Goal: Transaction & Acquisition: Purchase product/service

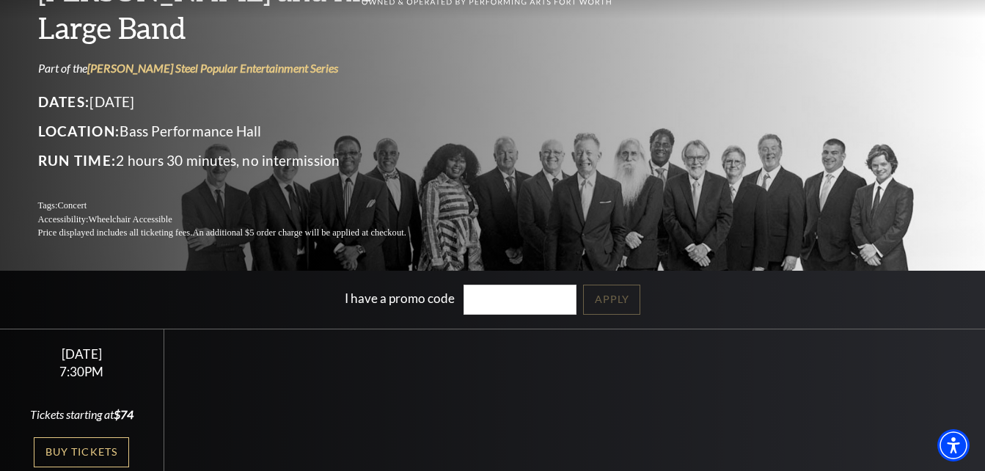
scroll to position [147, 0]
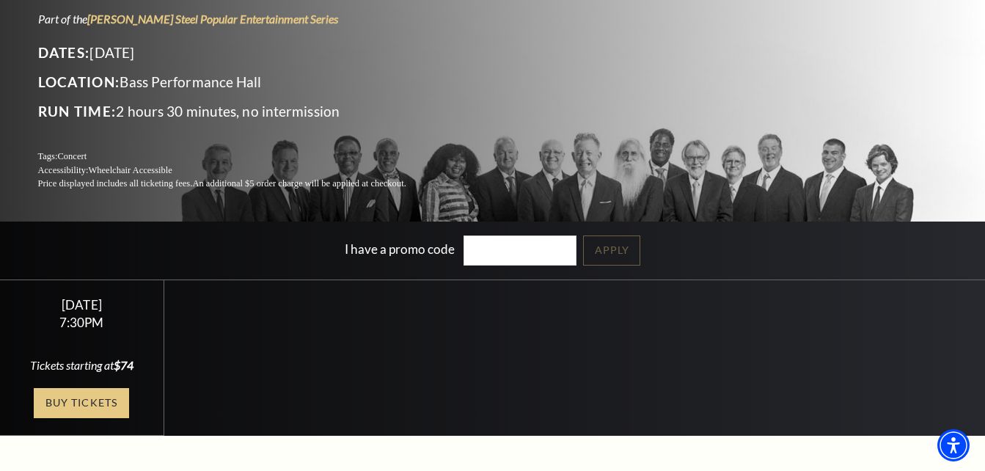
click at [64, 401] on link "Buy Tickets" at bounding box center [81, 403] width 95 height 30
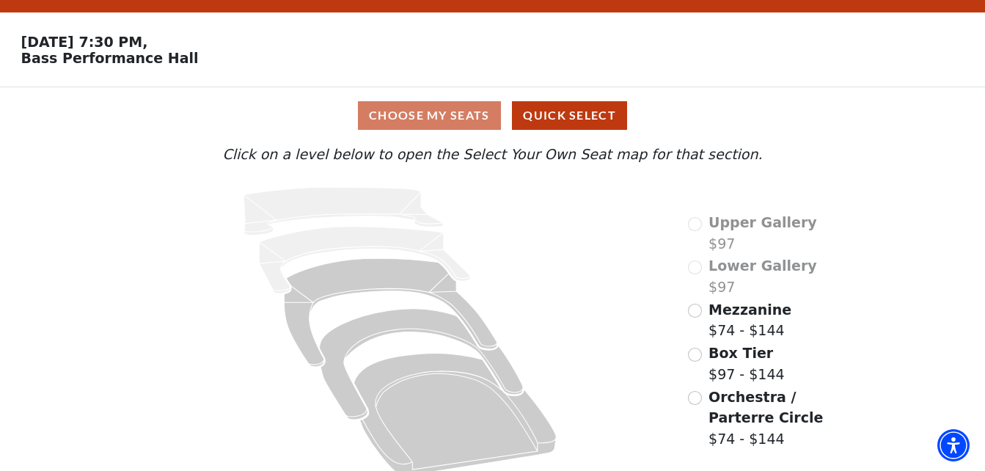
scroll to position [54, 0]
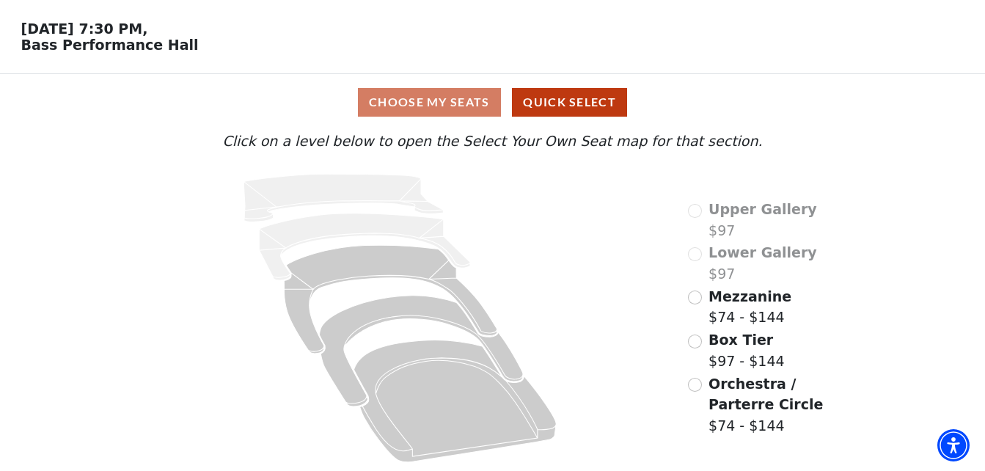
click at [695, 253] on div "Lower Gallery $97" at bounding box center [752, 263] width 129 height 42
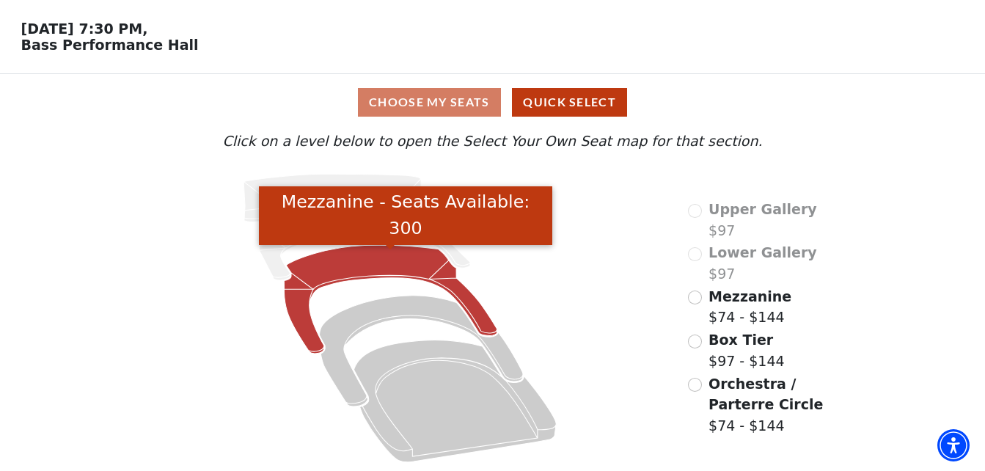
click at [359, 270] on icon "Mezzanine - Seats Available: 300" at bounding box center [390, 299] width 213 height 109
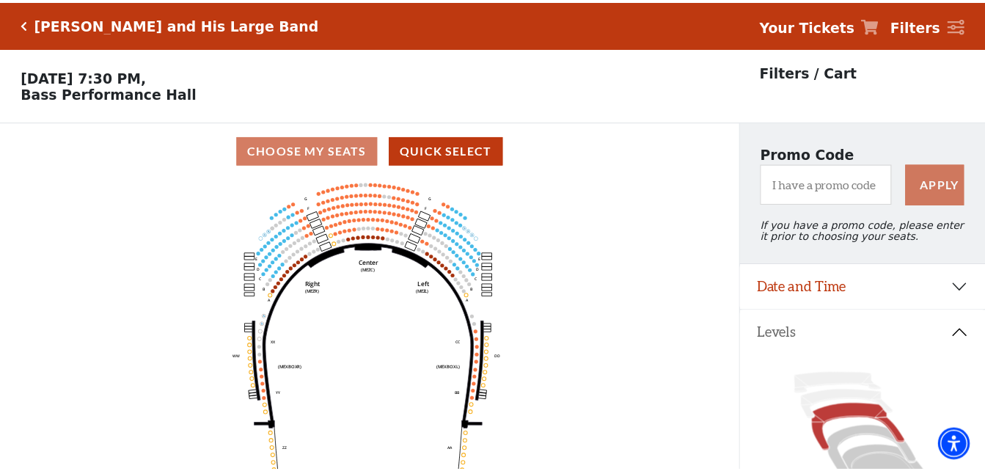
scroll to position [68, 0]
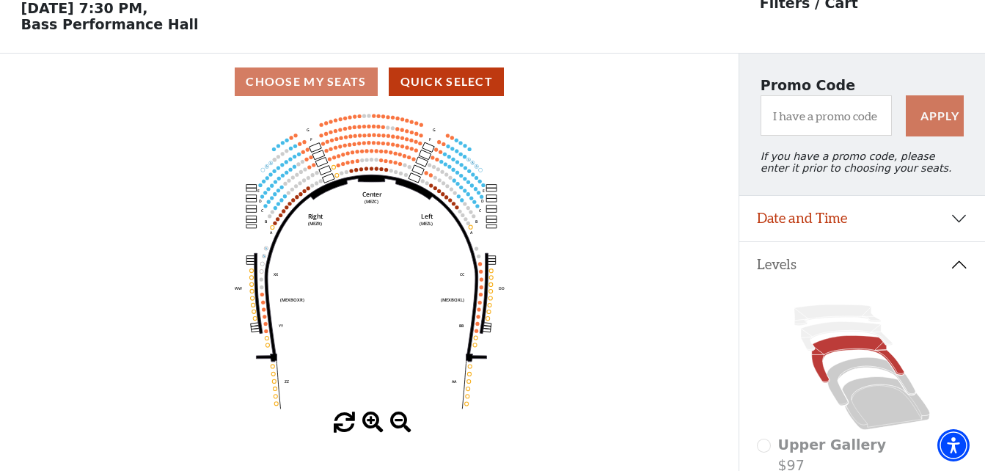
click at [364, 164] on icon "Center (MEZC) Right (MEZR) Left (MEZL) (MEXBOXR) (MEXBOXL) XX WW CC DD YY BB ZZ…" at bounding box center [369, 261] width 665 height 302
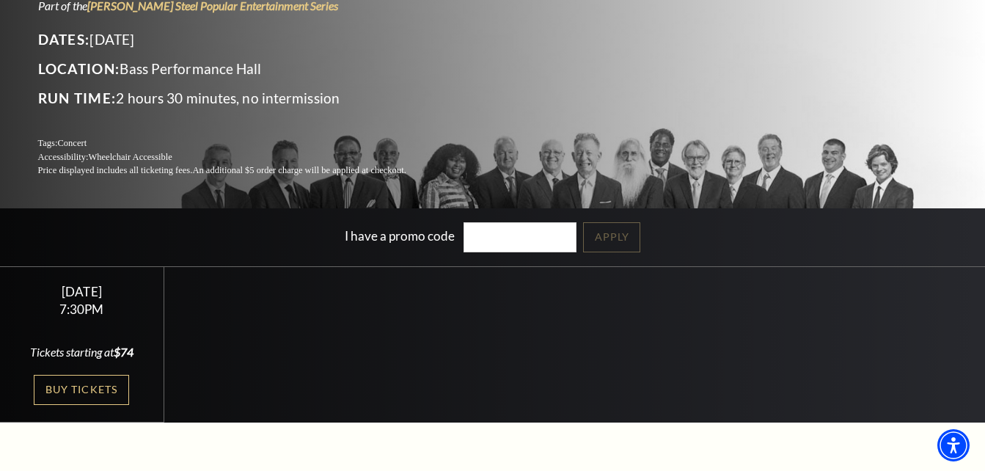
scroll to position [220, 0]
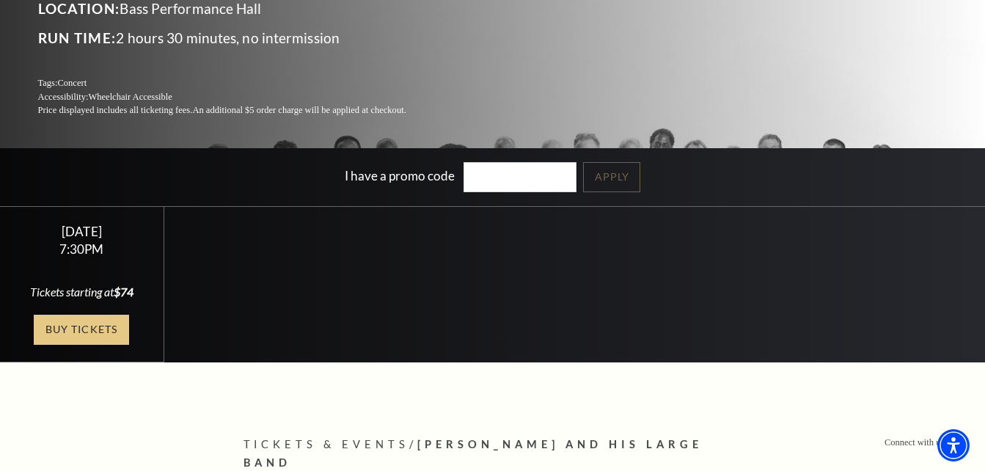
click at [70, 330] on link "Buy Tickets" at bounding box center [81, 330] width 95 height 30
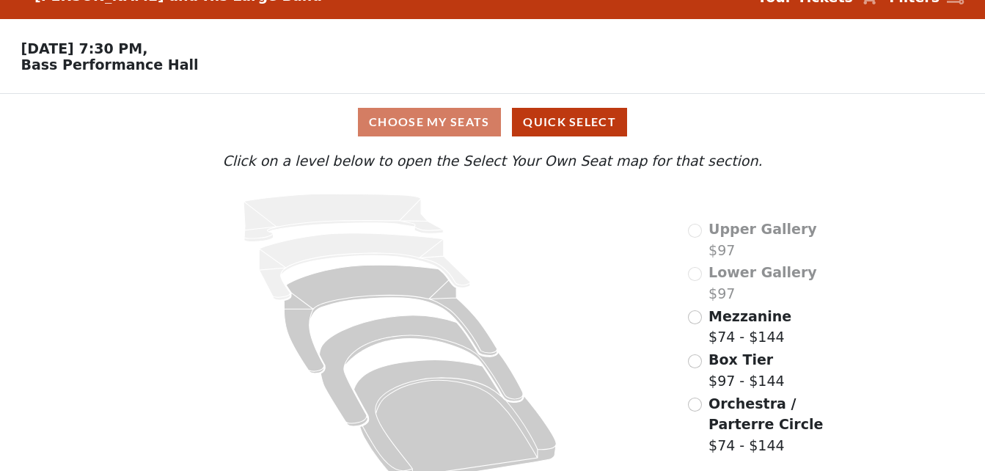
scroll to position [54, 0]
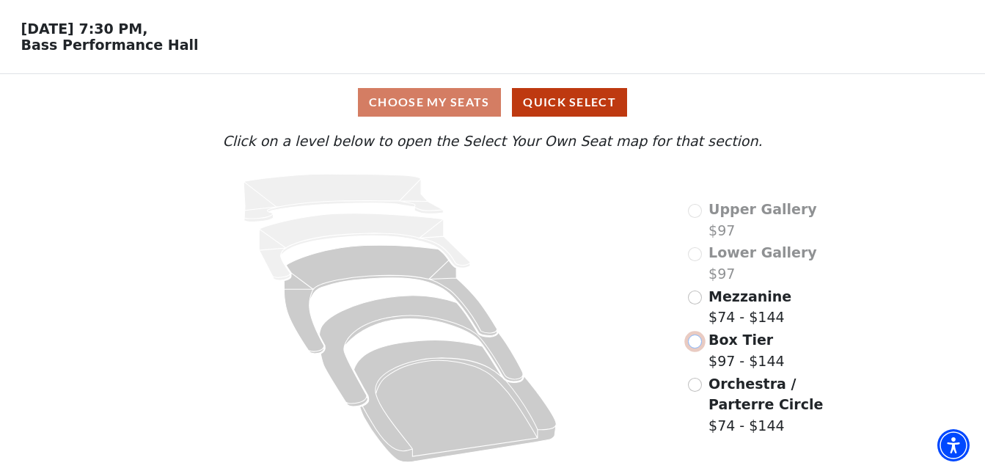
click at [699, 341] on input "Box Tier$97 - $144\a" at bounding box center [695, 341] width 14 height 14
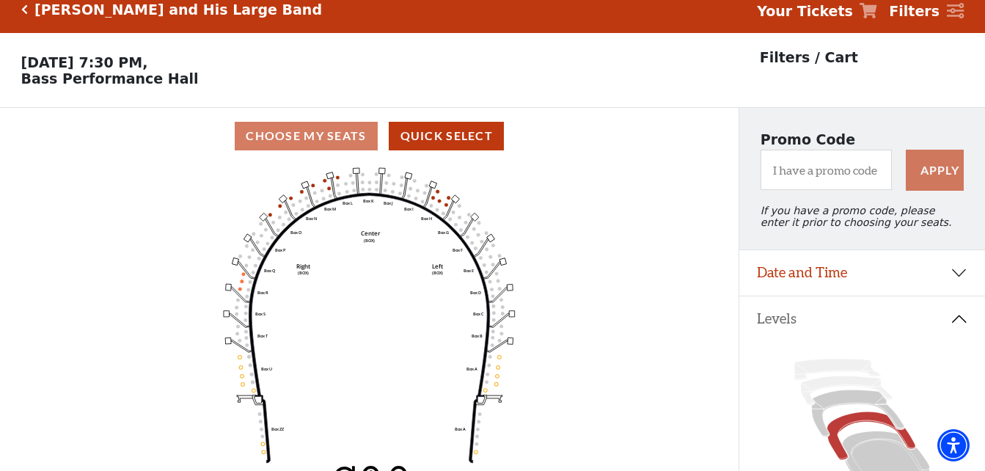
scroll to position [68, 0]
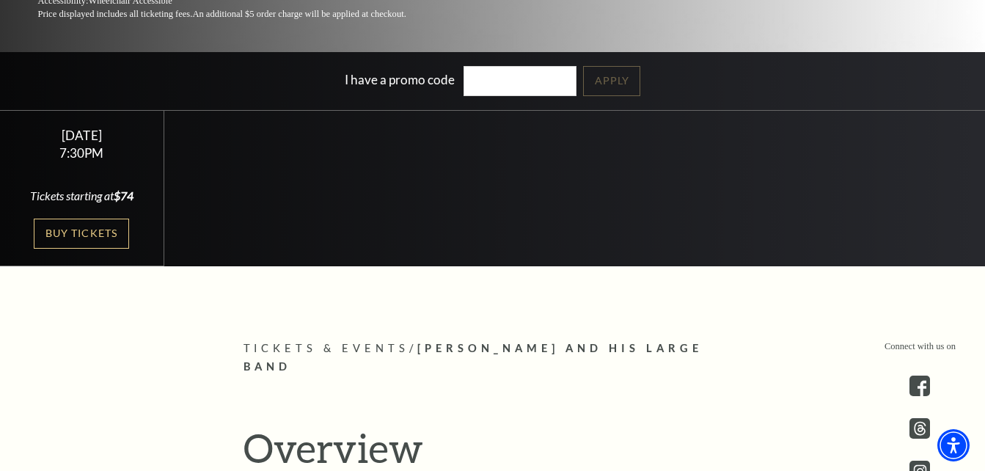
scroll to position [220, 0]
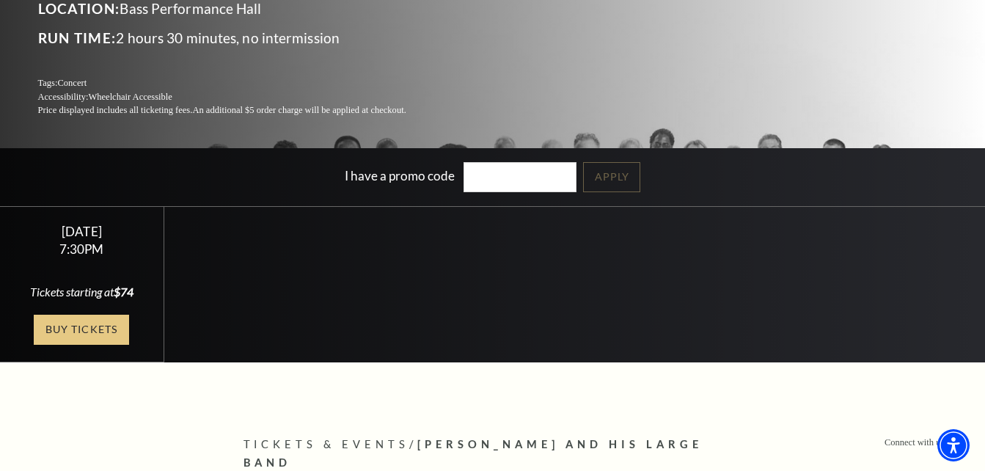
click at [73, 323] on link "Buy Tickets" at bounding box center [81, 330] width 95 height 30
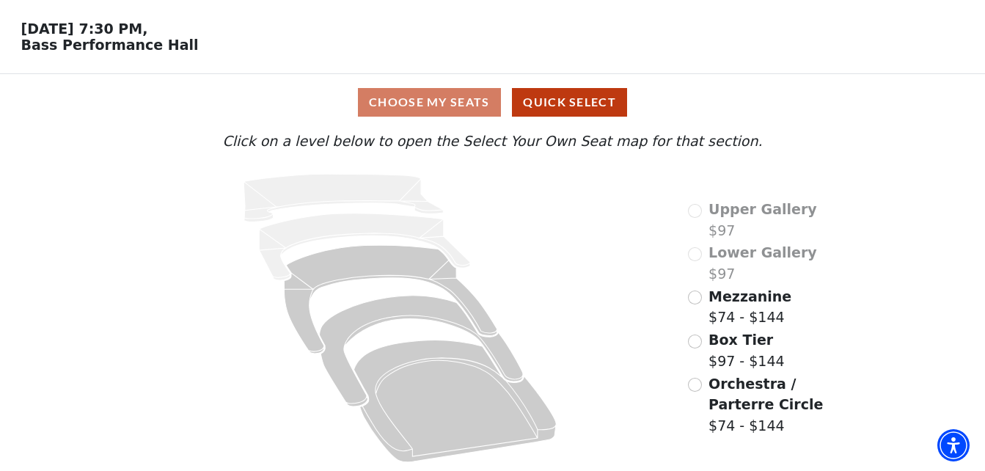
scroll to position [54, 0]
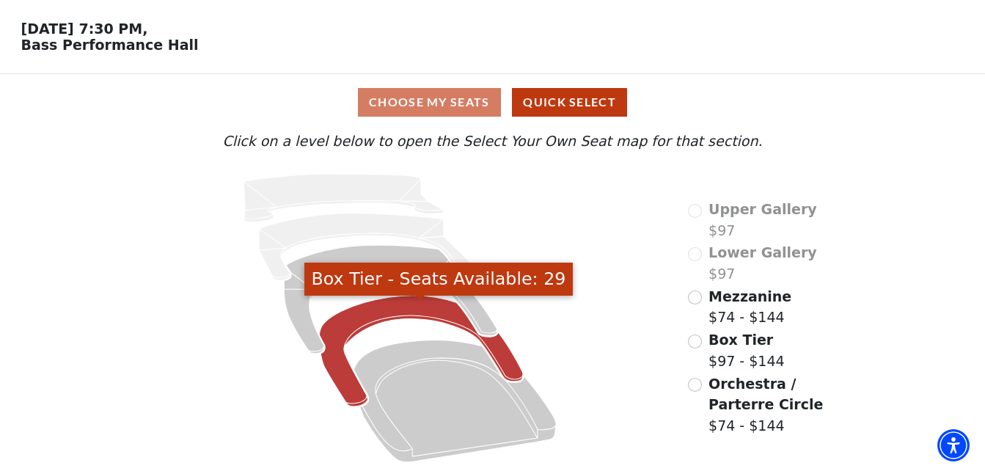
click at [395, 306] on icon "Box Tier - Seats Available: 29" at bounding box center [422, 350] width 204 height 111
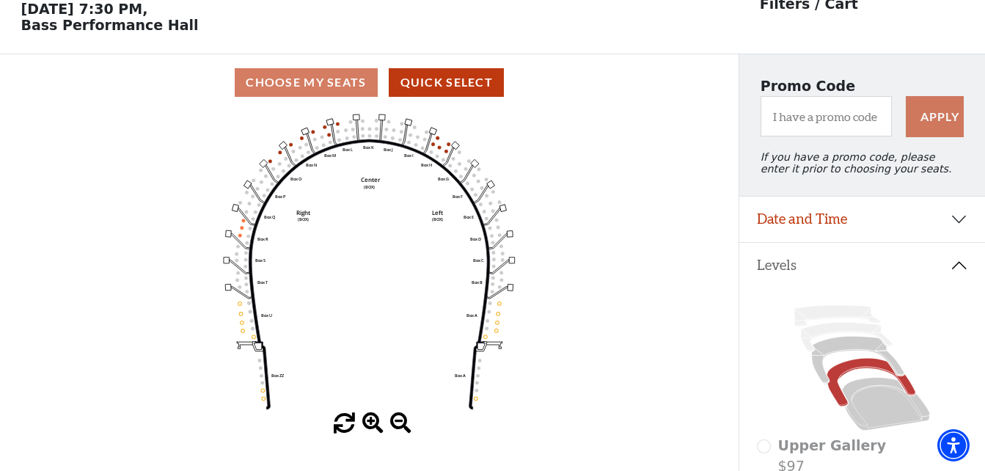
scroll to position [68, 0]
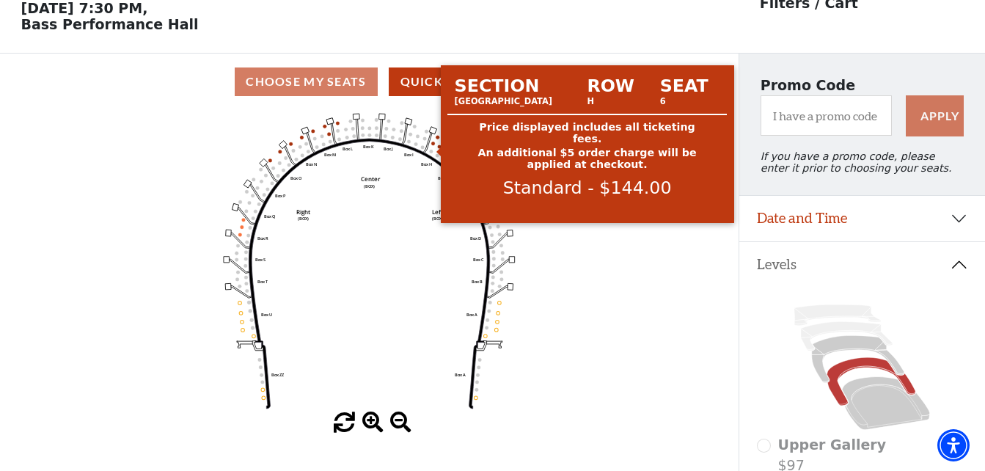
click at [433, 145] on circle at bounding box center [433, 144] width 4 height 4
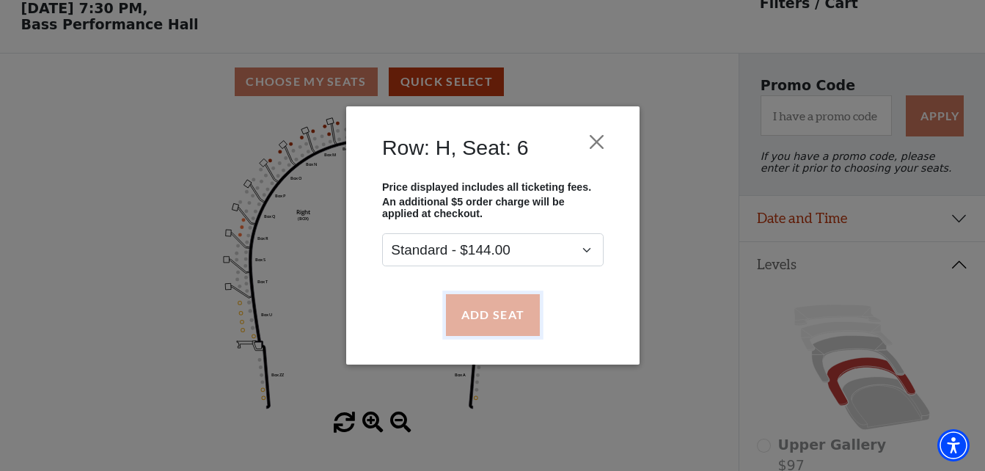
click at [490, 317] on button "Add Seat" at bounding box center [492, 314] width 94 height 41
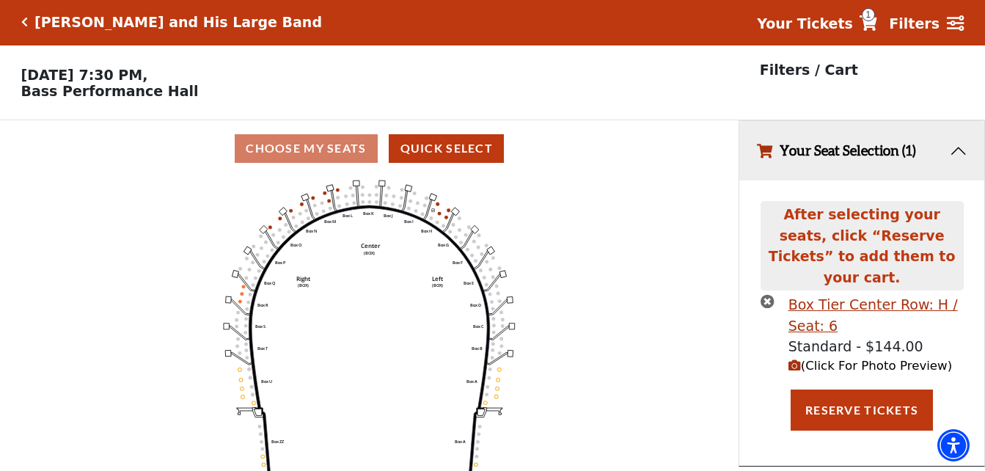
scroll to position [0, 0]
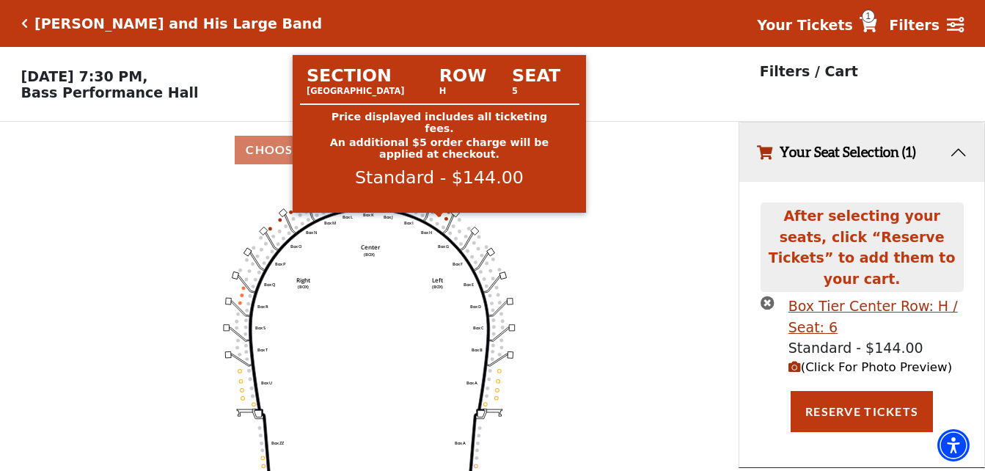
click at [439, 216] on circle at bounding box center [440, 215] width 4 height 4
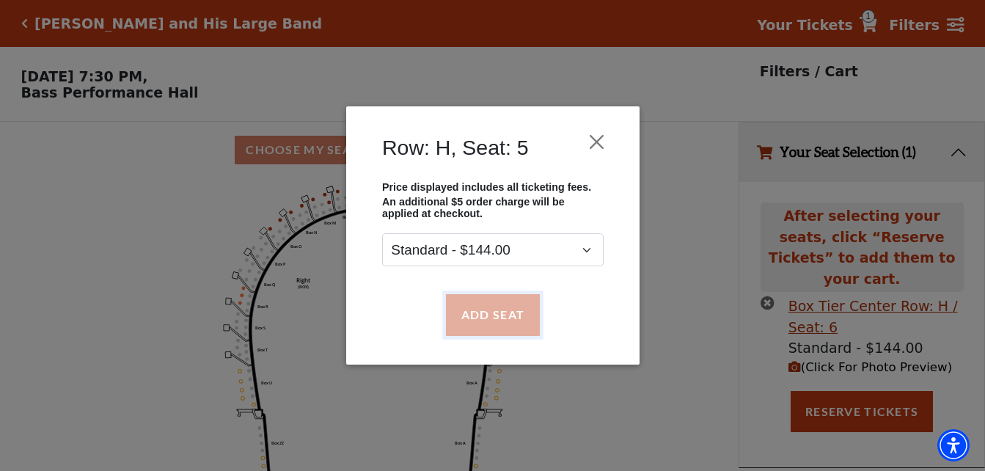
click at [478, 309] on button "Add Seat" at bounding box center [492, 314] width 94 height 41
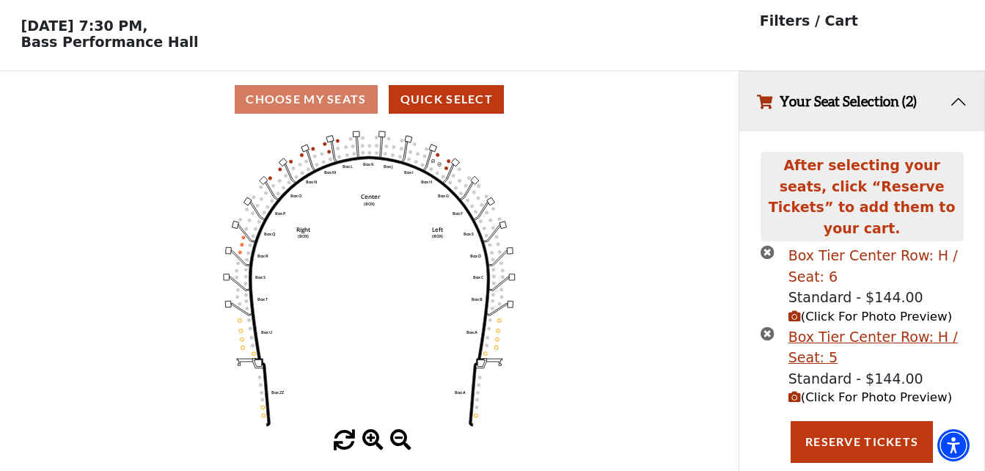
scroll to position [63, 0]
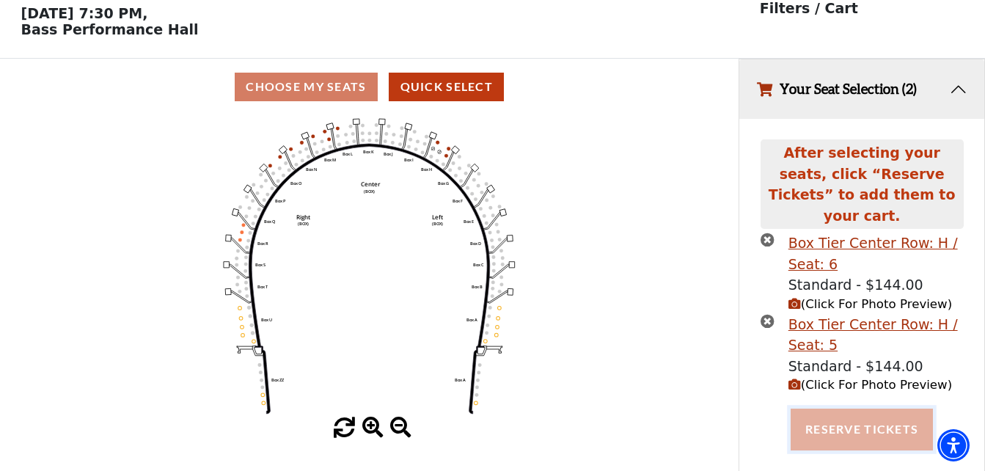
click at [853, 408] on button "Reserve Tickets" at bounding box center [861, 428] width 142 height 41
click at [858, 411] on button "Reserve Tickets" at bounding box center [861, 428] width 142 height 41
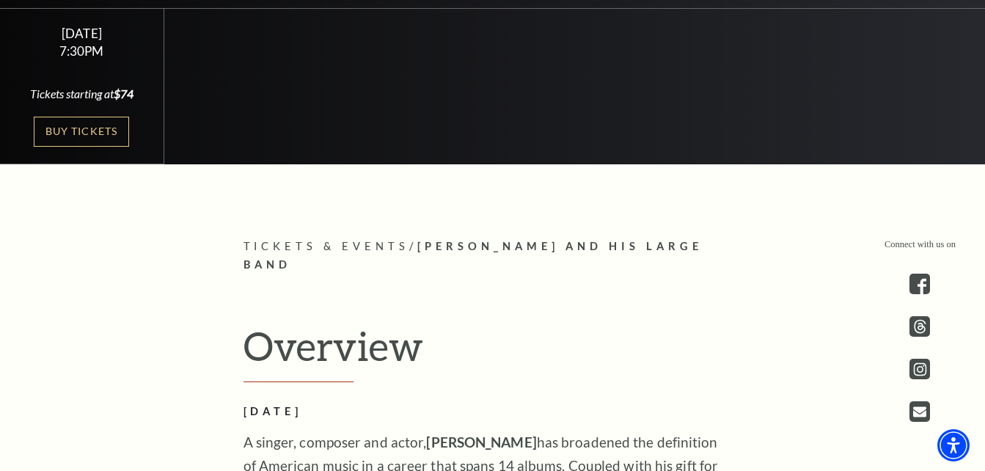
scroll to position [367, 0]
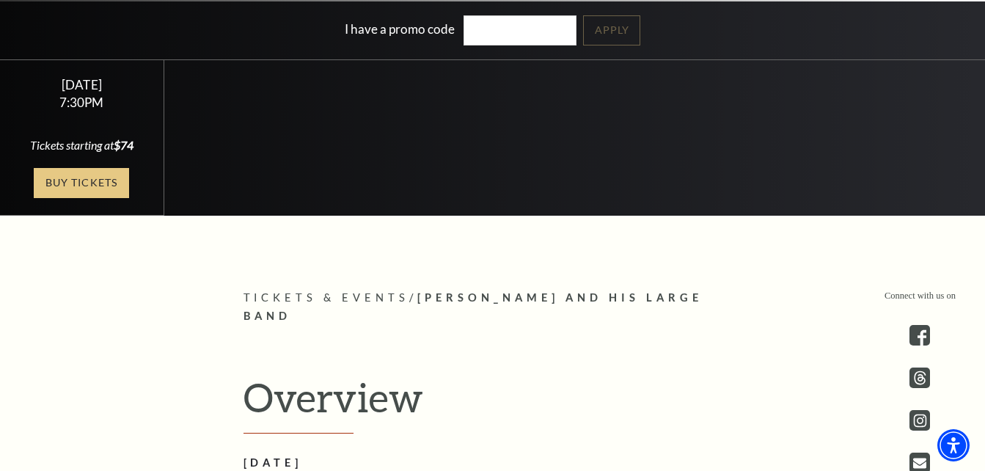
click at [70, 182] on link "Buy Tickets" at bounding box center [81, 183] width 95 height 30
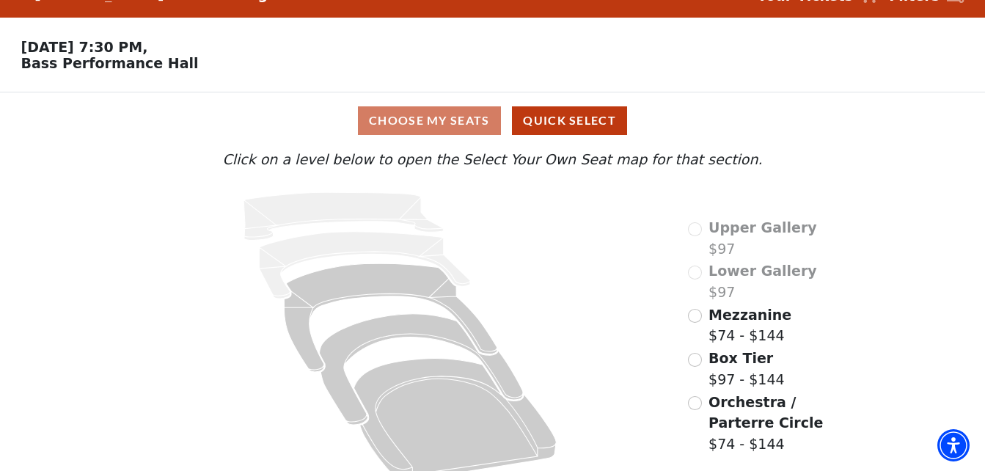
scroll to position [54, 0]
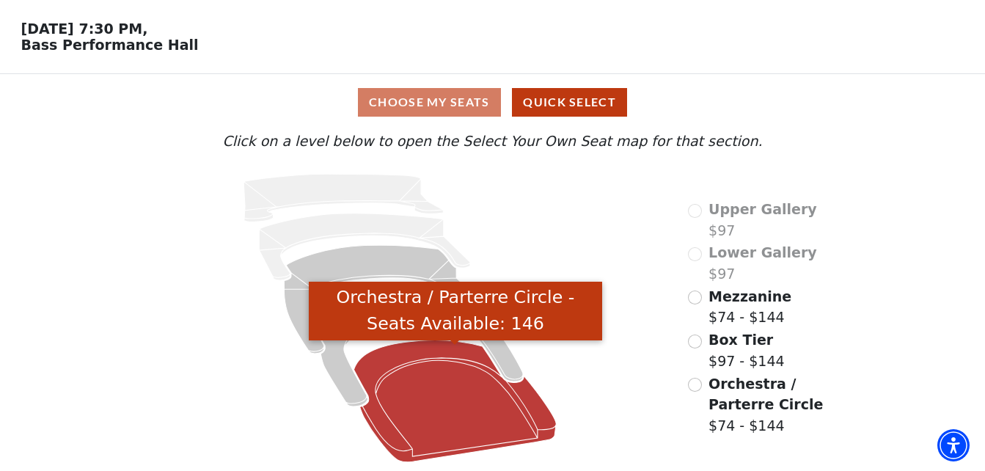
click at [403, 359] on icon "Orchestra / Parterre Circle - Seats Available: 146" at bounding box center [455, 401] width 202 height 122
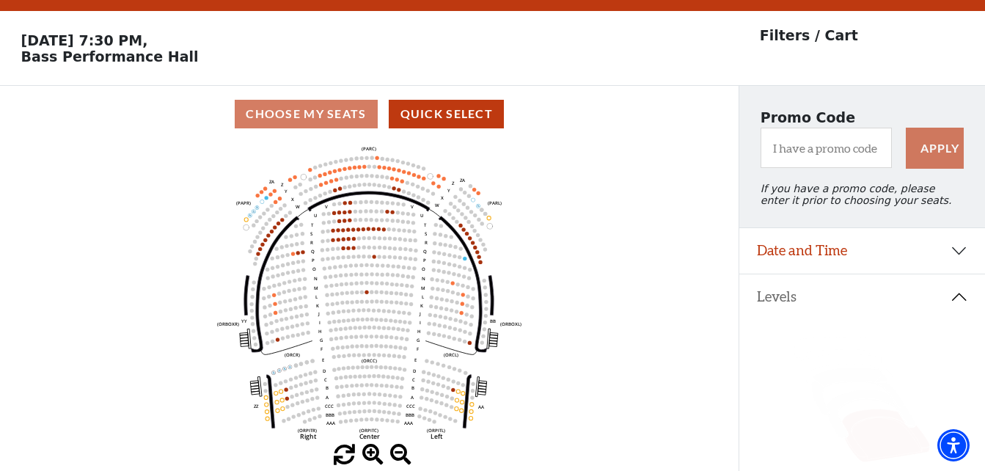
scroll to position [68, 0]
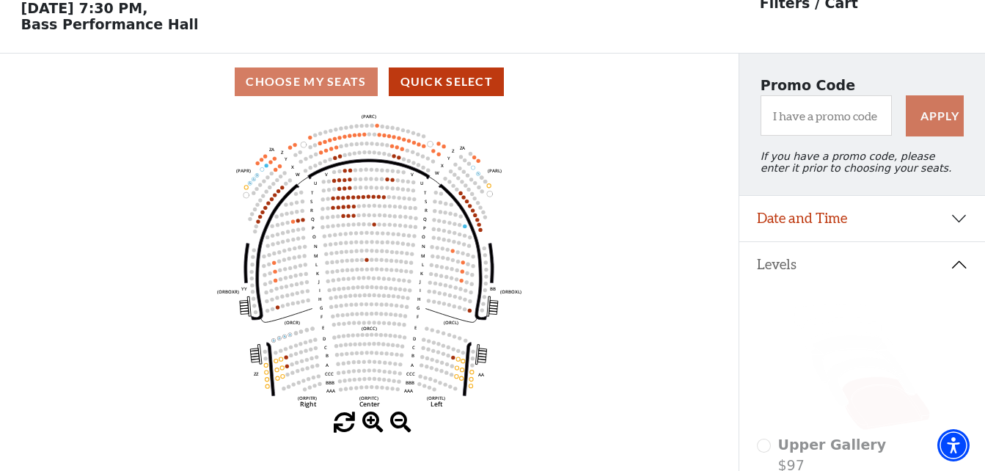
click at [372, 427] on span at bounding box center [372, 422] width 21 height 21
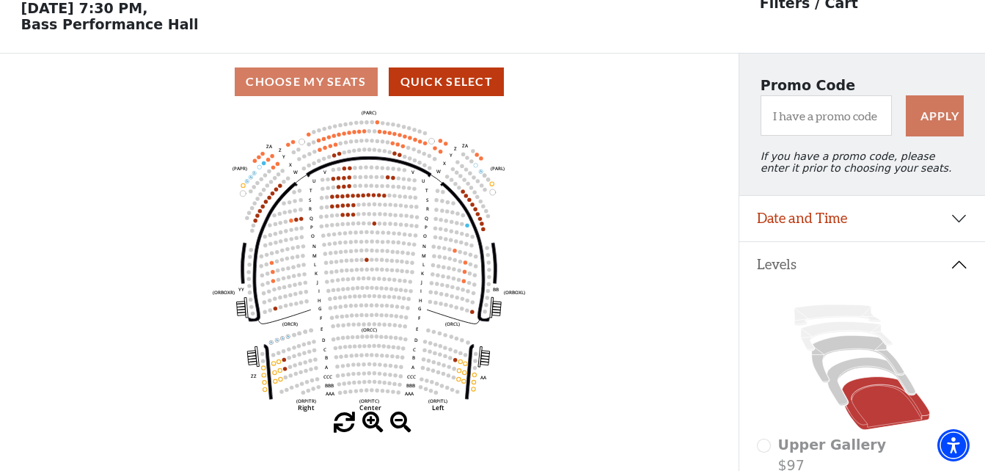
click at [372, 427] on span at bounding box center [372, 422] width 21 height 21
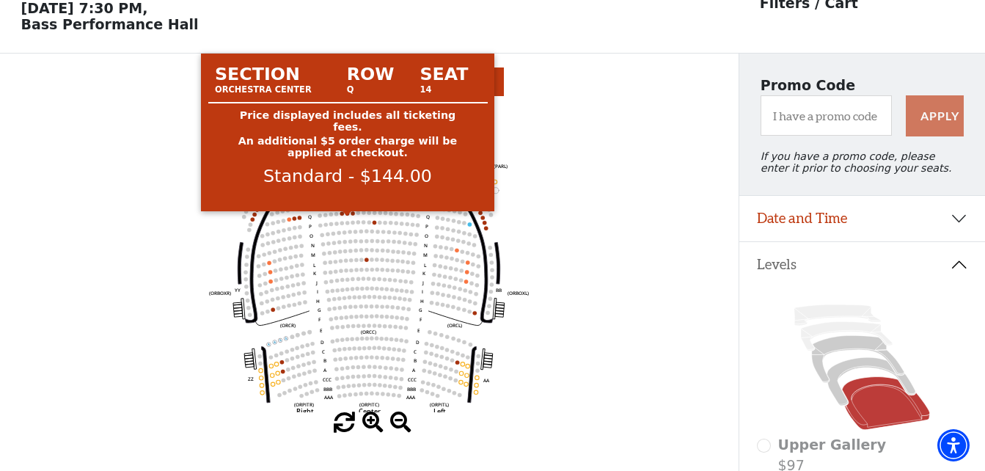
click at [348, 215] on circle at bounding box center [347, 213] width 4 height 4
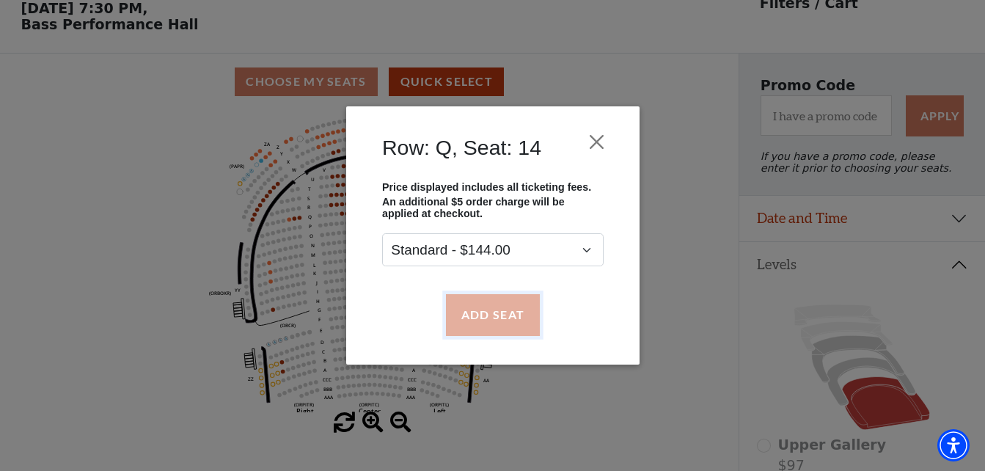
click at [485, 312] on button "Add Seat" at bounding box center [492, 314] width 94 height 41
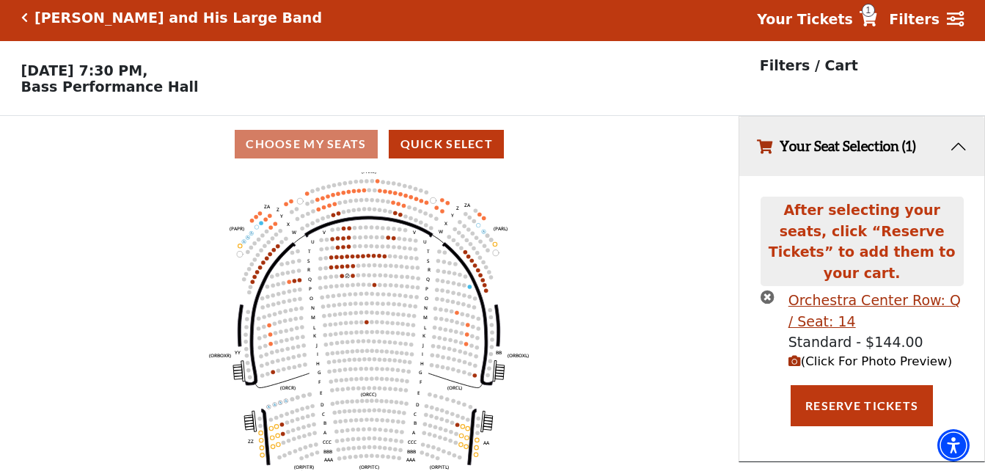
scroll to position [0, 0]
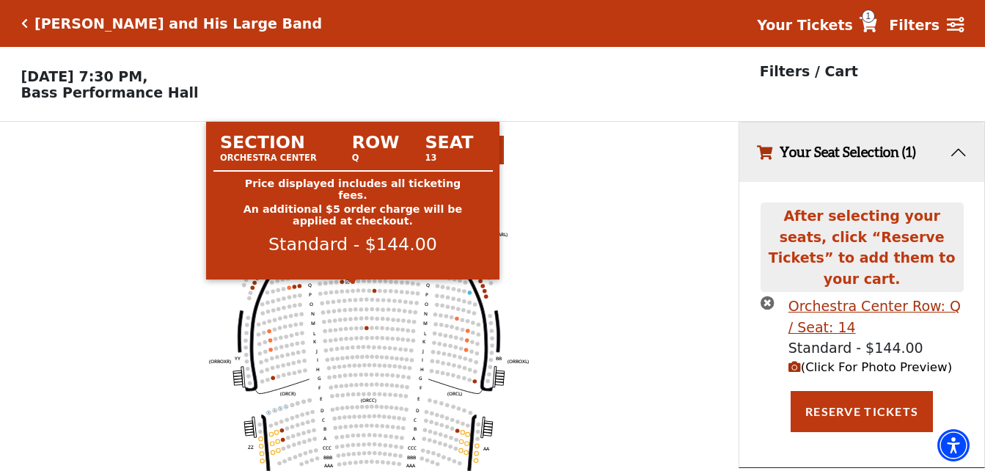
click at [353, 283] on circle at bounding box center [353, 281] width 4 height 4
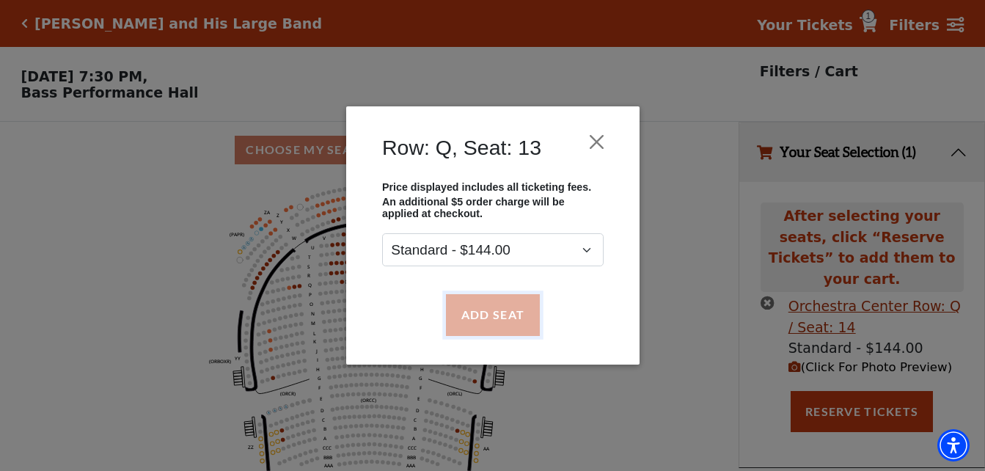
click at [492, 310] on button "Add Seat" at bounding box center [492, 314] width 94 height 41
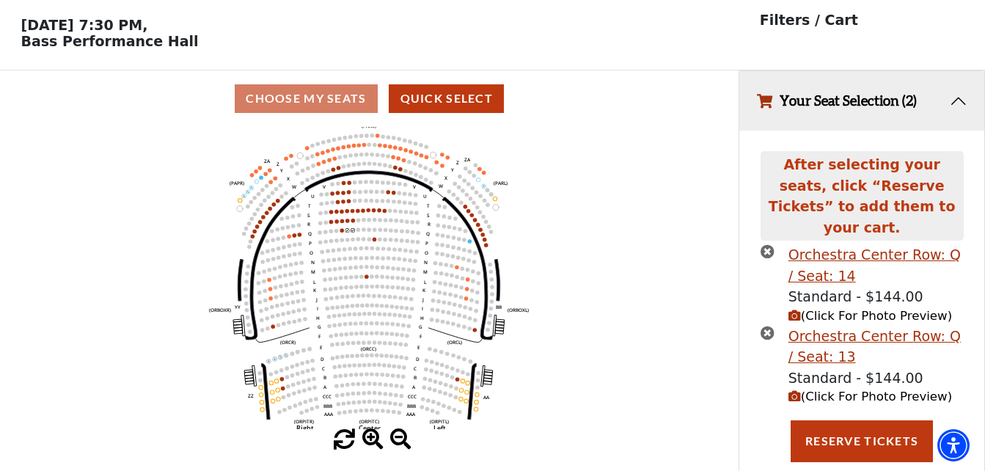
scroll to position [63, 0]
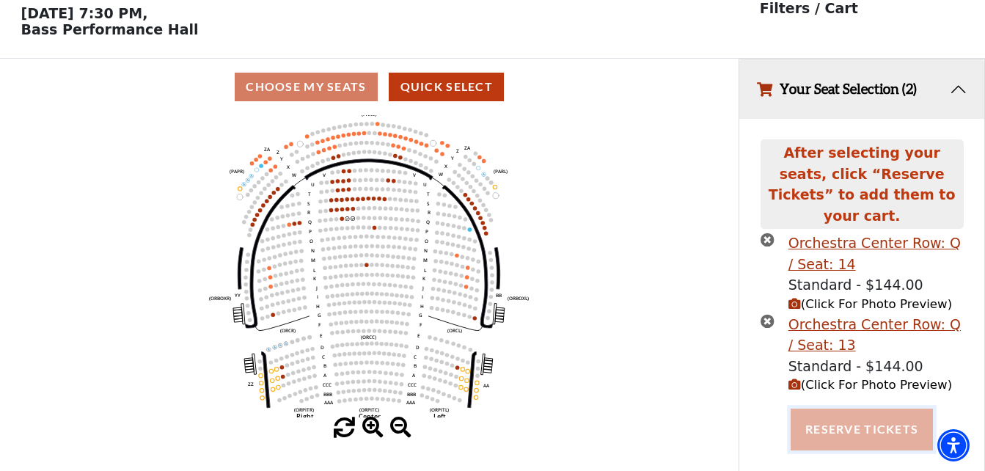
click at [853, 417] on button "Reserve Tickets" at bounding box center [861, 428] width 142 height 41
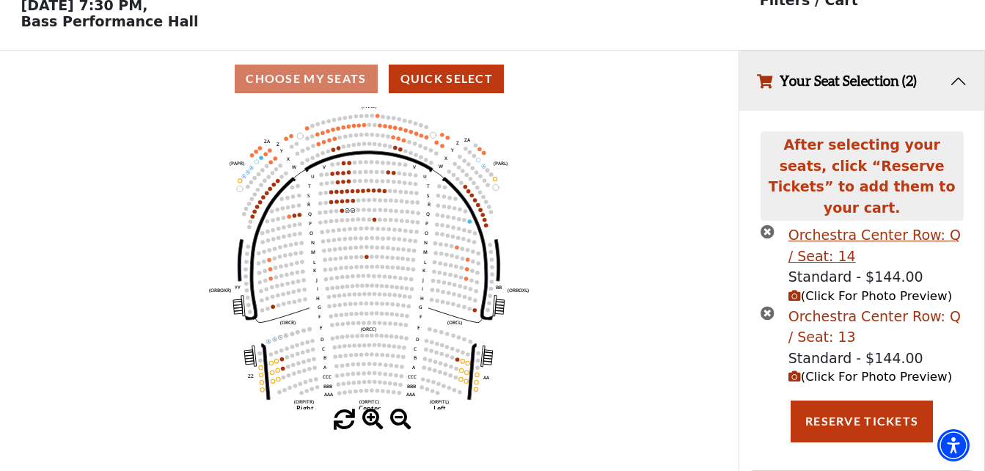
scroll to position [0, 0]
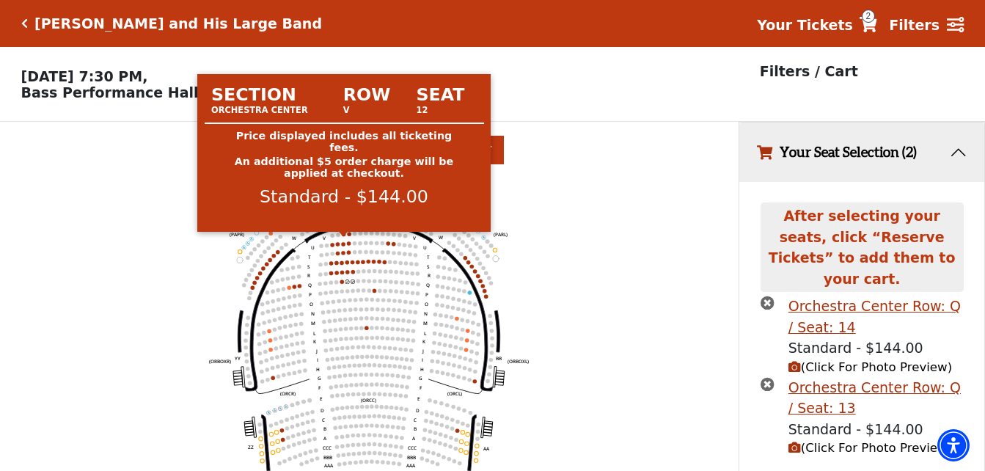
click at [345, 235] on circle at bounding box center [344, 234] width 4 height 4
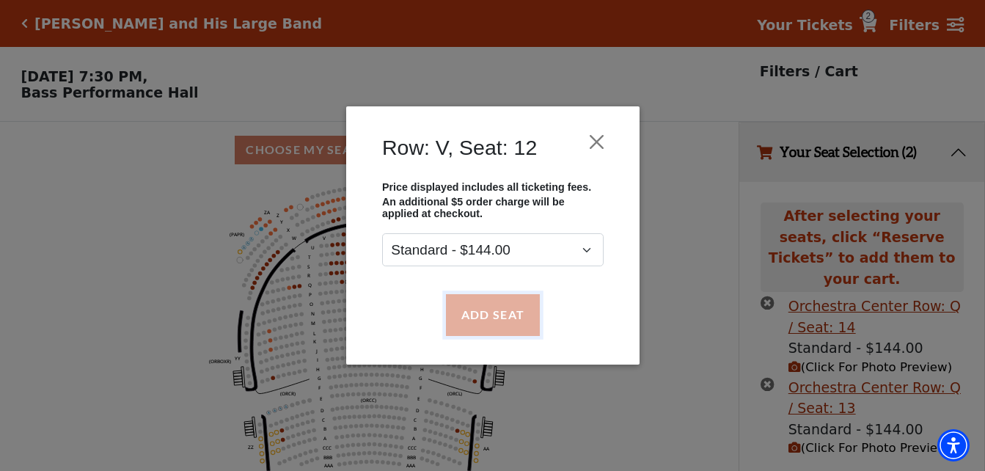
click at [488, 317] on button "Add Seat" at bounding box center [492, 314] width 94 height 41
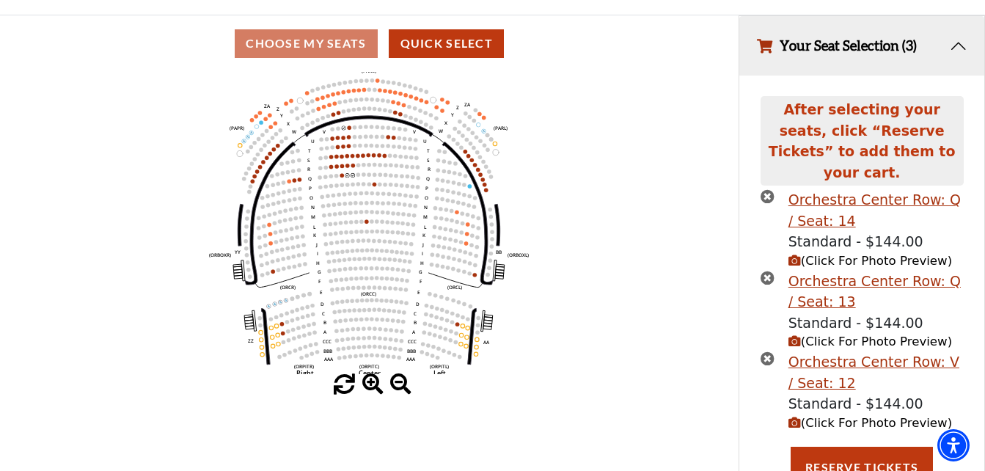
scroll to position [109, 0]
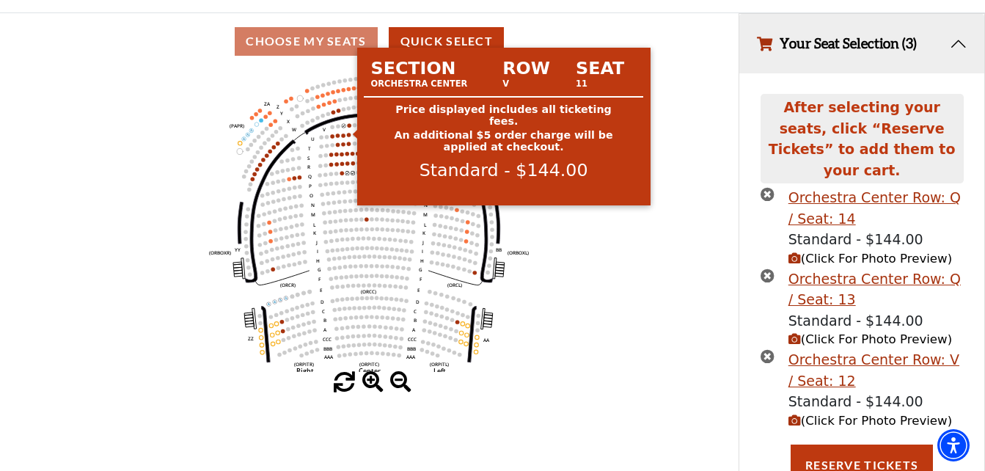
click at [350, 127] on circle at bounding box center [350, 125] width 4 height 4
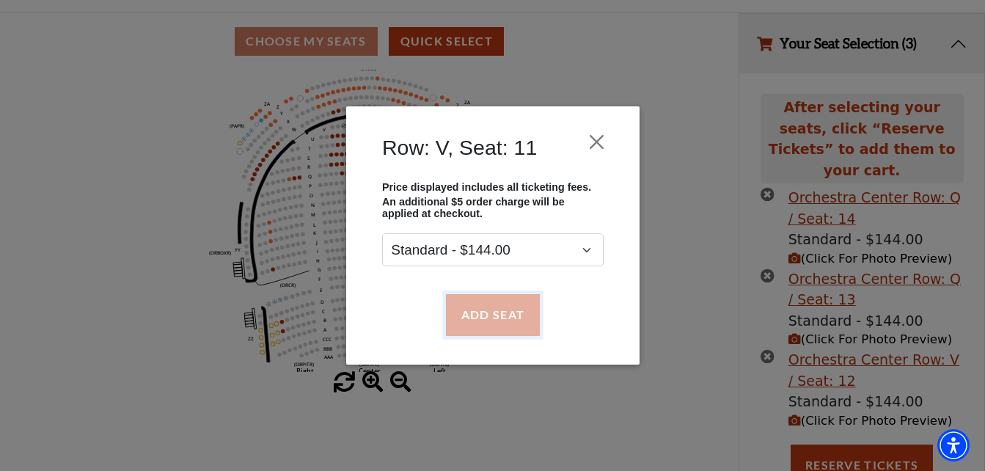
click at [499, 325] on button "Add Seat" at bounding box center [492, 314] width 94 height 41
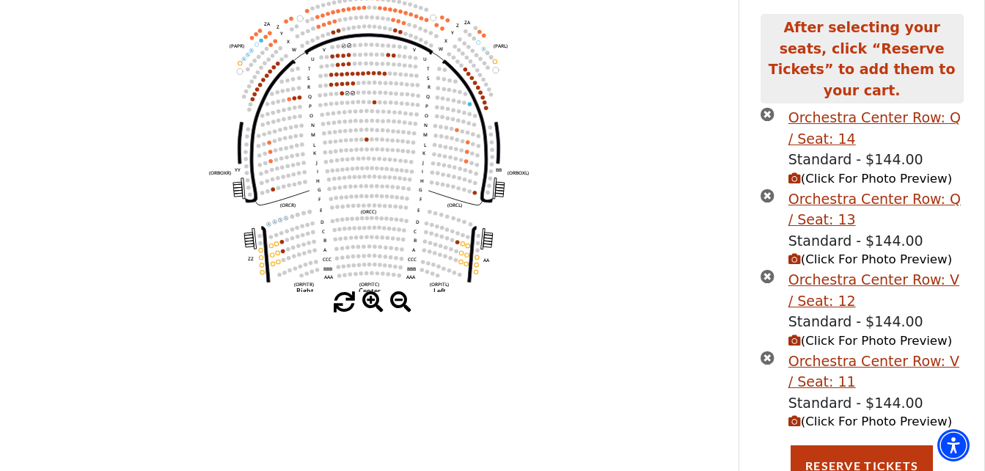
scroll to position [189, 0]
click at [765, 106] on icon "times-circle" at bounding box center [767, 113] width 14 height 14
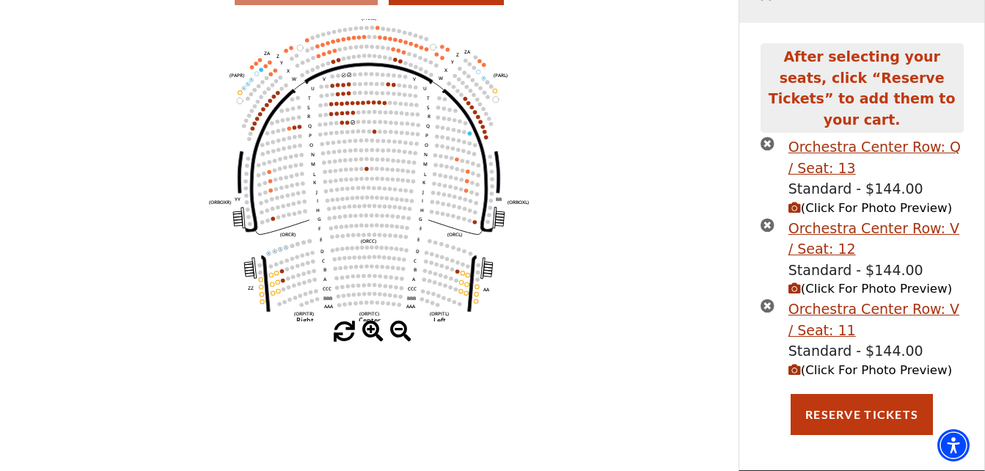
scroll to position [144, 0]
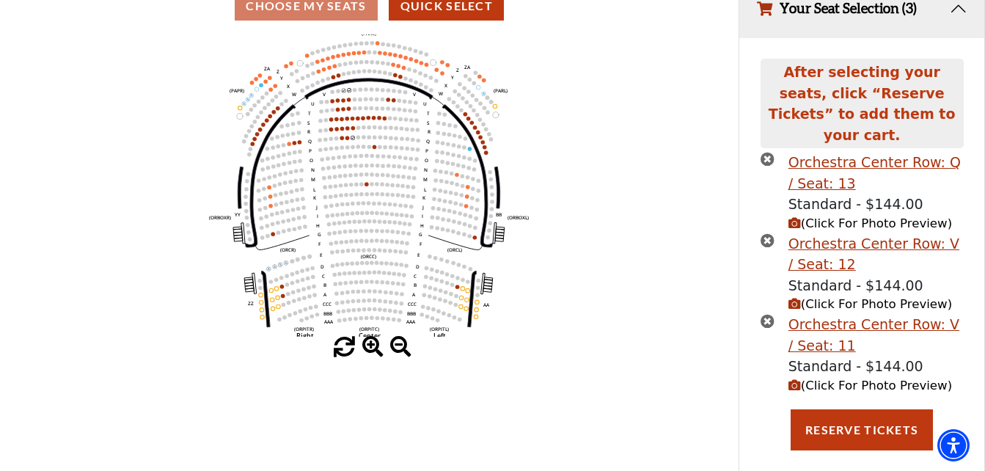
click at [769, 152] on icon "times-circle" at bounding box center [767, 159] width 14 height 14
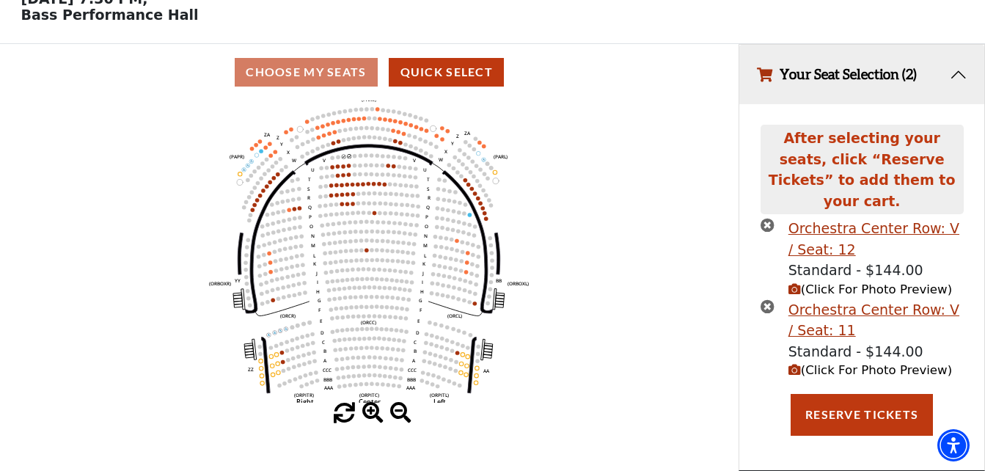
scroll to position [63, 0]
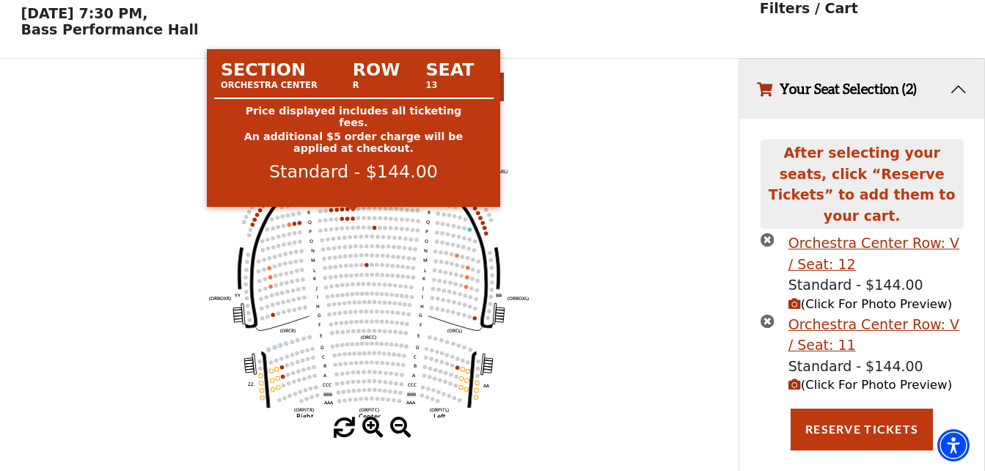
click at [352, 210] on circle at bounding box center [353, 209] width 4 height 4
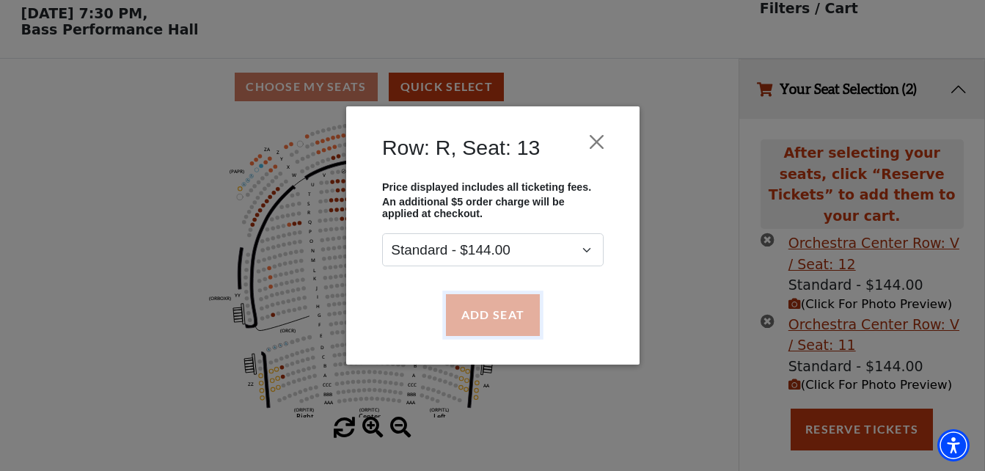
click at [476, 312] on button "Add Seat" at bounding box center [492, 314] width 94 height 41
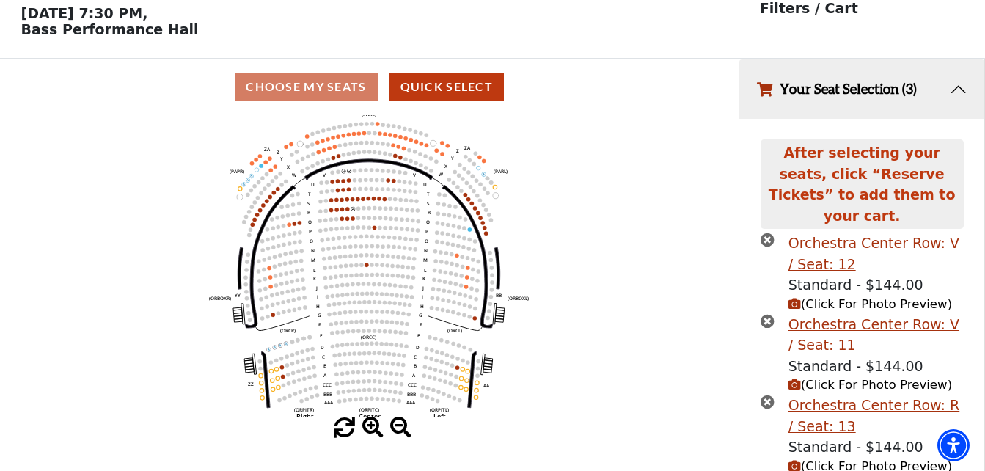
scroll to position [109, 0]
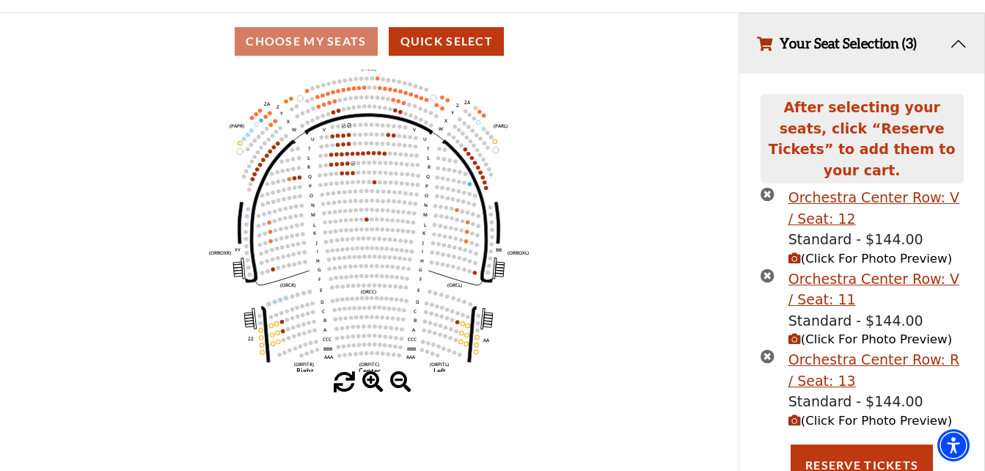
click at [765, 187] on icon "times-circle" at bounding box center [767, 194] width 14 height 14
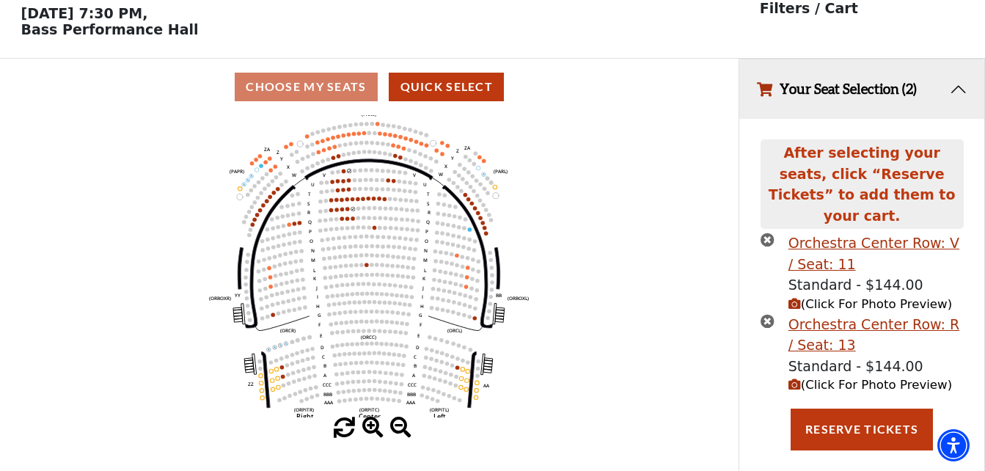
click at [766, 232] on icon "times-circle" at bounding box center [767, 239] width 14 height 14
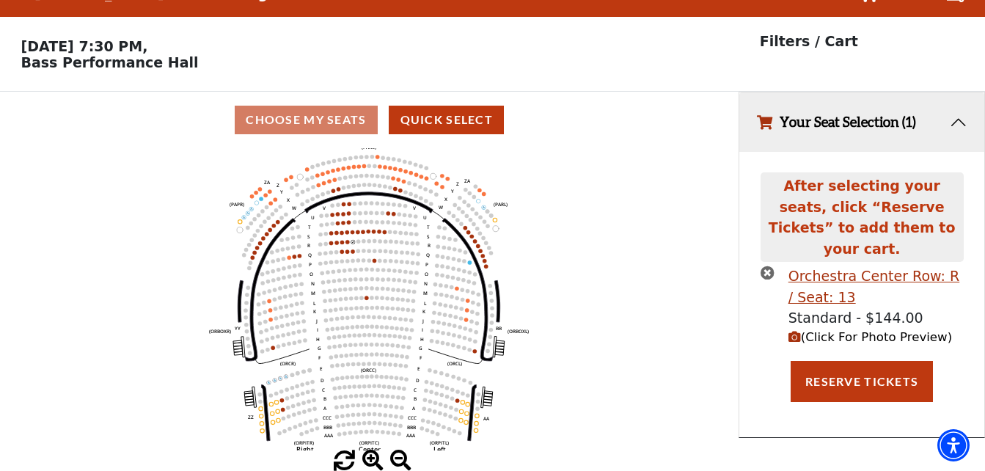
click at [347, 240] on use "Seat Selected" at bounding box center [347, 241] width 4 height 4
click at [346, 240] on icon "Left (ORPITL) Right (ORPITR) Center (ORPITC) ZZ AA YY BB ZA ZA (ORCL) (ORCR) (O…" at bounding box center [369, 299] width 665 height 302
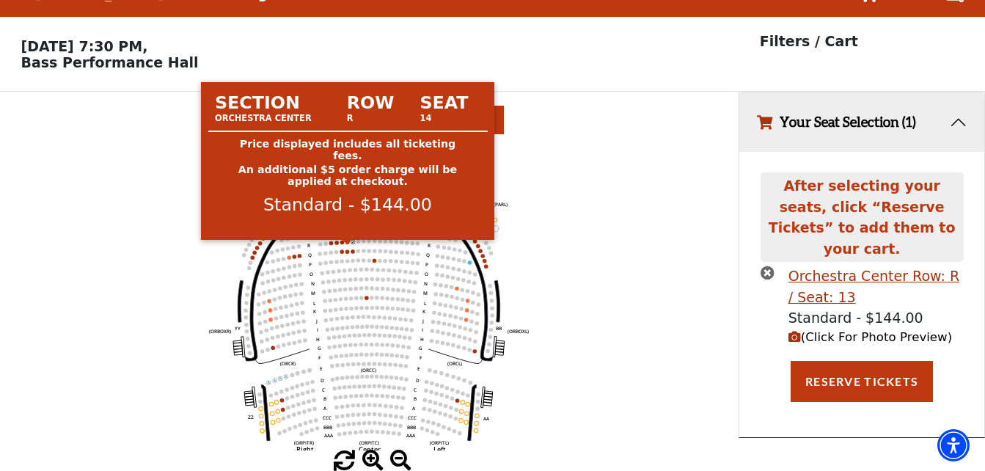
click at [348, 240] on circle at bounding box center [347, 242] width 4 height 4
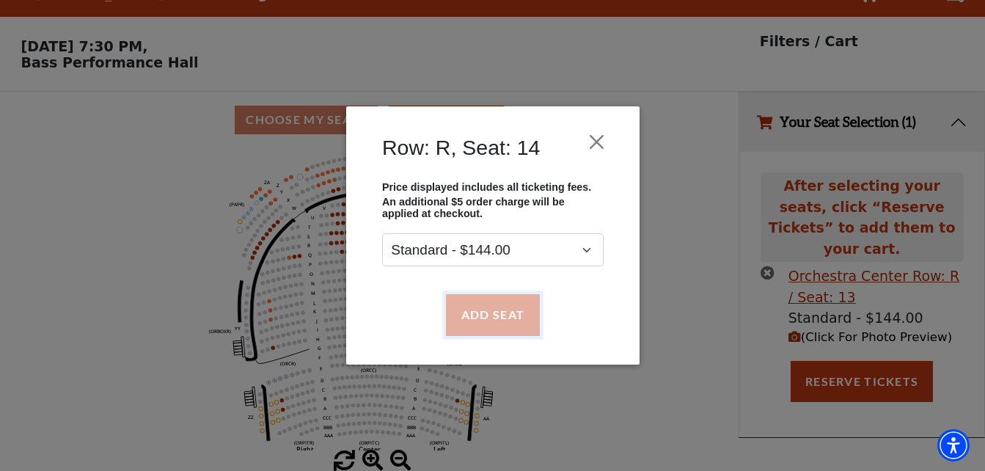
click at [471, 307] on button "Add Seat" at bounding box center [492, 314] width 94 height 41
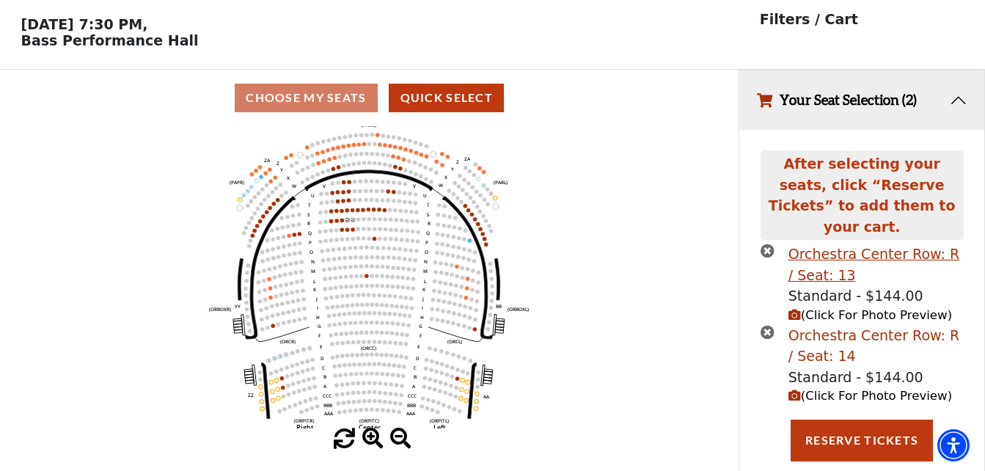
scroll to position [63, 0]
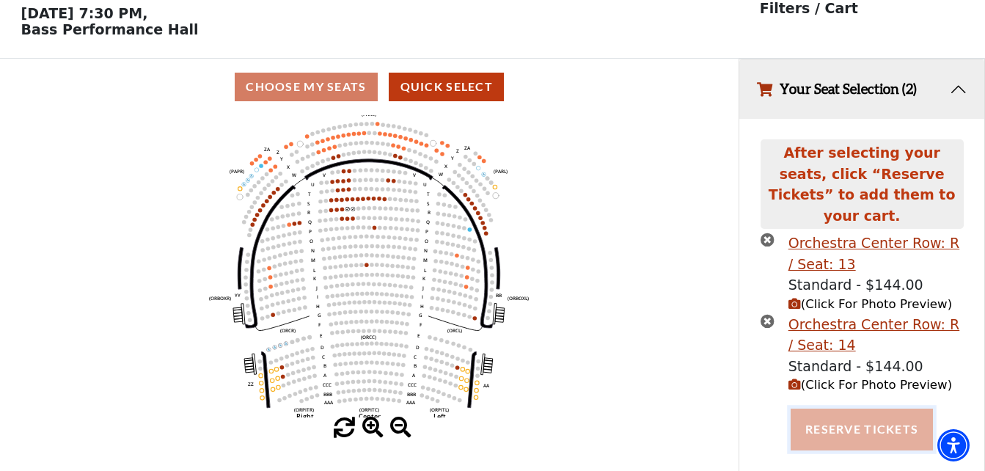
click at [853, 416] on button "Reserve Tickets" at bounding box center [861, 428] width 142 height 41
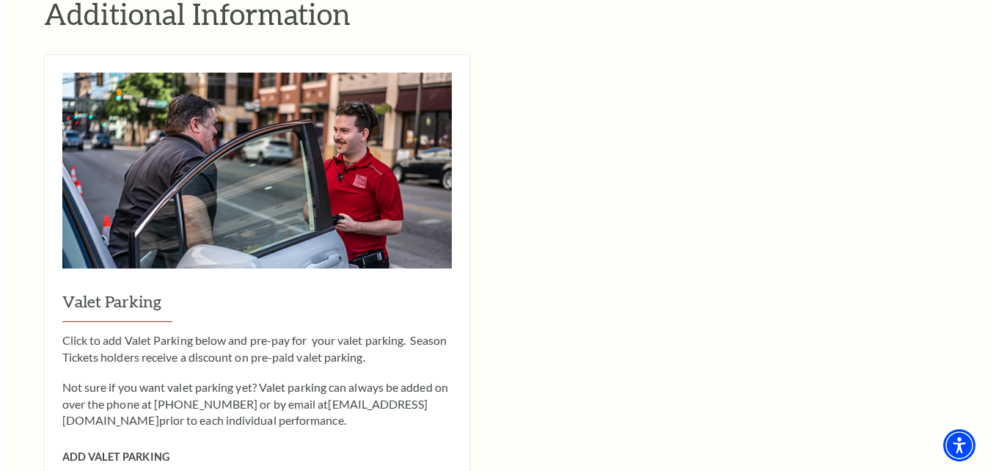
scroll to position [1173, 0]
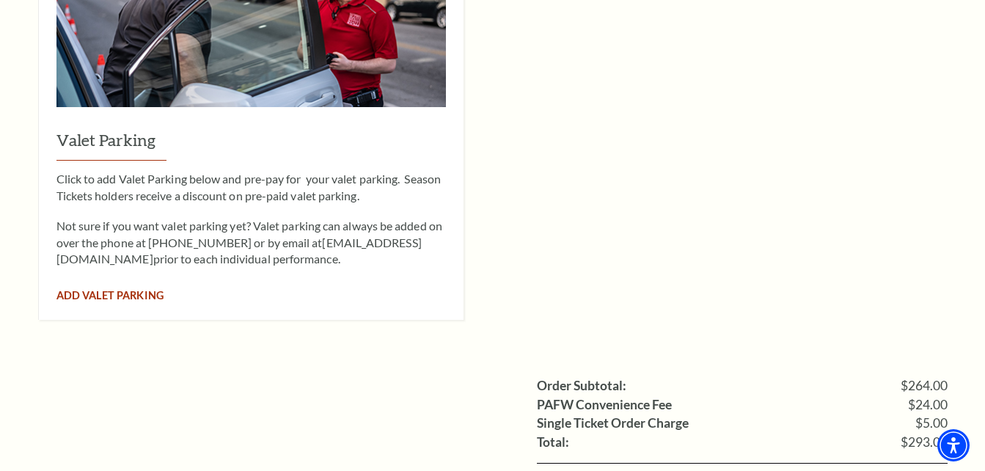
click at [128, 289] on span "Add Valet Parking" at bounding box center [109, 295] width 107 height 12
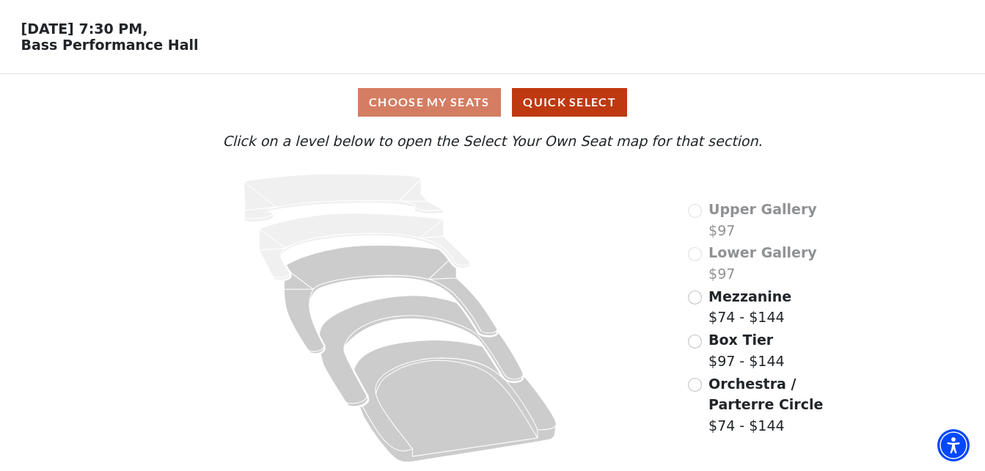
scroll to position [54, 0]
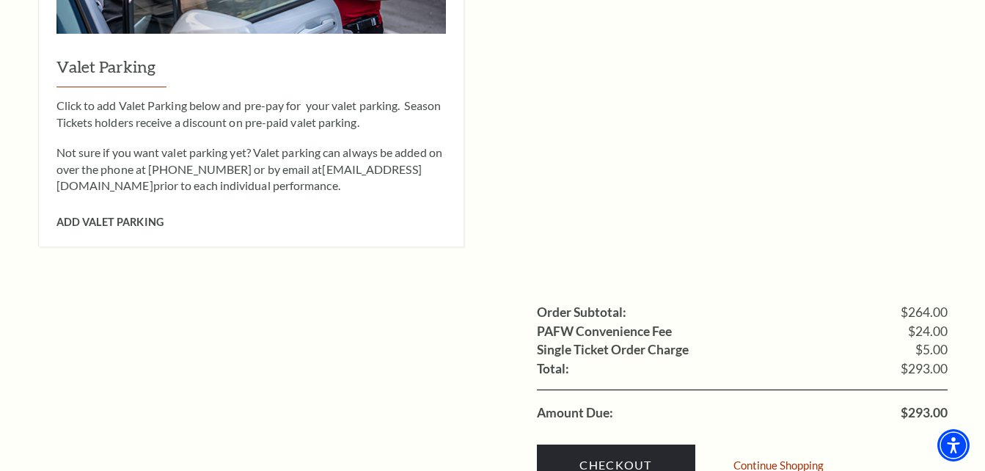
scroll to position [1320, 0]
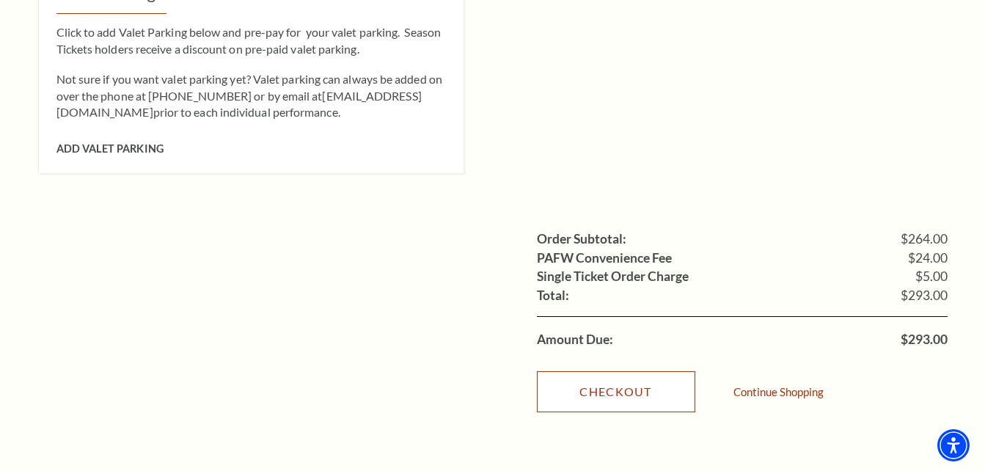
click at [602, 371] on link "Checkout" at bounding box center [616, 391] width 158 height 41
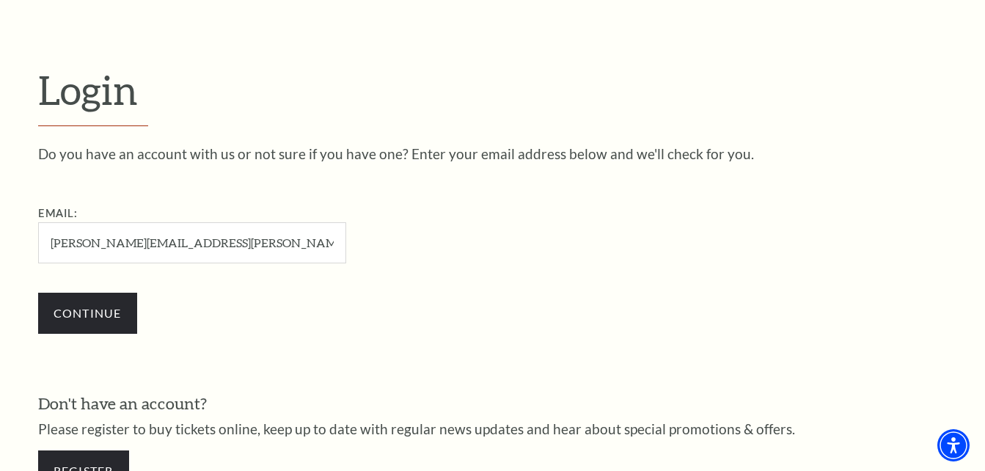
scroll to position [335, 0]
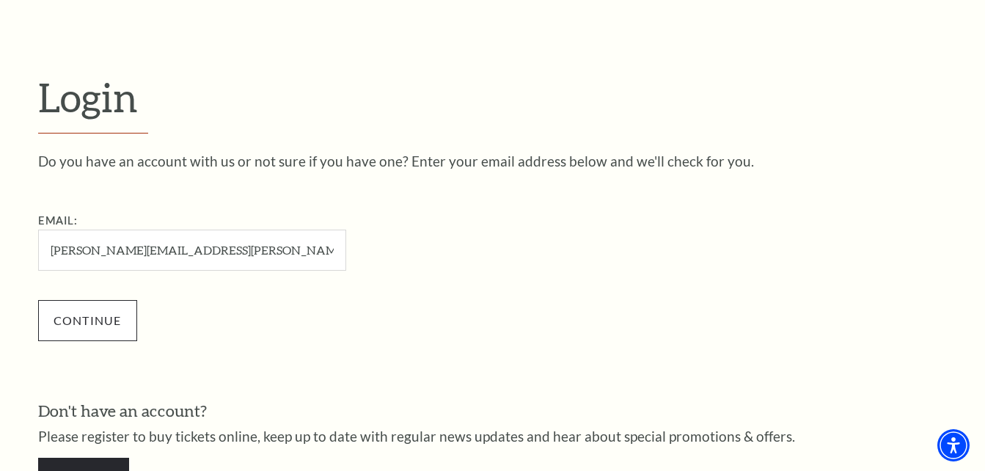
type input "[PERSON_NAME][EMAIL_ADDRESS][PERSON_NAME][DOMAIN_NAME]"
click at [80, 317] on input "Continue" at bounding box center [87, 320] width 99 height 41
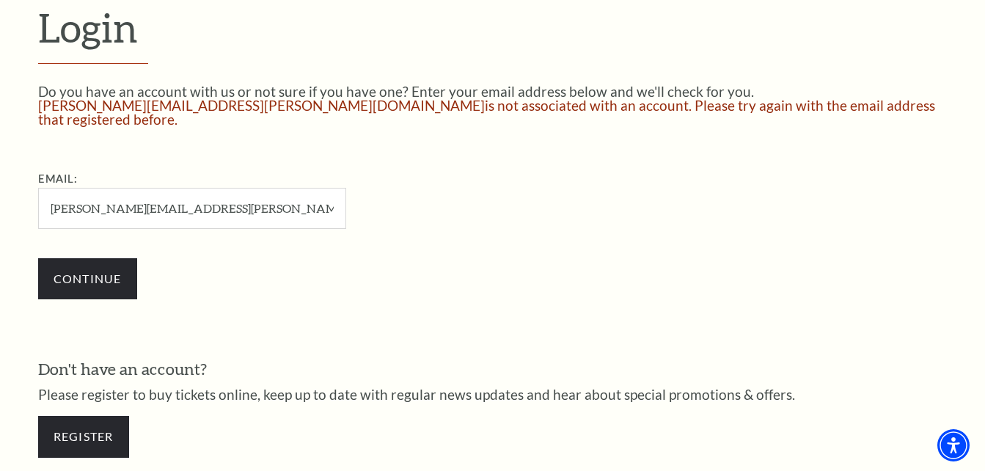
scroll to position [437, 0]
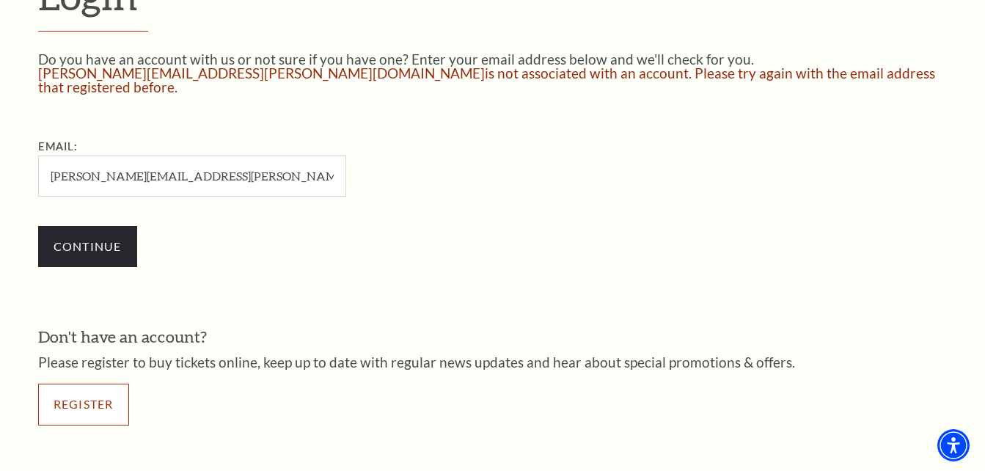
click at [81, 391] on link "Register" at bounding box center [83, 403] width 91 height 41
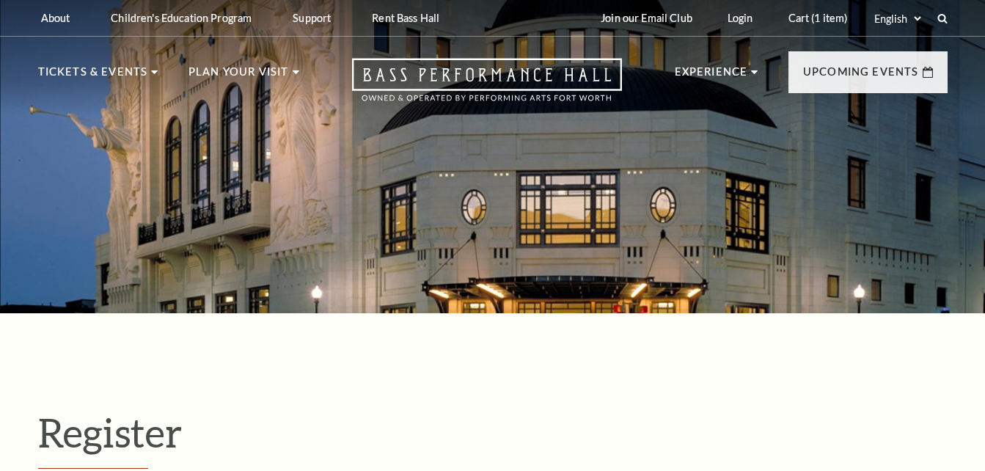
select select "1"
select select "TX"
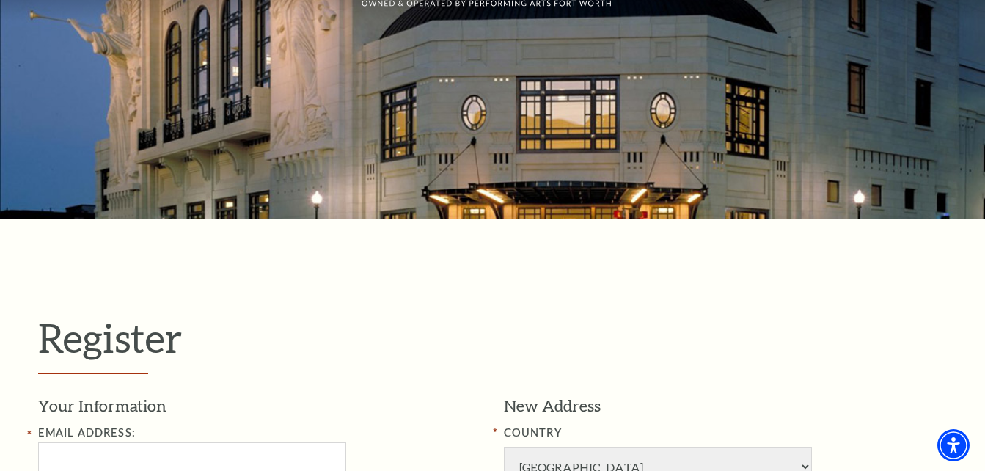
scroll to position [220, 0]
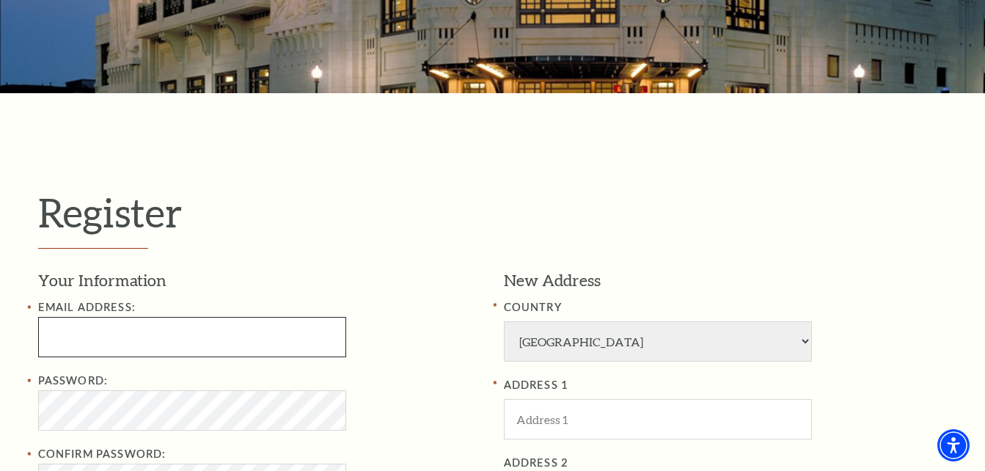
click at [251, 341] on input "Email Address:" at bounding box center [192, 337] width 308 height 40
type input "cunningh"
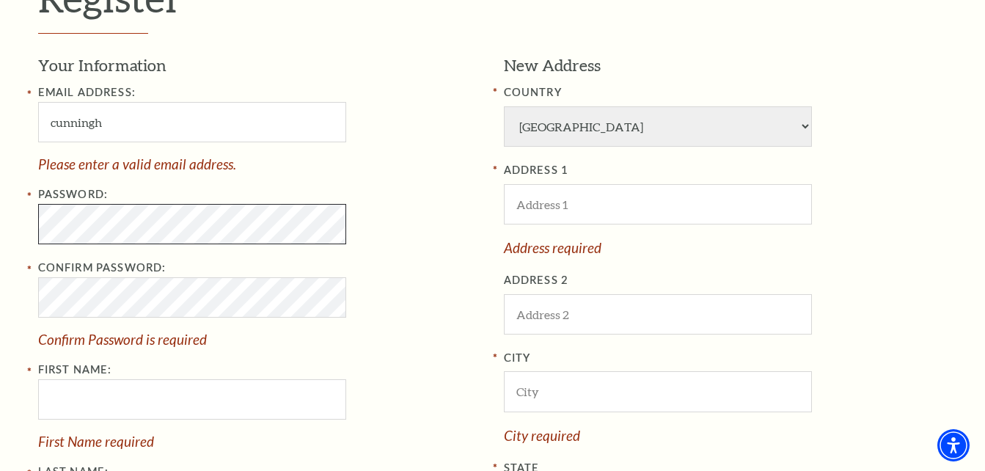
scroll to position [440, 0]
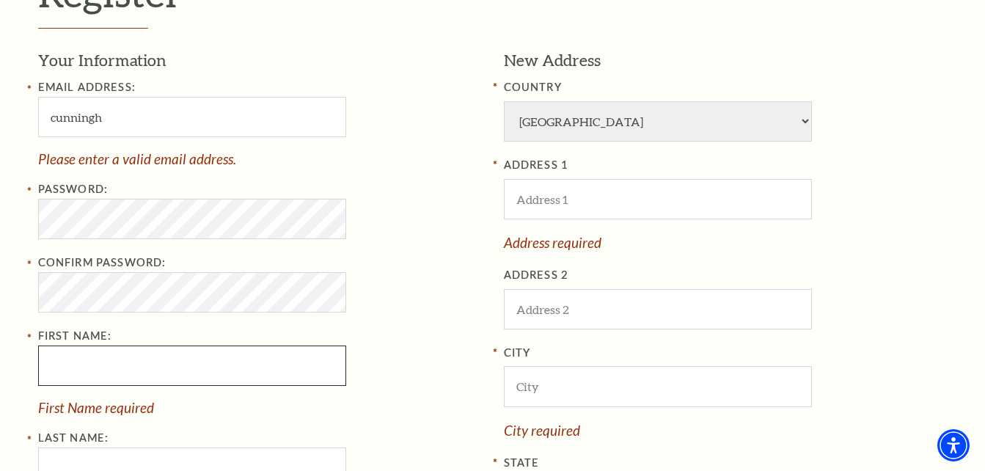
click at [199, 375] on input "First Name:" at bounding box center [192, 365] width 308 height 40
type input "Deborah"
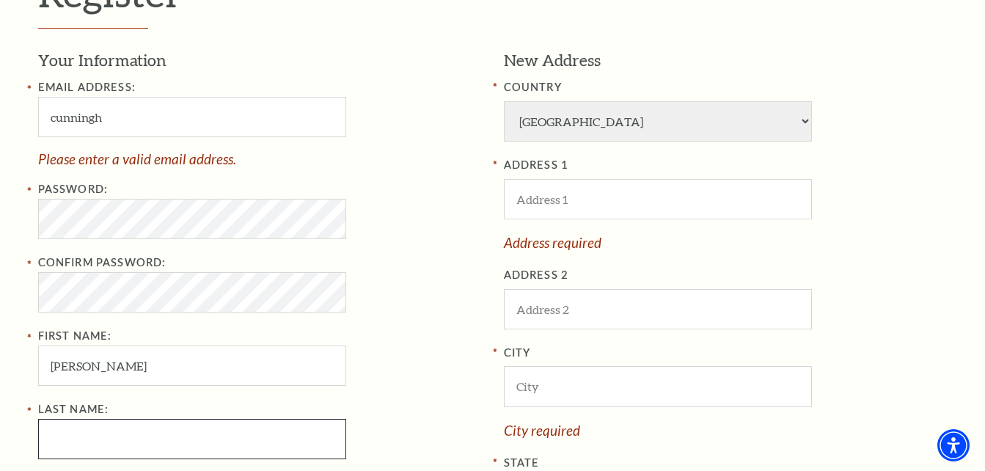
scroll to position [433, 0]
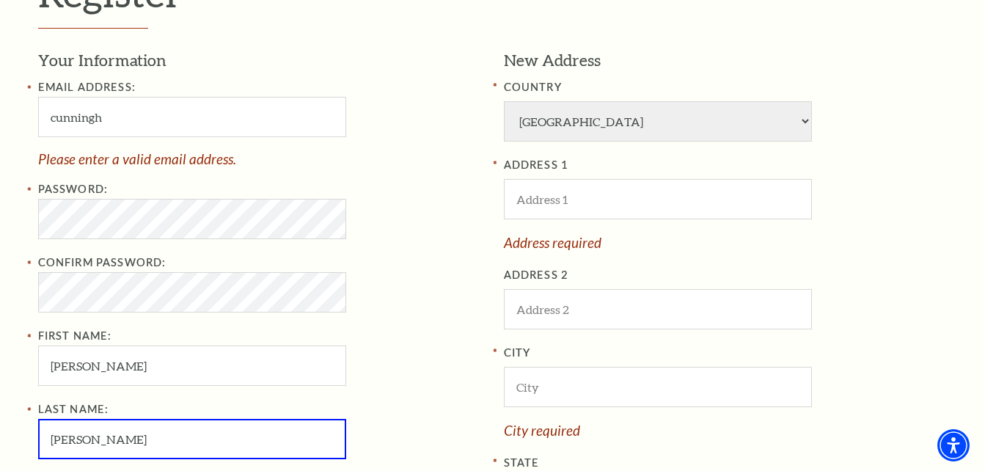
type input "Cunningham"
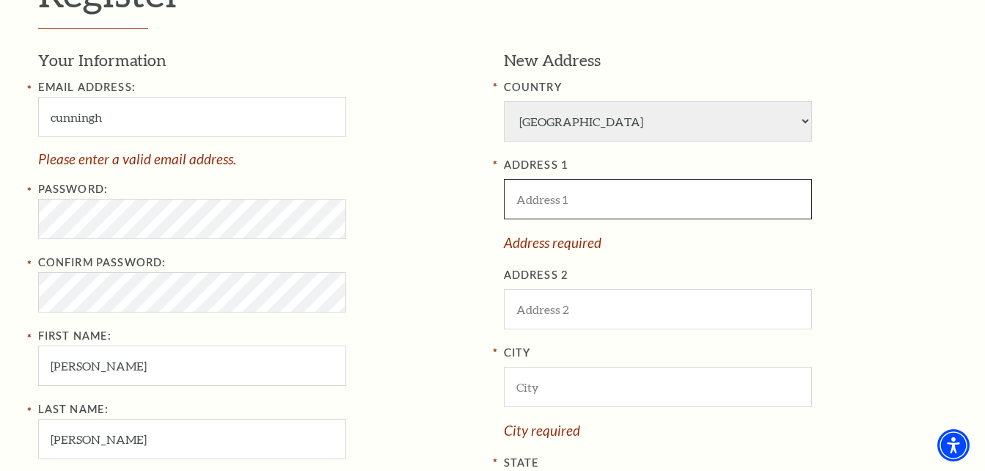
click at [651, 192] on input "ADDRESS 1" at bounding box center [658, 199] width 308 height 40
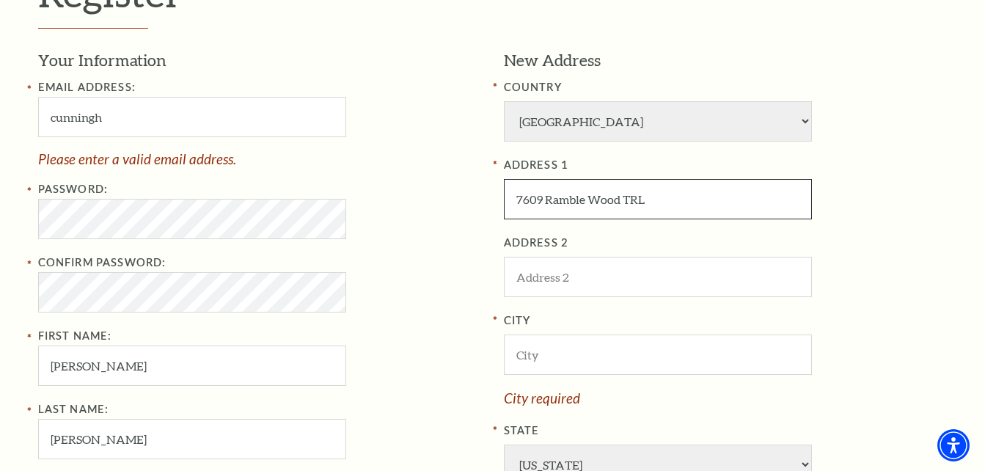
type input "7609 Ramble Wood TRL"
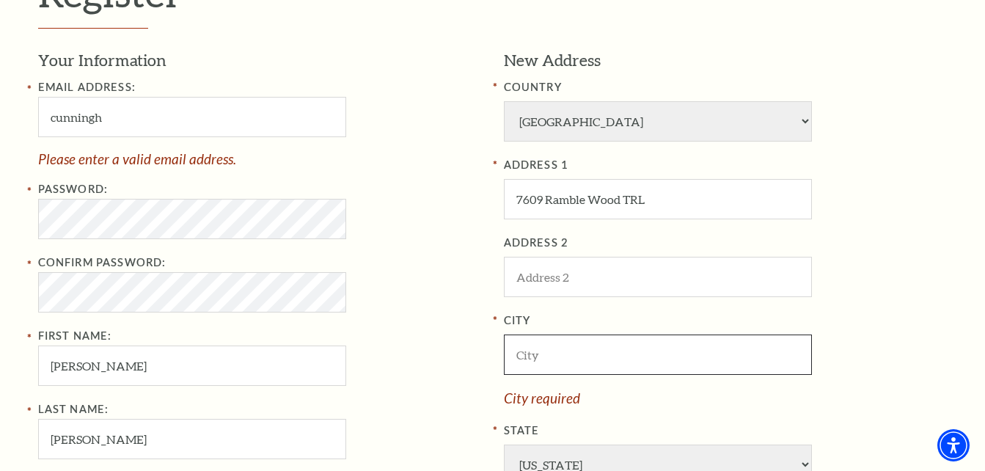
click at [667, 354] on input "City" at bounding box center [658, 354] width 308 height 40
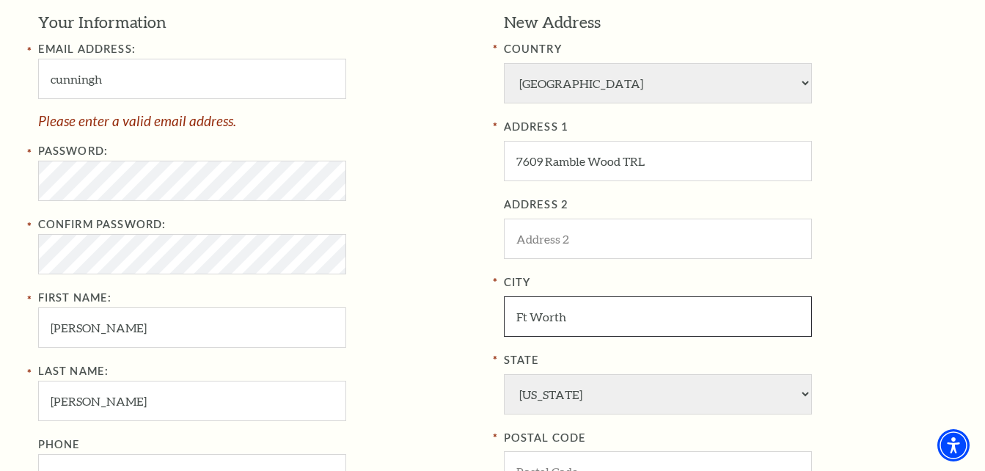
scroll to position [507, 0]
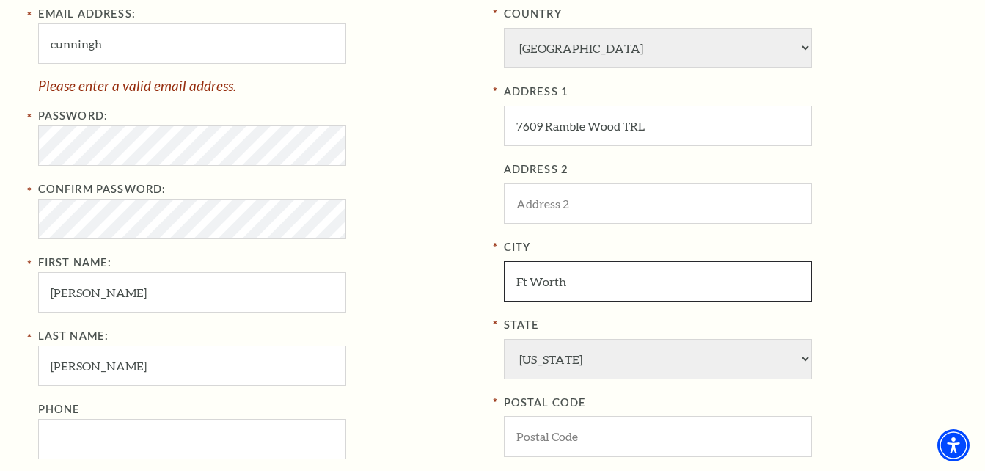
type input "Ft Worth"
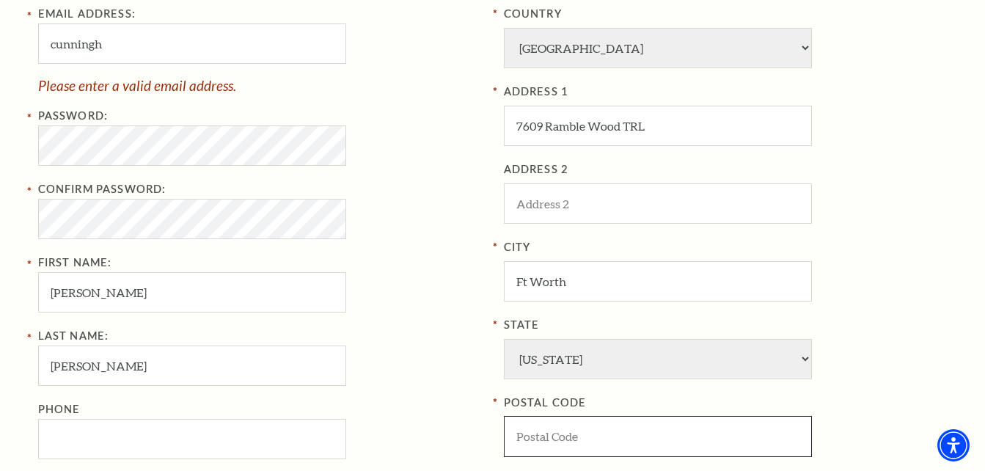
click at [611, 435] on input "POSTAL CODE" at bounding box center [658, 436] width 308 height 40
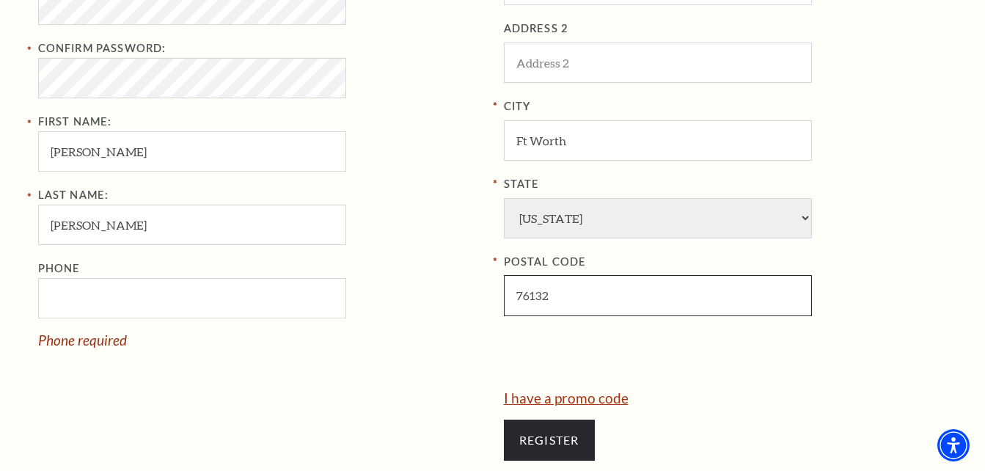
scroll to position [653, 0]
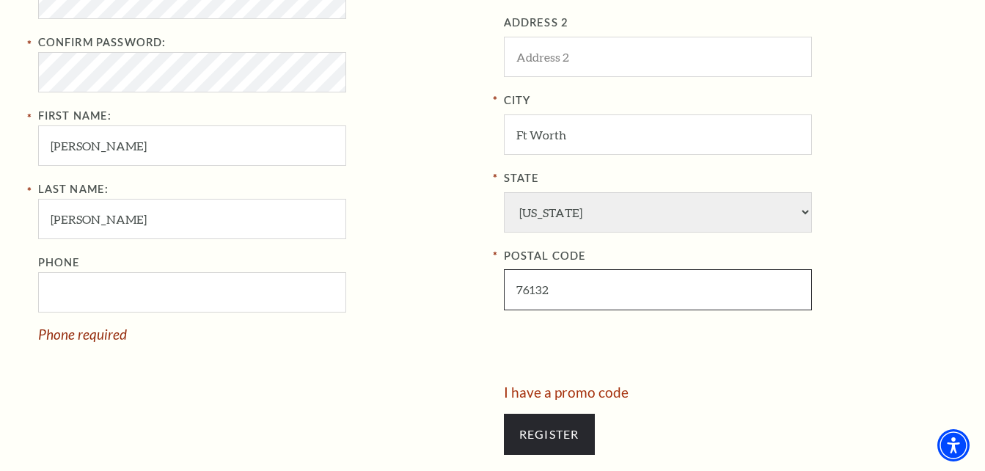
type input "76132"
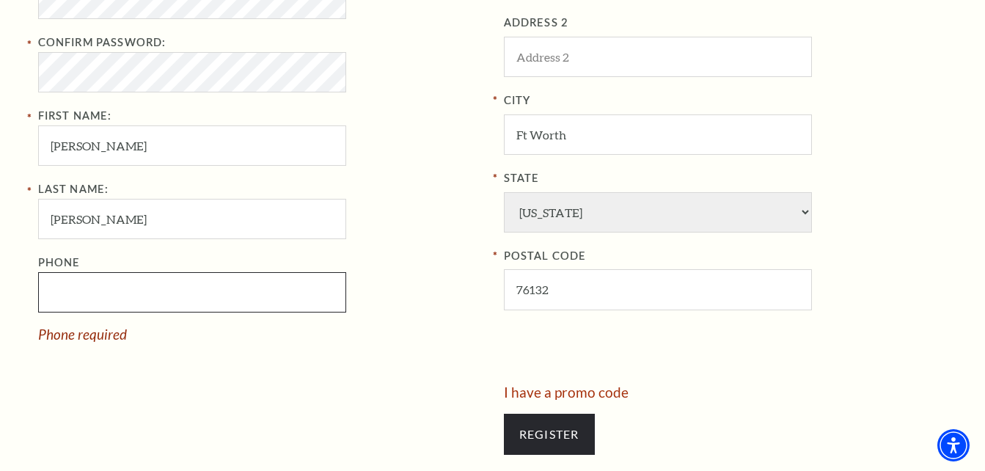
click at [90, 298] on input "Phone" at bounding box center [192, 292] width 308 height 40
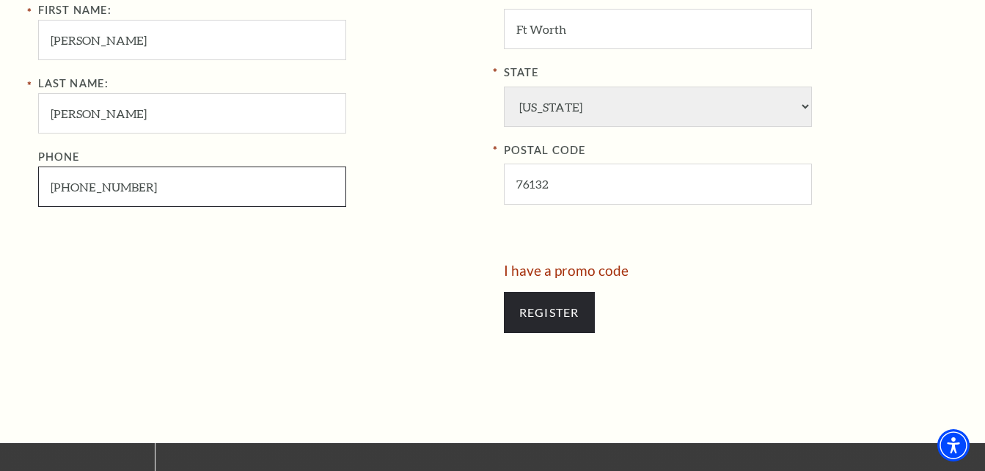
scroll to position [800, 0]
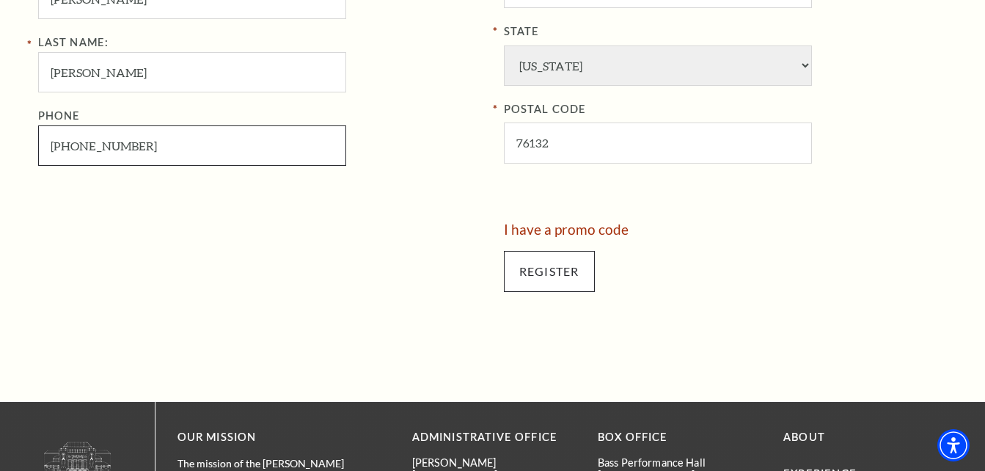
type input "713-819-0907"
click at [543, 276] on input "Register" at bounding box center [549, 271] width 91 height 41
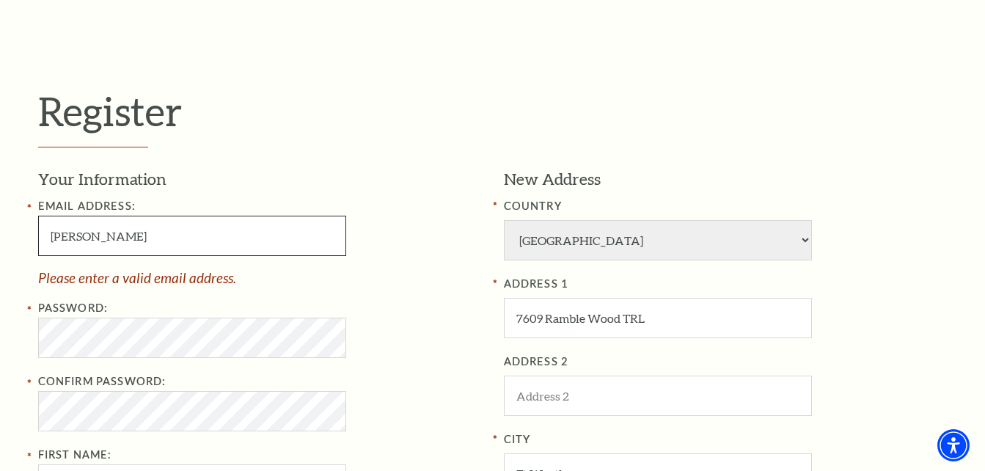
type input "cunningham.debbie.k@gmail.com"
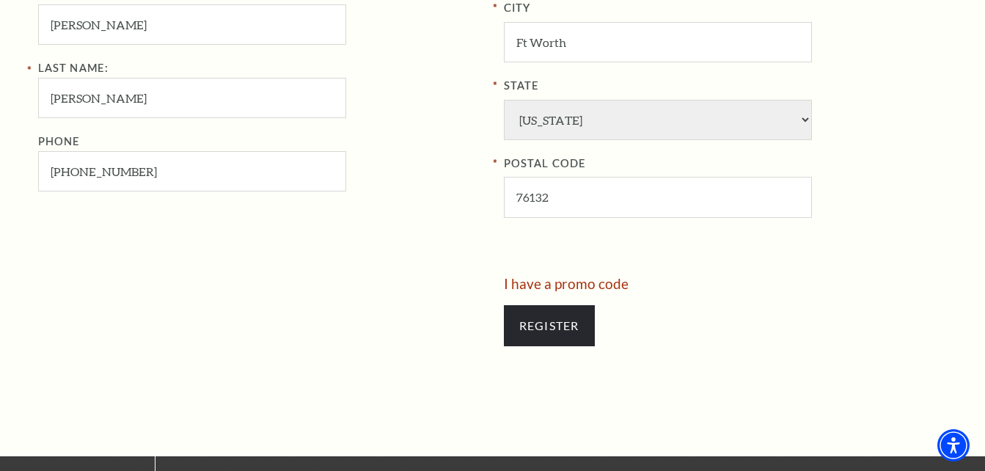
scroll to position [754, 0]
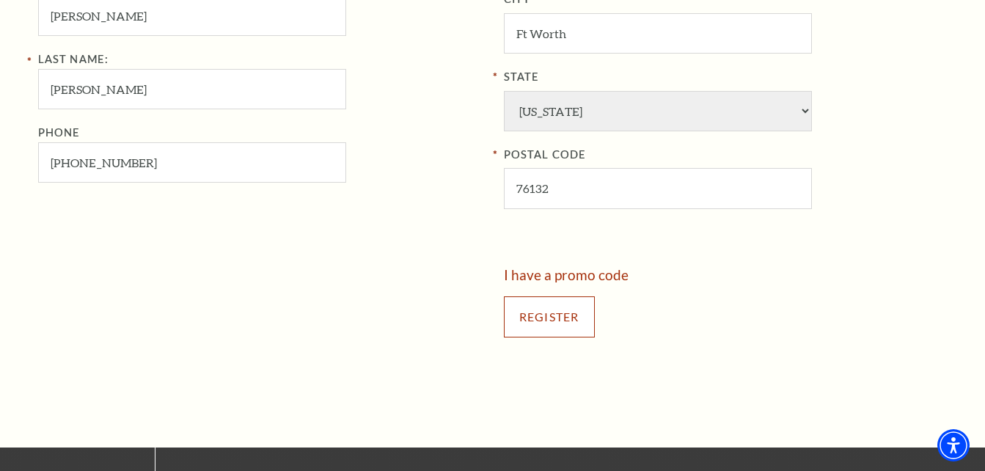
click at [551, 317] on input "Register" at bounding box center [549, 316] width 91 height 41
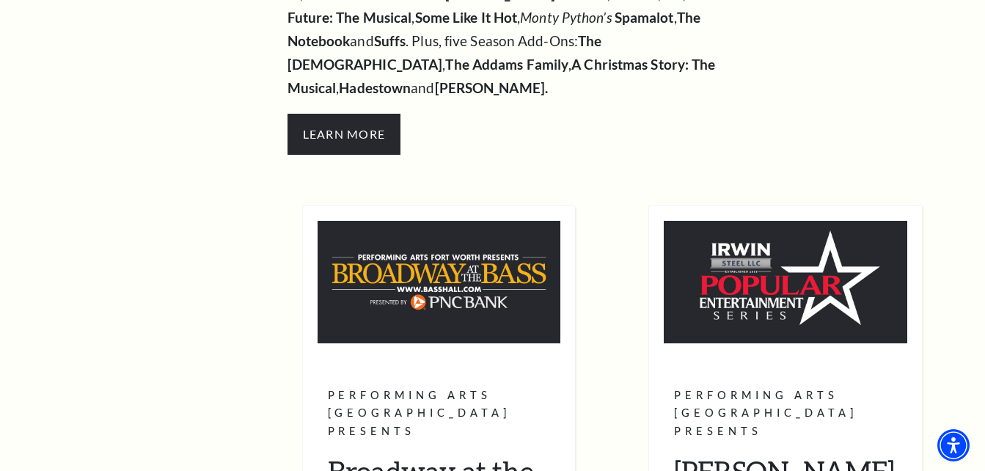
scroll to position [220, 0]
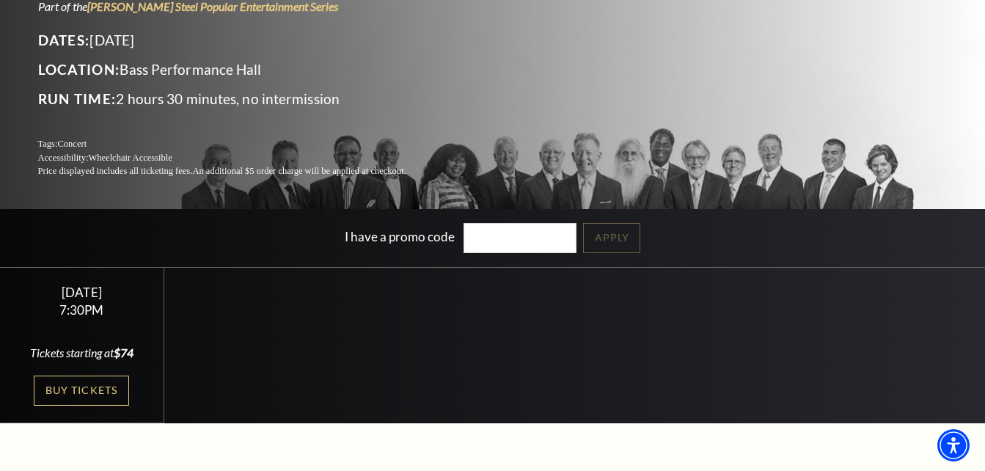
scroll to position [220, 0]
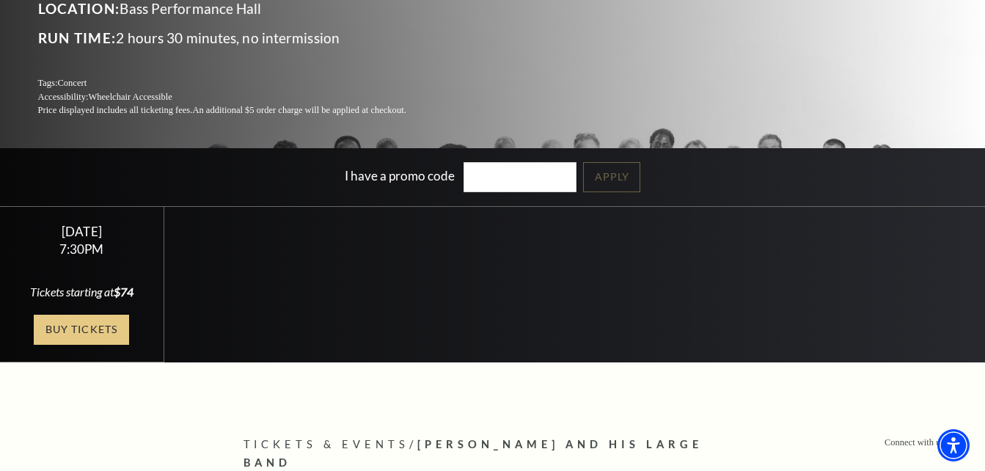
click at [92, 328] on link "Buy Tickets" at bounding box center [81, 330] width 95 height 30
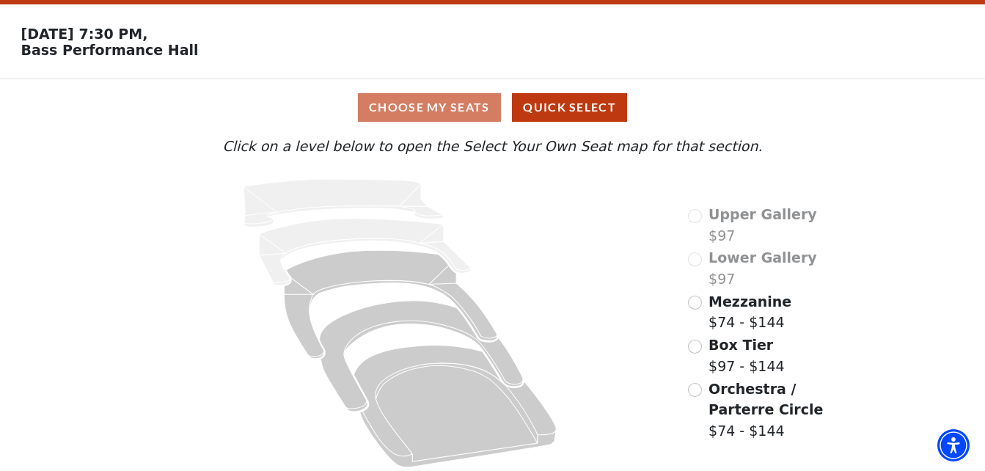
scroll to position [54, 0]
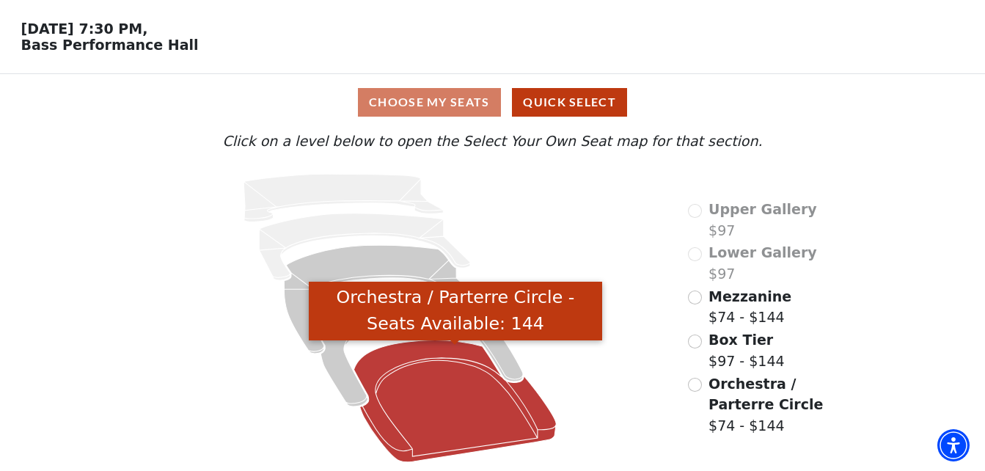
click at [414, 355] on icon "Orchestra / Parterre Circle - Seats Available: 144" at bounding box center [455, 401] width 202 height 122
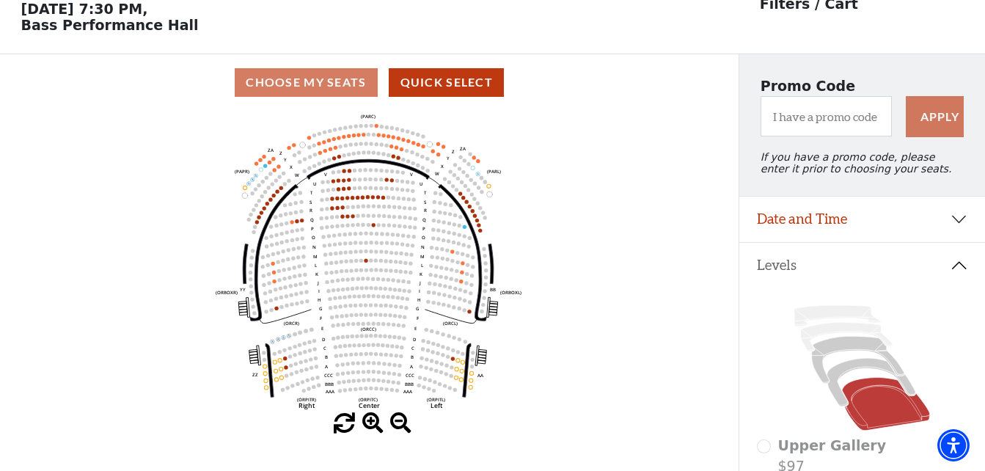
scroll to position [68, 0]
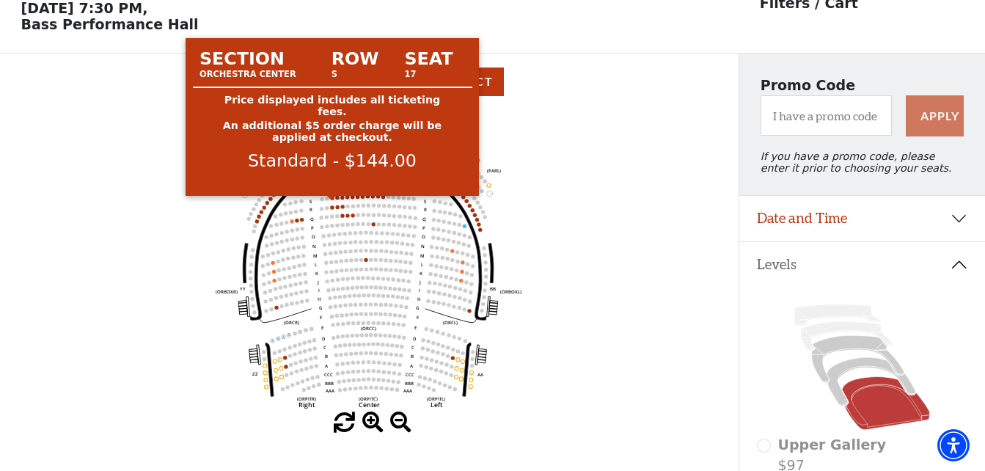
click at [332, 199] on circle at bounding box center [333, 198] width 4 height 4
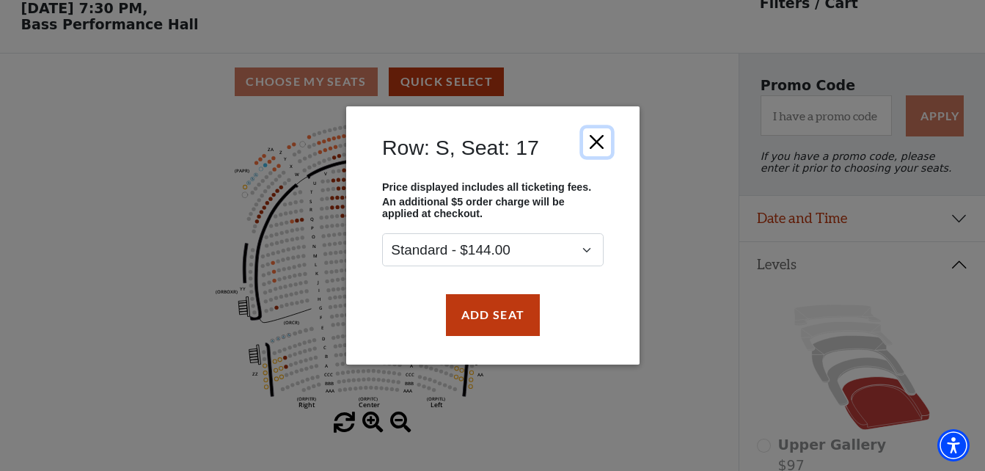
click at [600, 142] on button "Close" at bounding box center [596, 142] width 28 height 28
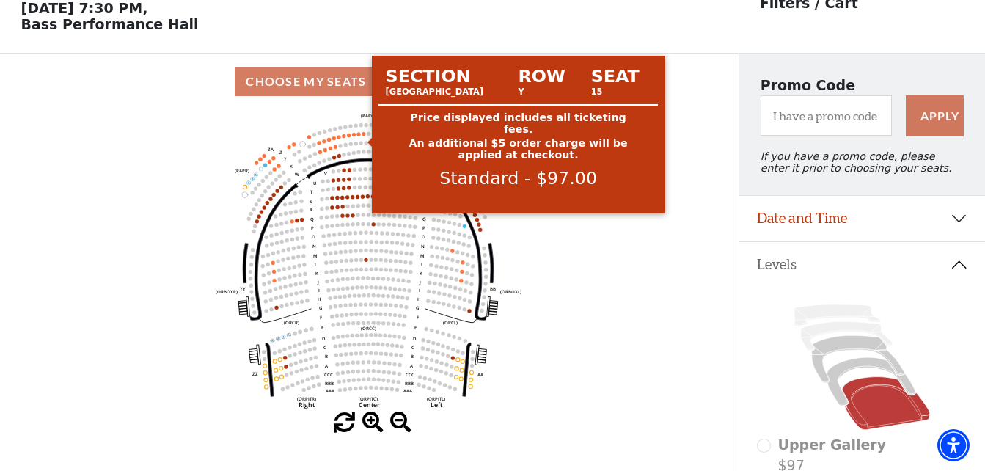
click at [364, 136] on circle at bounding box center [364, 134] width 4 height 4
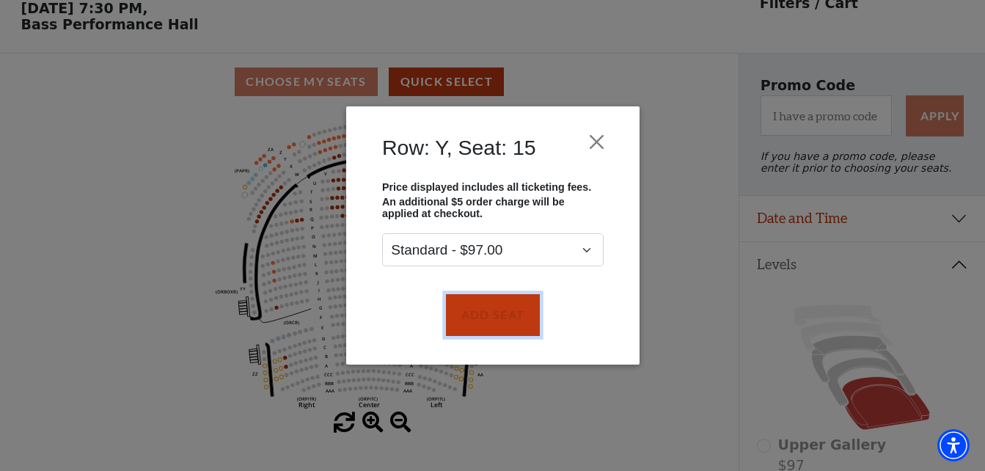
drag, startPoint x: 478, startPoint y: 313, endPoint x: 474, endPoint y: 291, distance: 22.4
click at [477, 309] on button "Add Seat" at bounding box center [492, 314] width 94 height 41
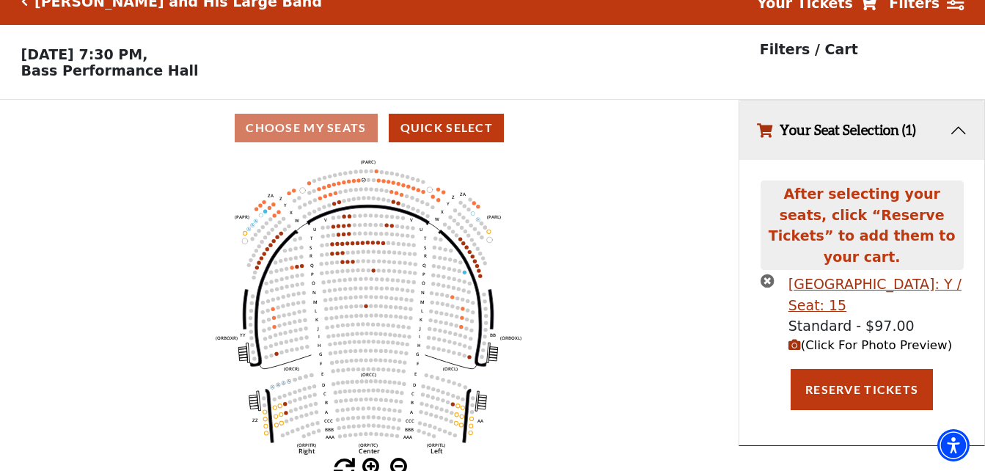
scroll to position [0, 0]
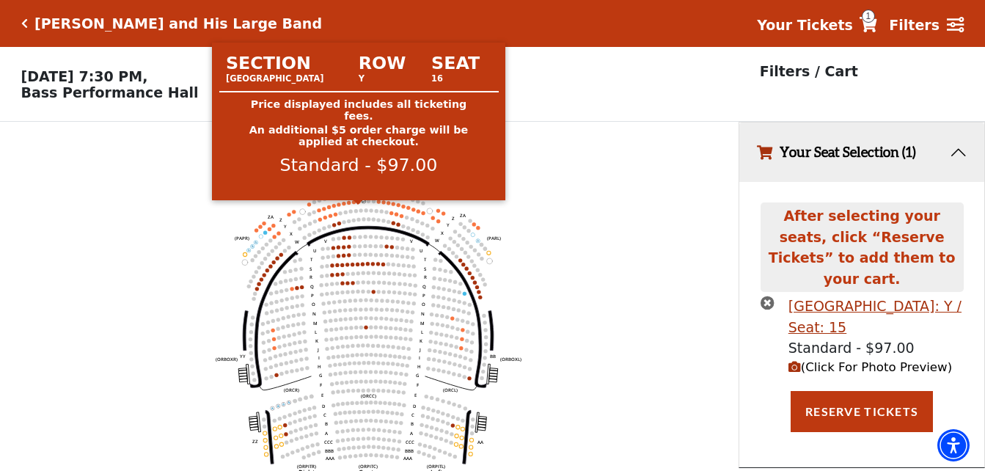
click at [359, 203] on circle at bounding box center [359, 201] width 4 height 4
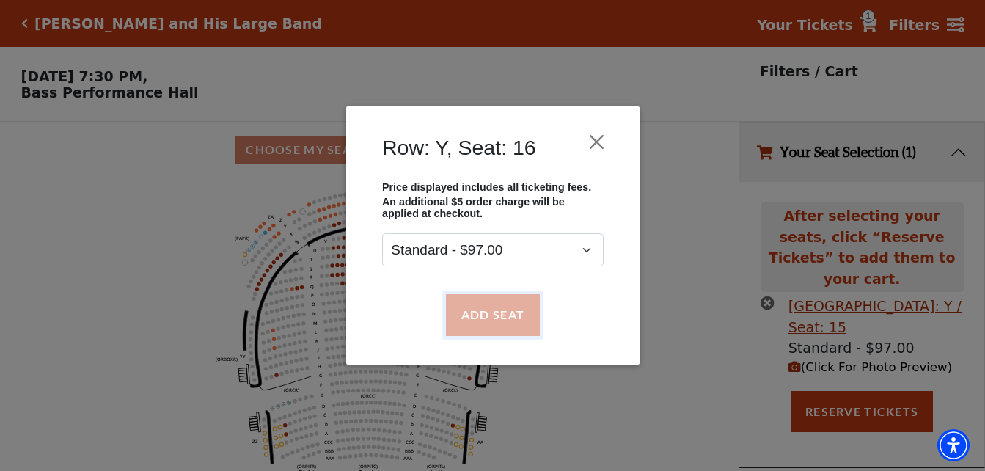
click at [492, 321] on button "Add Seat" at bounding box center [492, 314] width 94 height 41
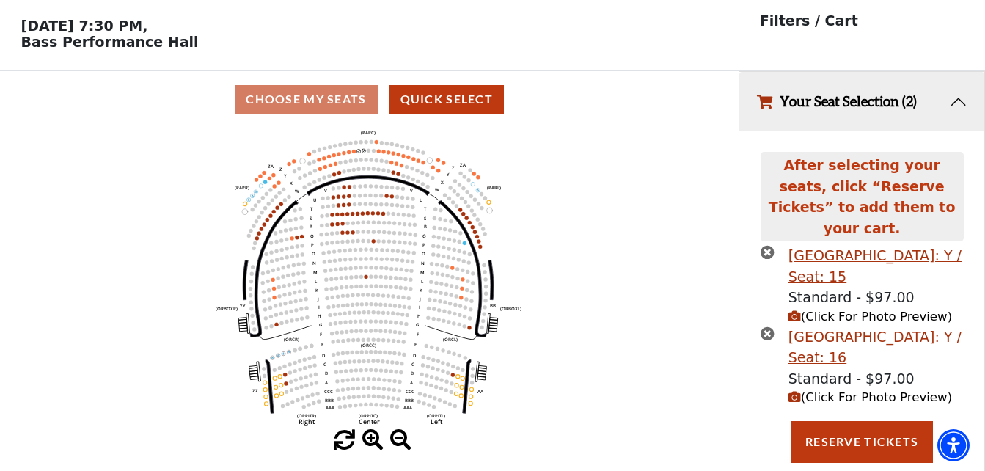
scroll to position [63, 0]
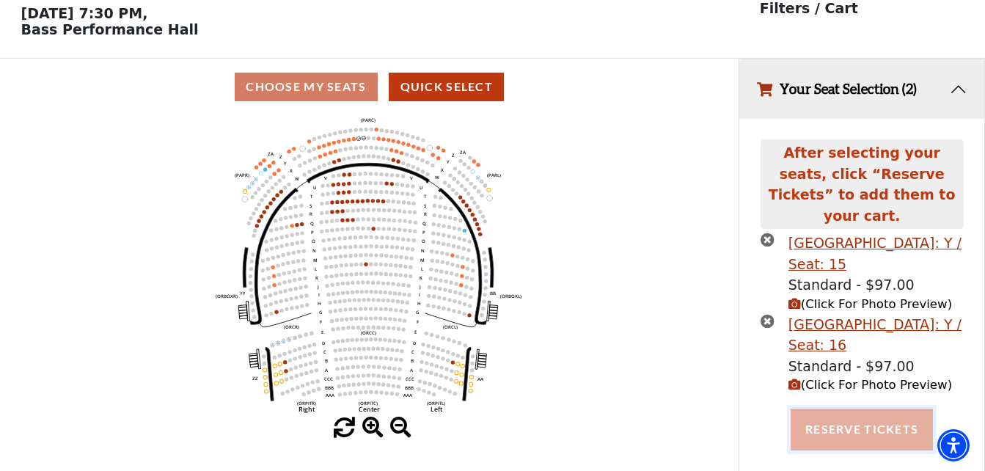
click at [855, 414] on button "Reserve Tickets" at bounding box center [861, 428] width 142 height 41
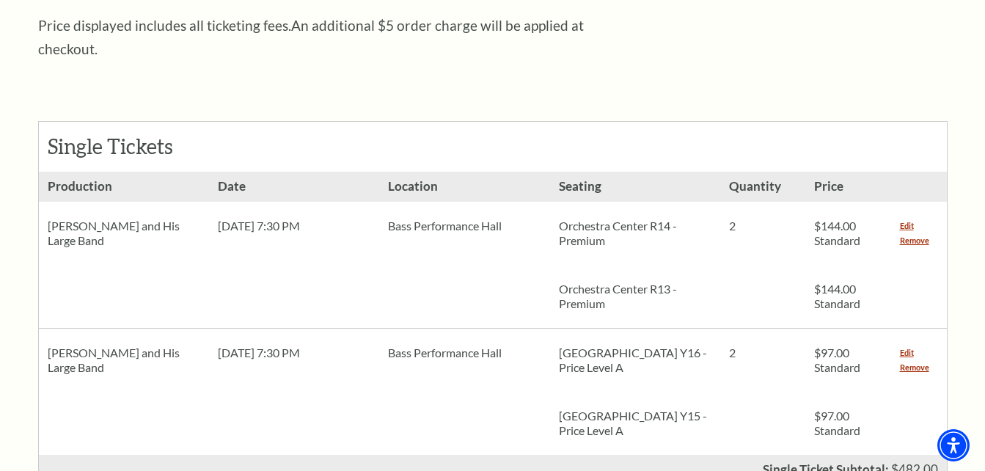
scroll to position [587, 0]
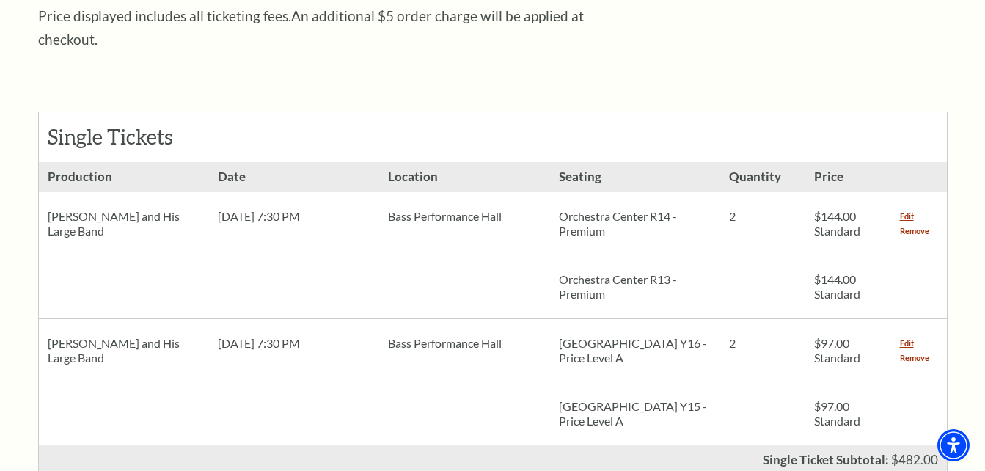
click at [914, 224] on link "Remove" at bounding box center [914, 231] width 29 height 15
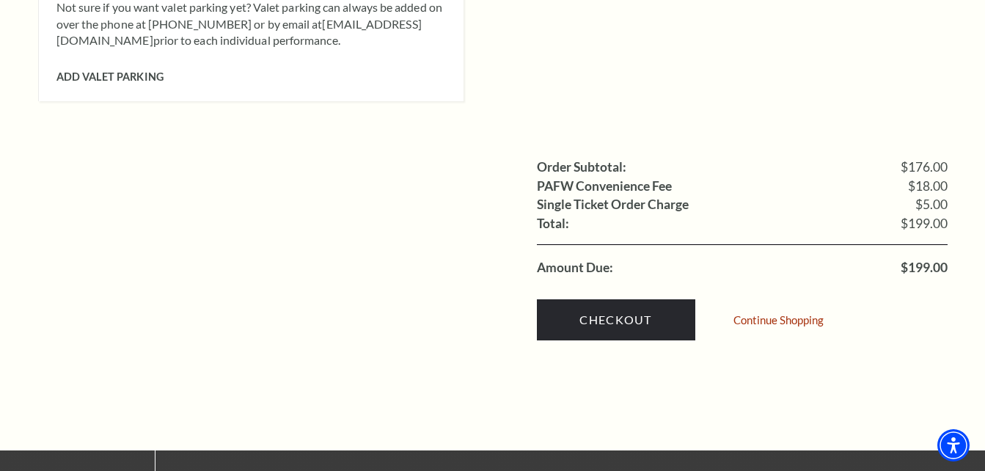
scroll to position [1393, 0]
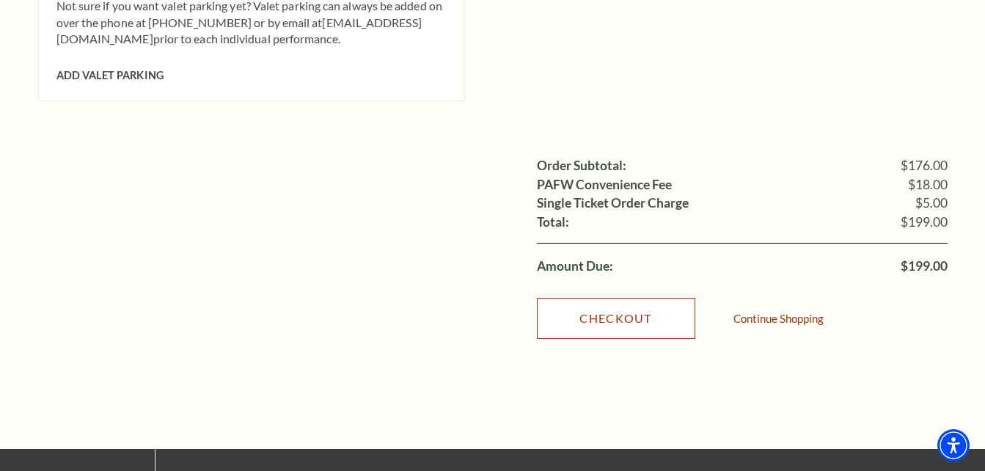
click at [609, 298] on link "Checkout" at bounding box center [616, 318] width 158 height 41
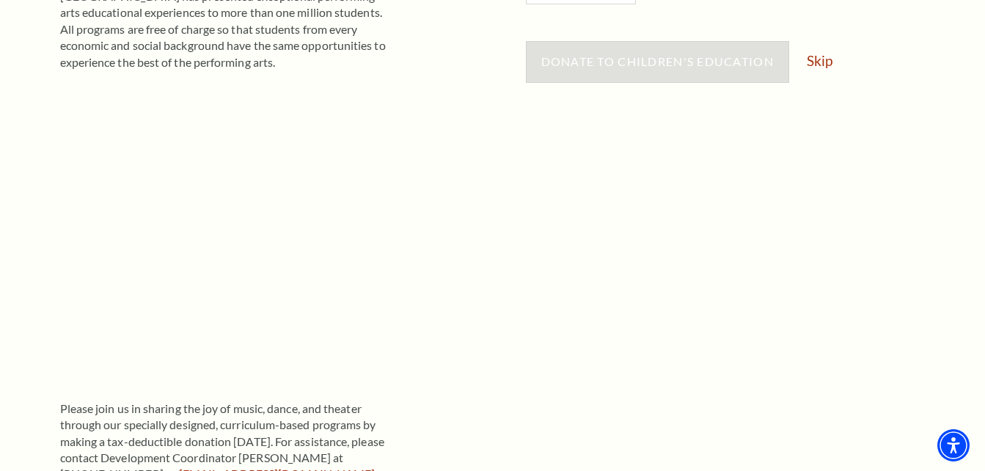
scroll to position [440, 0]
click at [823, 62] on link "Skip" at bounding box center [819, 60] width 26 height 14
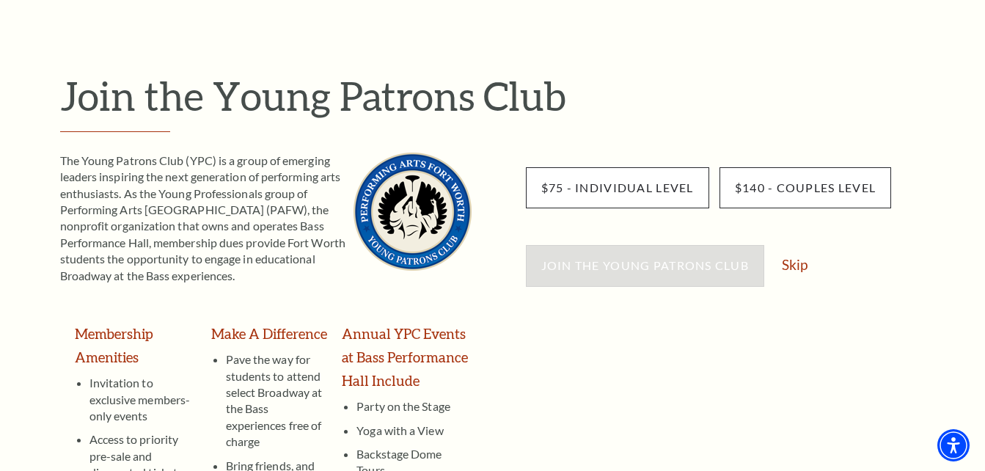
scroll to position [147, 0]
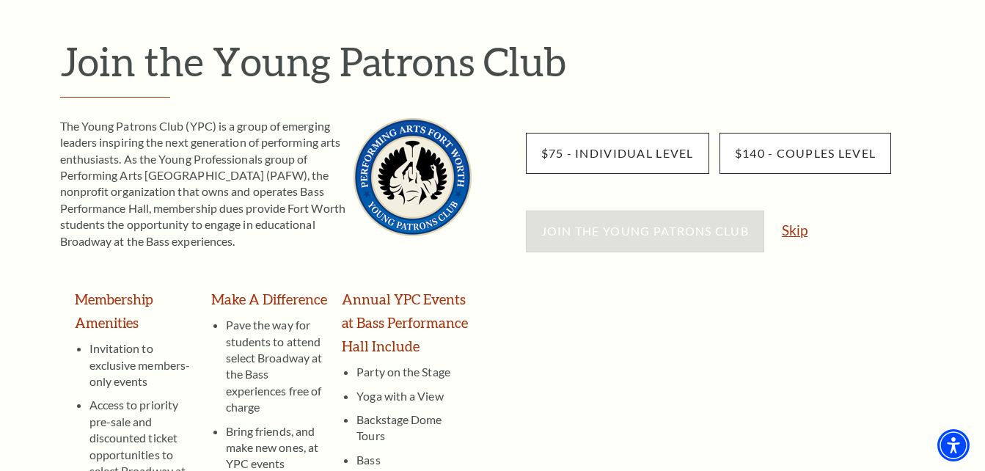
click at [798, 228] on link "Skip" at bounding box center [795, 230] width 26 height 14
click at [795, 231] on link "Skip" at bounding box center [795, 230] width 26 height 14
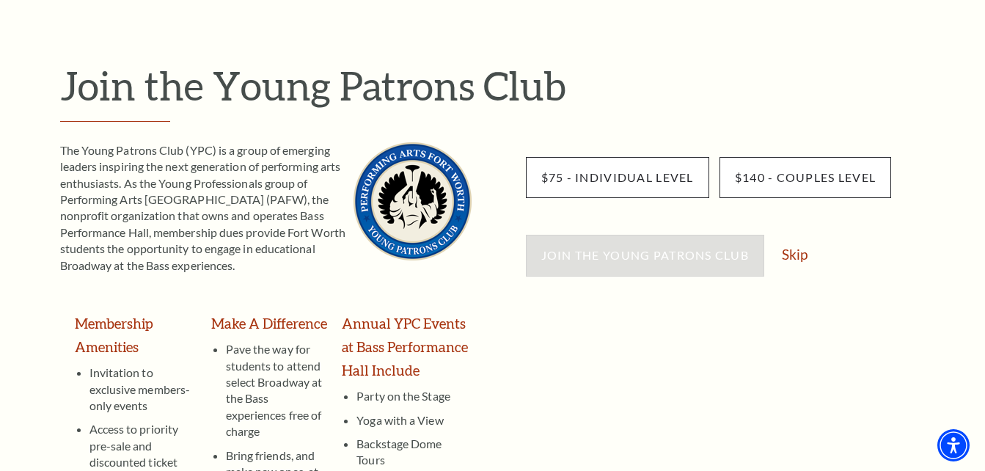
scroll to position [73, 0]
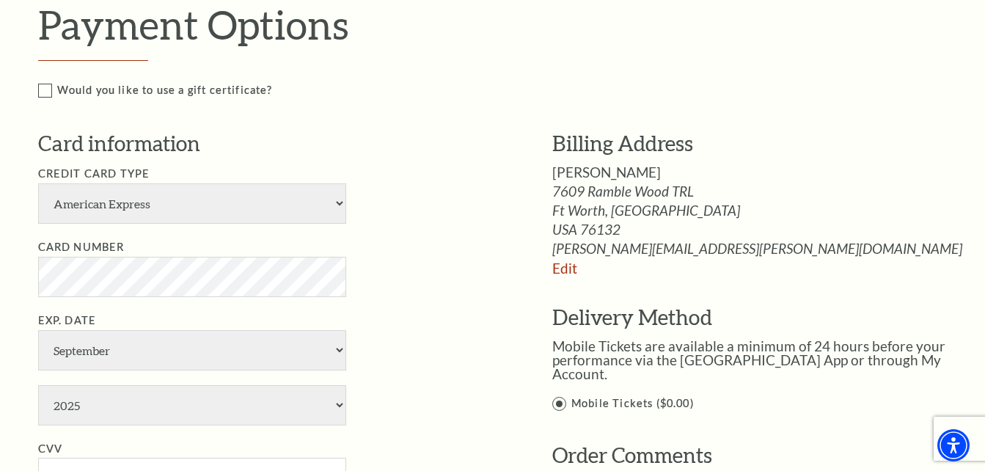
scroll to position [733, 0]
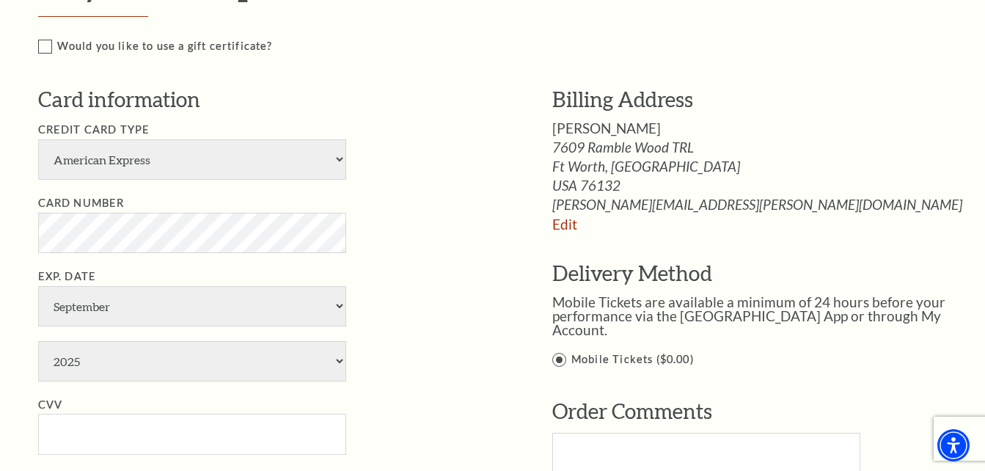
click at [46, 43] on label "Would you like to use a gift certificate?" at bounding box center [508, 46] width 941 height 18
click at [0, 0] on input "Would you like to use a gift certificate?" at bounding box center [0, 0] width 0 height 0
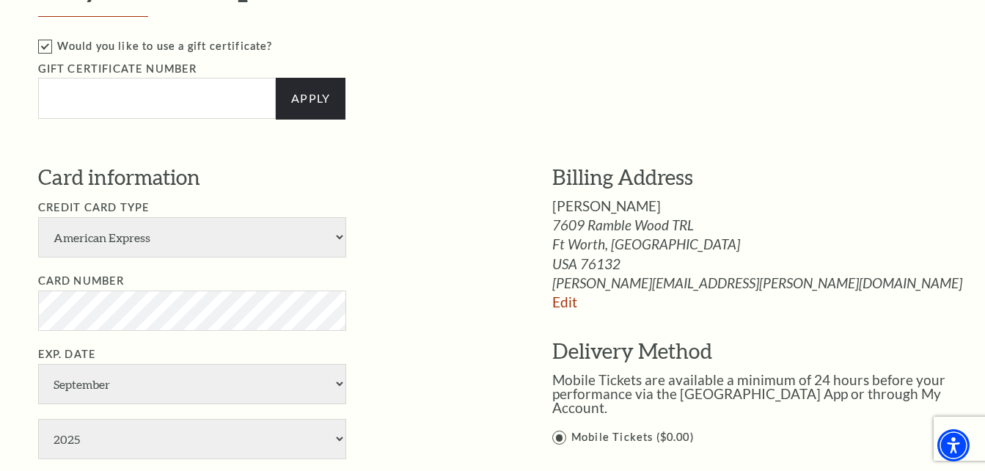
click at [44, 45] on label "Would you like to use a gift certificate?" at bounding box center [508, 46] width 941 height 18
click at [0, 0] on input "Would you like to use a gift certificate?" at bounding box center [0, 0] width 0 height 0
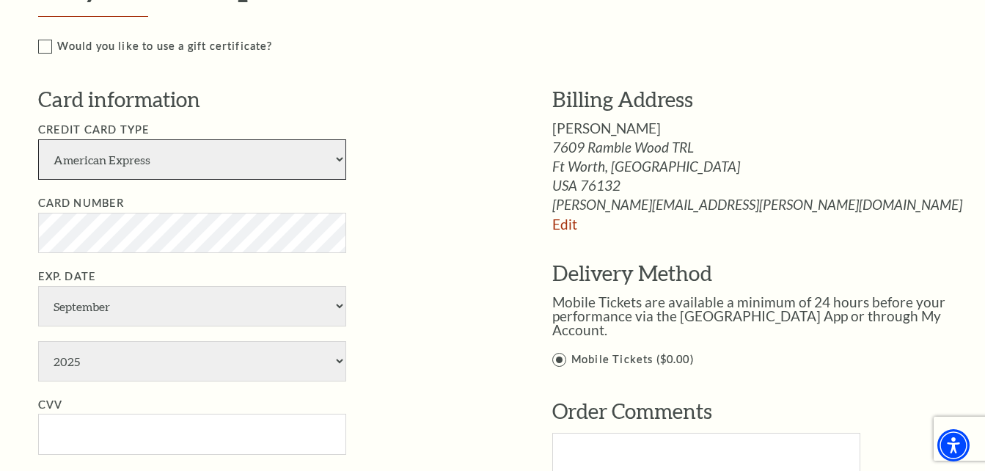
click at [340, 158] on select "American Express Visa Master Card Discover" at bounding box center [192, 159] width 308 height 40
select select "25"
click at [38, 139] on select "American Express Visa Master Card Discover" at bounding box center [192, 159] width 308 height 40
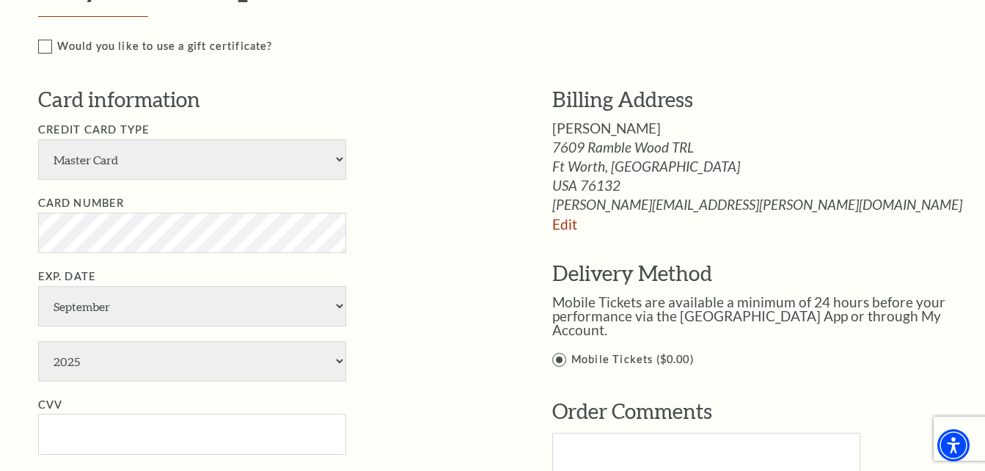
click at [514, 188] on div "Billing Address Deborah Cunningham 7609 Ramble Wood TRL Ft Worth, TX Edit" at bounding box center [743, 297] width 470 height 425
click at [334, 303] on select "January February March April May June July August September October November De…" at bounding box center [192, 306] width 308 height 40
select select "12"
click at [38, 286] on select "January February March April May June July August September October November De…" at bounding box center [192, 306] width 308 height 40
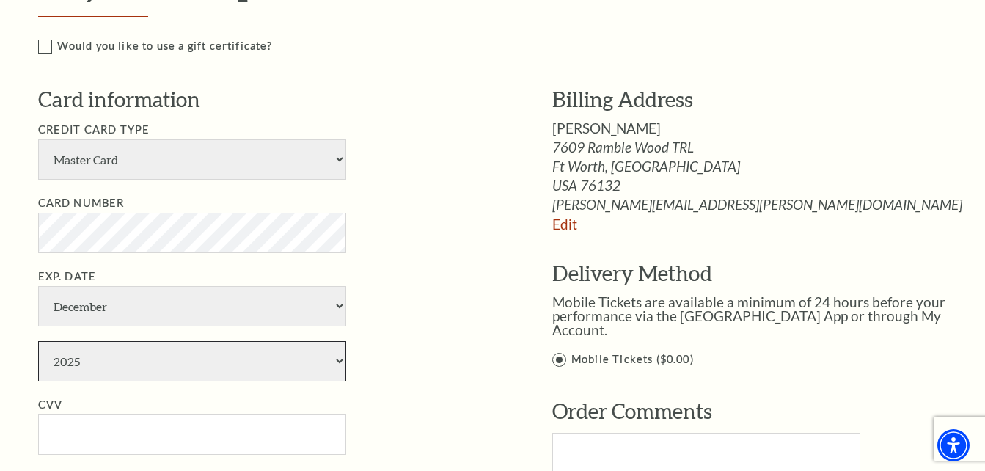
click at [339, 360] on select "2025 2026 2027 2028 2029 2030 2031 2032 2033 2034" at bounding box center [192, 361] width 308 height 40
select select "2028"
click at [38, 341] on select "2025 2026 2027 2028 2029 2030 2031 2032 2033 2034" at bounding box center [192, 361] width 308 height 40
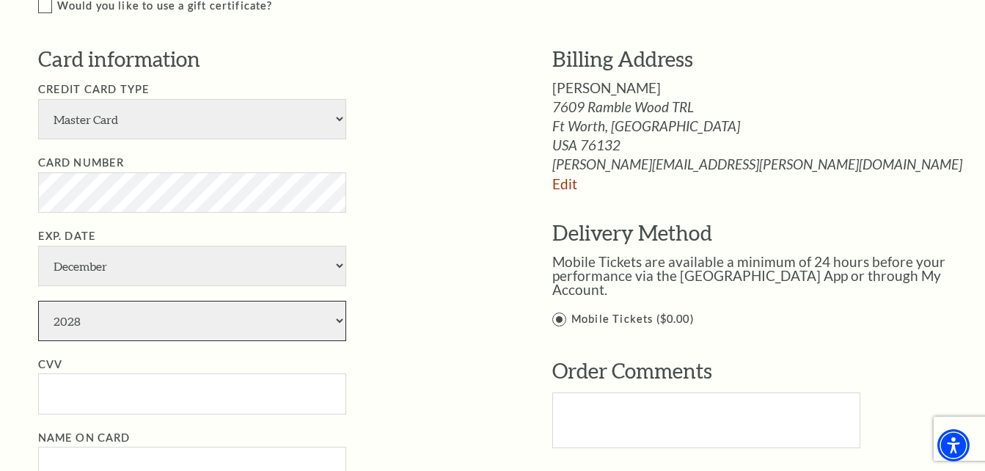
scroll to position [806, 0]
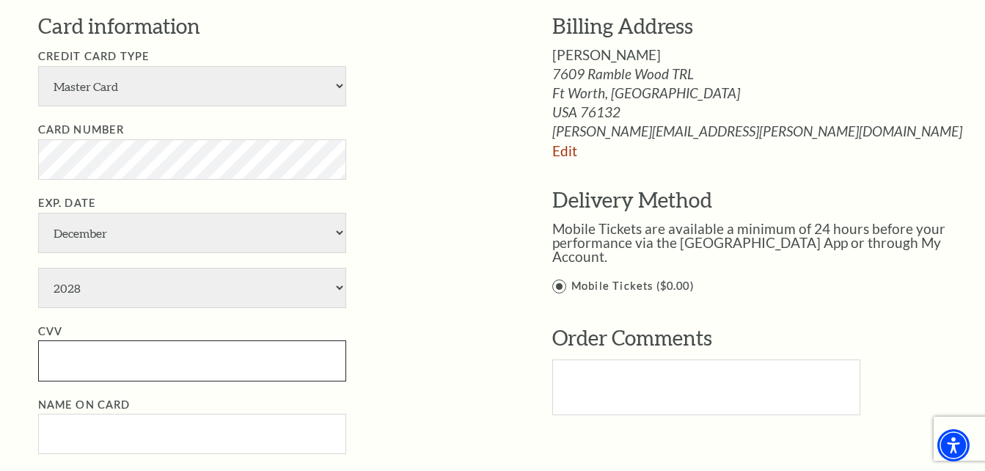
click at [290, 359] on input "CVV" at bounding box center [192, 360] width 308 height 40
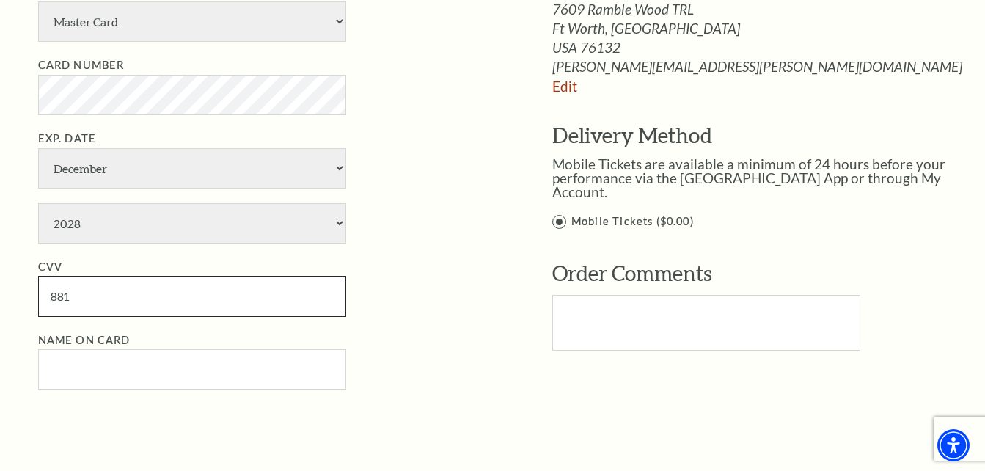
scroll to position [953, 0]
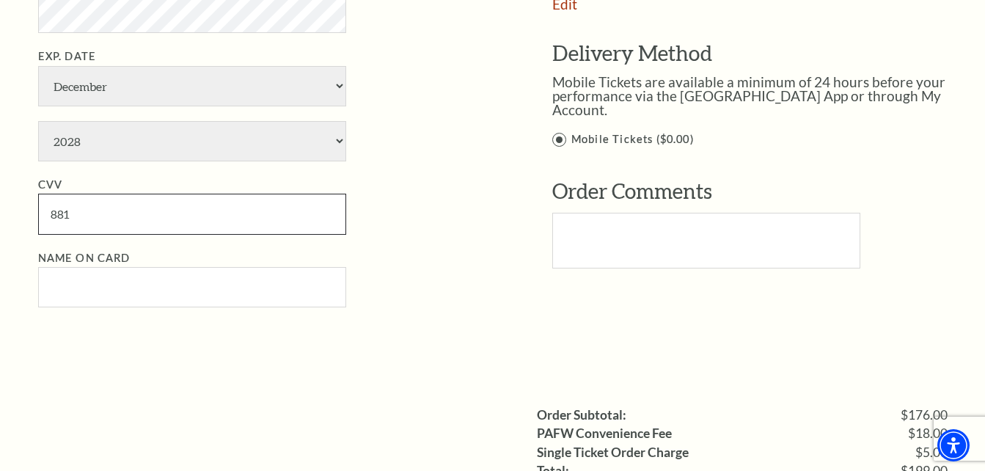
type input "881"
click at [135, 287] on input "Name on Card" at bounding box center [192, 287] width 308 height 40
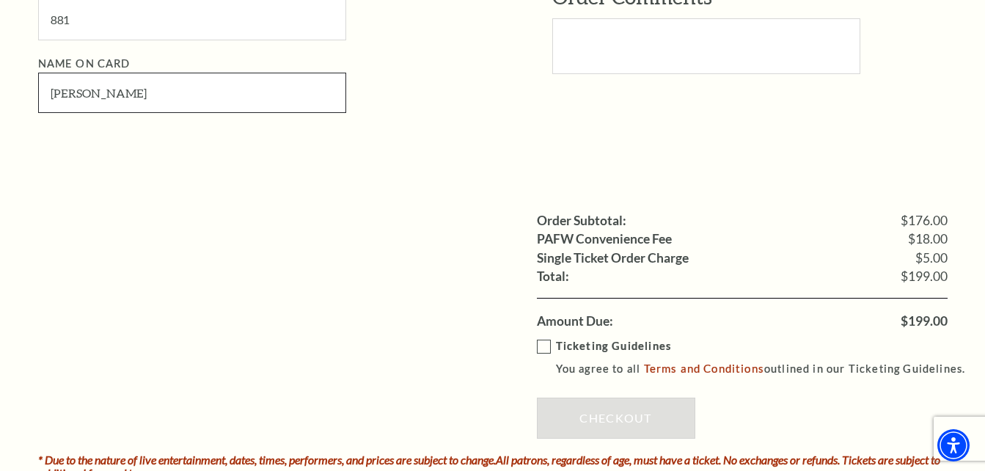
scroll to position [1173, 0]
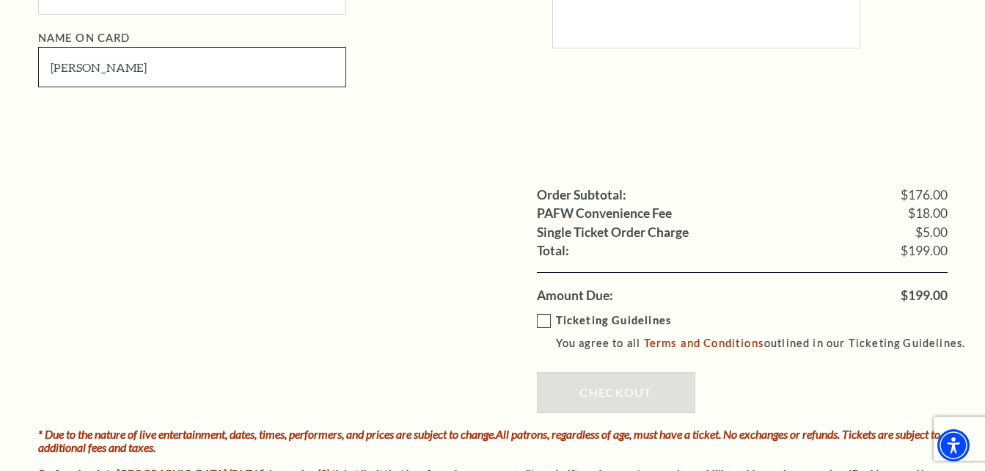
type input "Deborah K Cunningham"
click at [545, 322] on label "Ticketing Guidelines You agree to all Terms and Conditions outlined in our Tick…" at bounding box center [758, 332] width 442 height 40
click at [0, 0] on input "Ticketing Guidelines You agree to all Terms and Conditions outlined in our Tick…" at bounding box center [0, 0] width 0 height 0
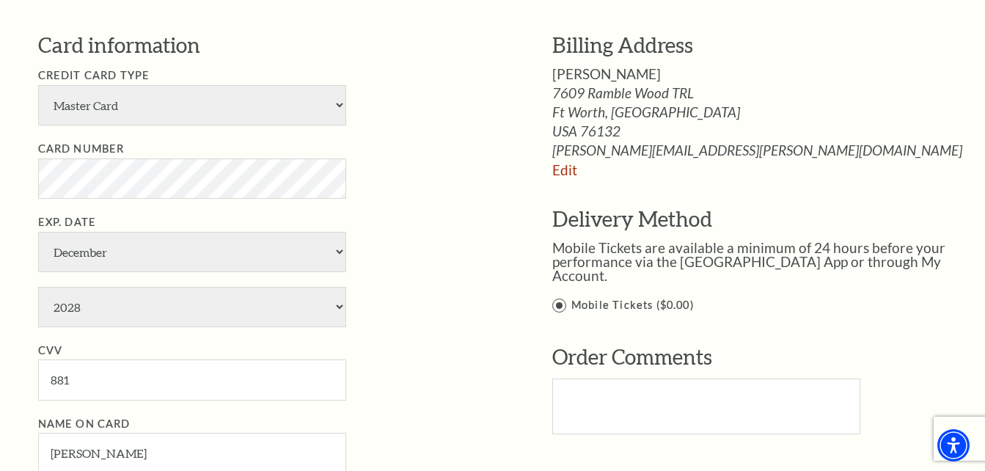
scroll to position [806, 0]
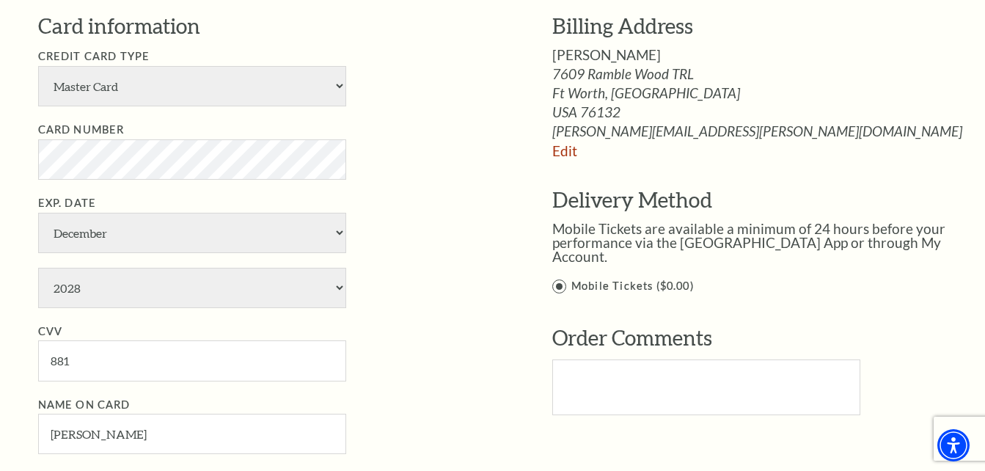
click at [561, 277] on label "Mobile Tickets ($0.00)" at bounding box center [765, 286] width 426 height 18
click at [0, 0] on input "Mobile Tickets ($0.00)" at bounding box center [0, 0] width 0 height 0
click at [559, 277] on label "Mobile Tickets ($0.00)" at bounding box center [765, 286] width 426 height 18
click at [0, 0] on input "Mobile Tickets ($0.00)" at bounding box center [0, 0] width 0 height 0
click at [601, 372] on textarea "Text area" at bounding box center [706, 387] width 308 height 56
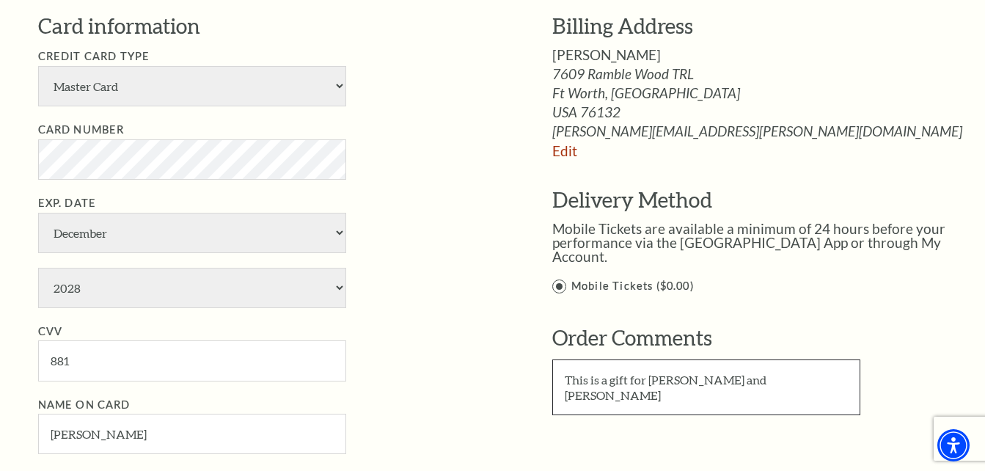
click at [610, 366] on textarea "This is a gift for Brian and Meredith Cunningham" at bounding box center [706, 387] width 308 height 56
click at [762, 365] on textarea "This is a Happy 40th Birthday gift for Brian and Meredith Cunningham" at bounding box center [706, 387] width 308 height 56
click at [772, 386] on textarea "This is a Happy 40th Birthday gift for Brian and Meredith Cunningham" at bounding box center [706, 387] width 308 height 56
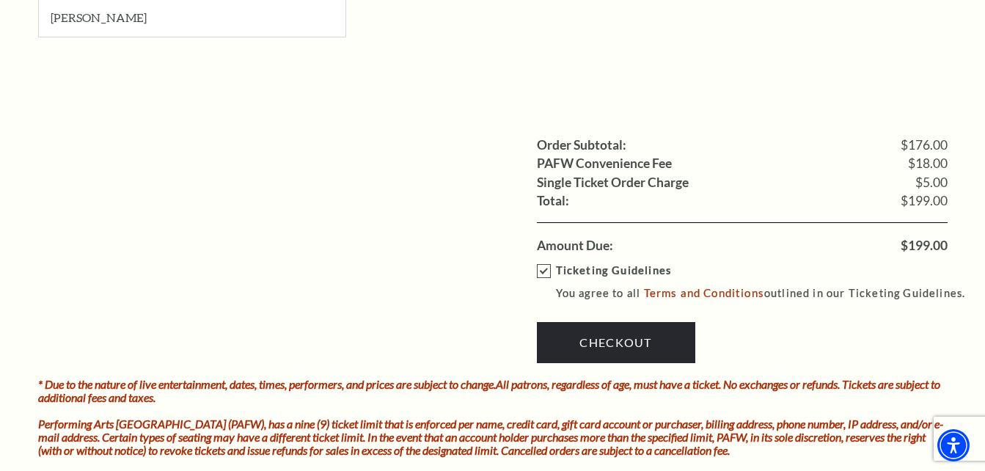
scroll to position [1320, 0]
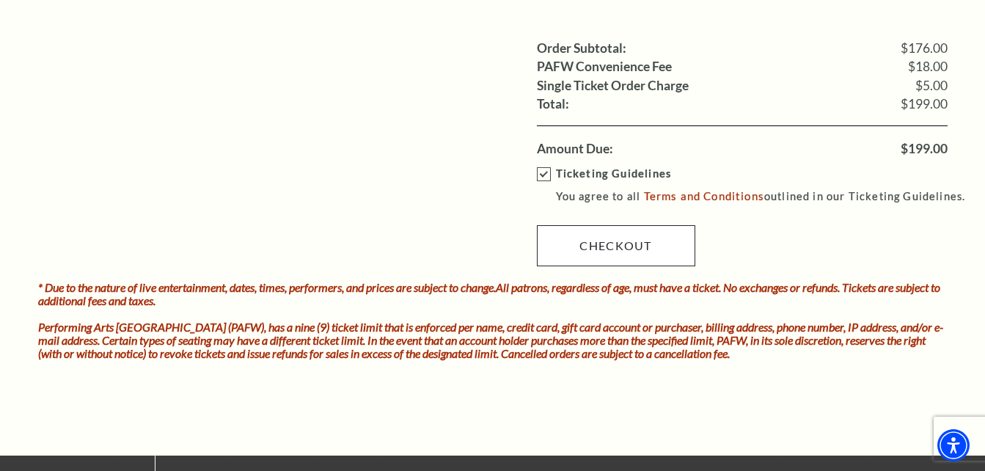
type textarea "This is a Happy 40th Birthday gift for Brian and Meredith Cunningham."
click at [601, 243] on link "Checkout" at bounding box center [616, 245] width 158 height 41
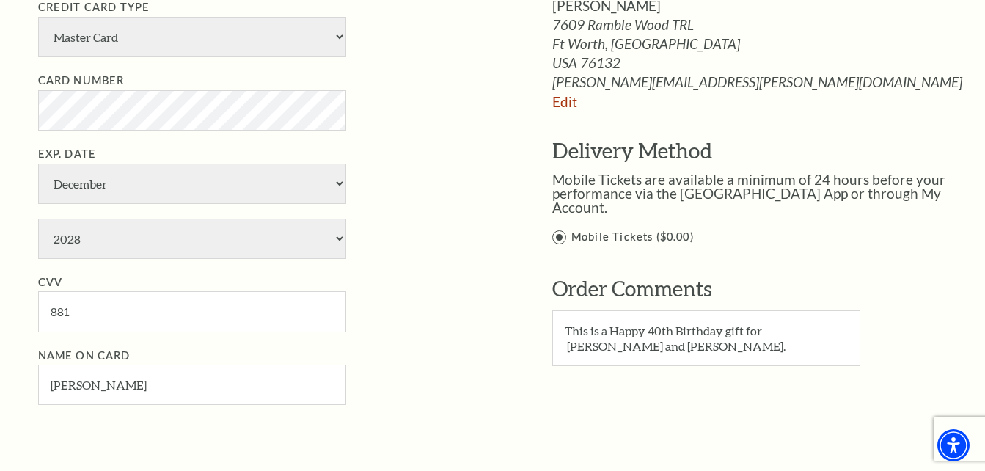
scroll to position [733, 0]
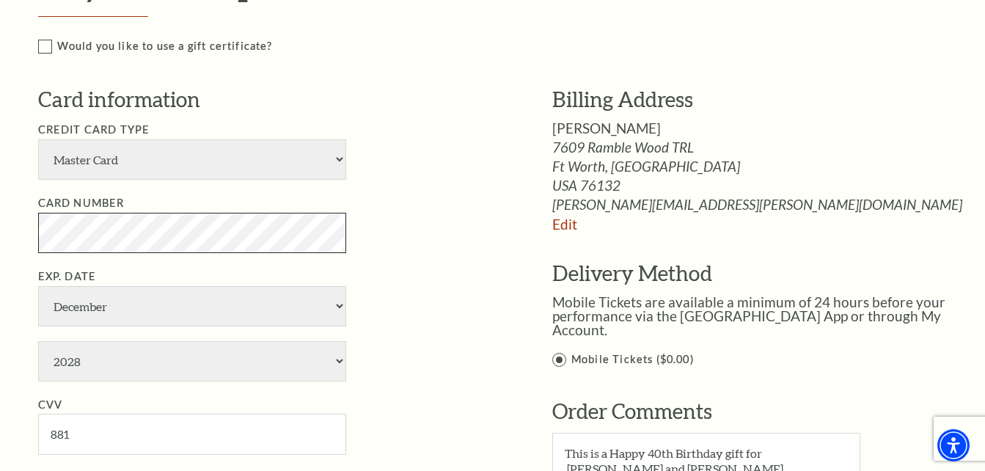
click at [1, 242] on div "Notice × Tickets cannot be removed during a Ticket Exchange. Choose Start Over …" at bounding box center [492, 259] width 985 height 1763
click at [451, 221] on li "Card Number" at bounding box center [273, 223] width 470 height 59
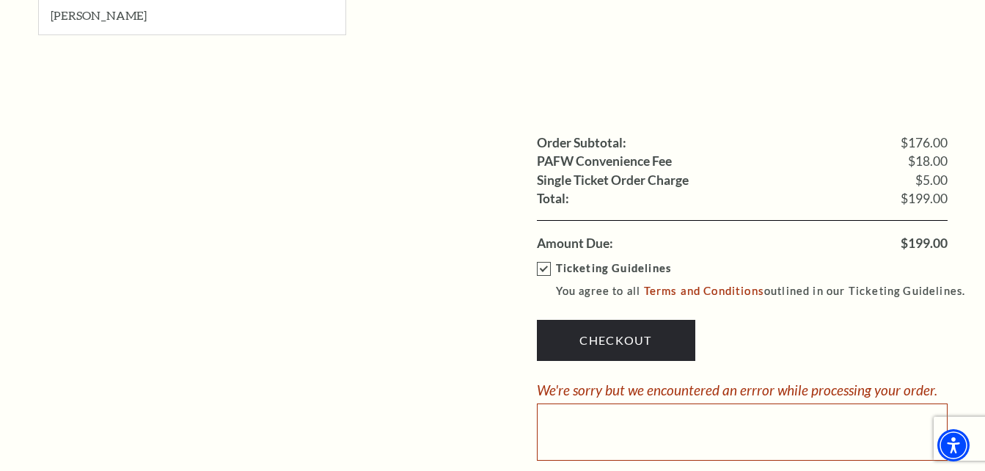
scroll to position [1246, 0]
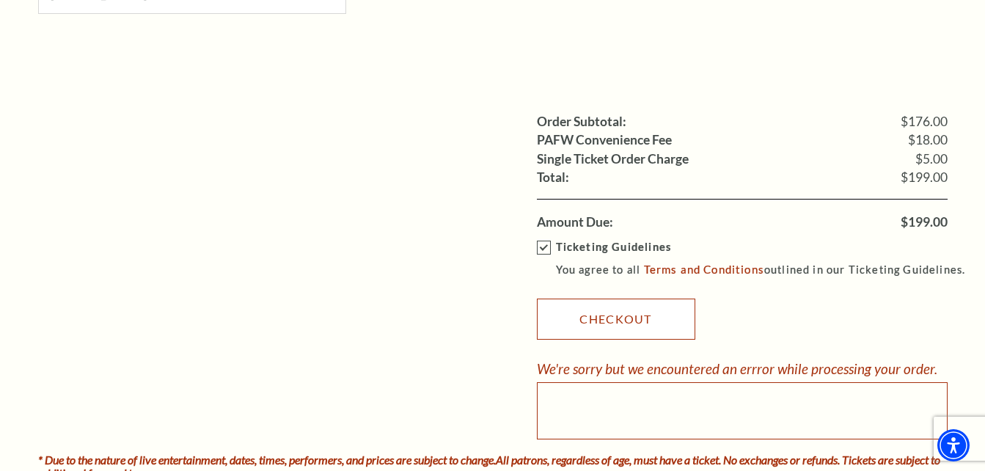
click at [599, 317] on link "Checkout" at bounding box center [616, 318] width 158 height 41
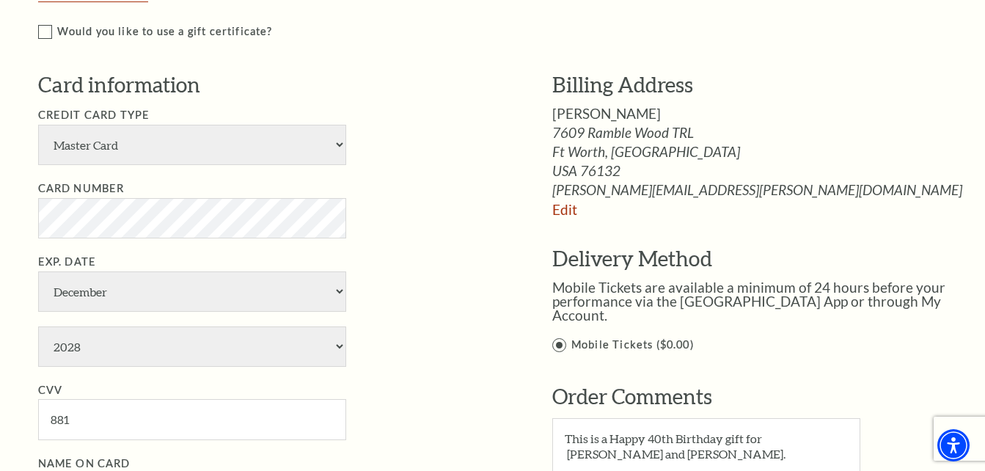
scroll to position [733, 0]
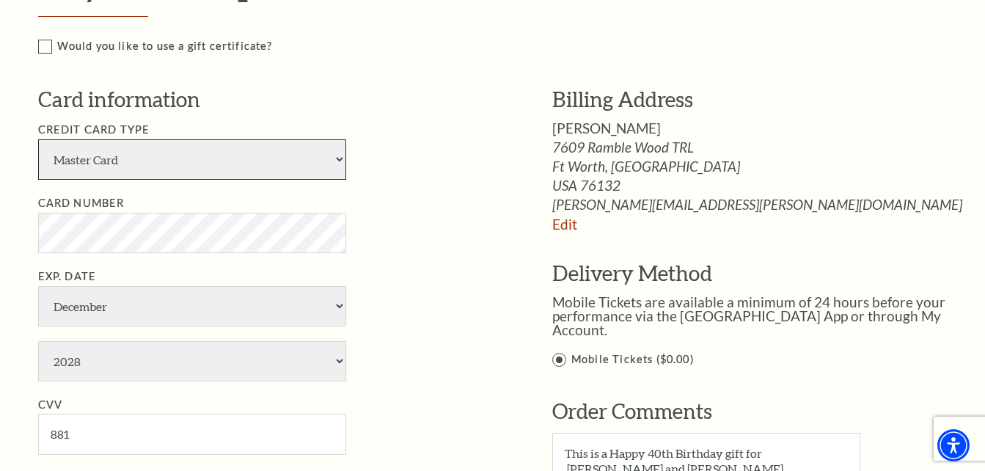
click at [339, 158] on select "American Express Visa Master Card Discover" at bounding box center [192, 159] width 308 height 40
select select "24"
click at [38, 139] on select "American Express Visa Master Card Discover" at bounding box center [192, 159] width 308 height 40
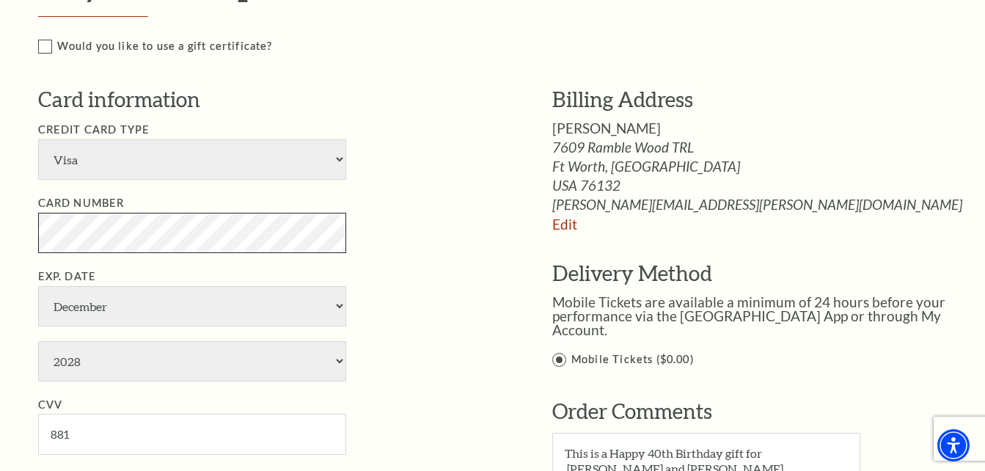
click at [437, 209] on li "Card Number" at bounding box center [273, 223] width 470 height 59
click at [339, 303] on select "January February March April May June July August September October November De…" at bounding box center [192, 306] width 308 height 40
select select "7"
click at [38, 286] on select "January February March April May June July August September October November De…" at bounding box center [192, 306] width 308 height 40
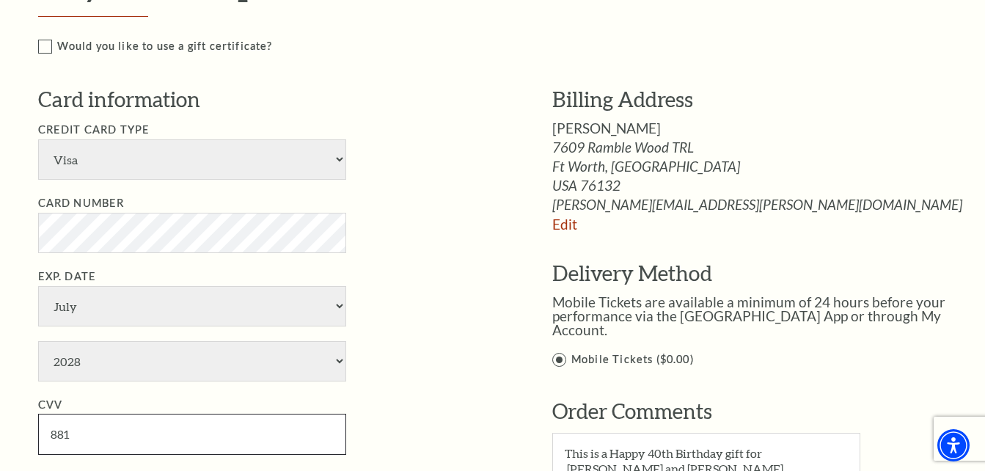
drag, startPoint x: 81, startPoint y: 428, endPoint x: 32, endPoint y: 438, distance: 50.9
click at [32, 438] on div "Payment Header Checkout / Payment Complete Purchase Single Ticket Show Details …" at bounding box center [492, 259] width 938 height 1763
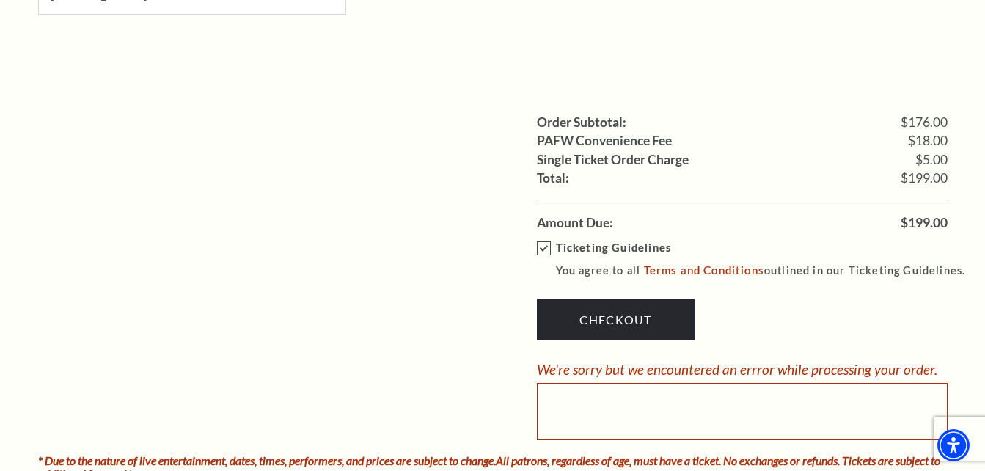
scroll to position [1246, 0]
type input "617"
drag, startPoint x: 299, startPoint y: 361, endPoint x: 306, endPoint y: 354, distance: 9.3
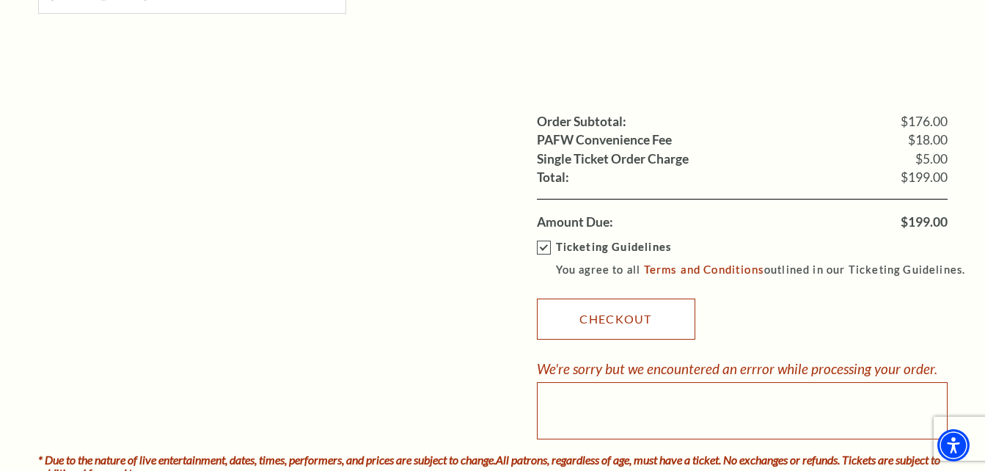
click at [614, 314] on link "Checkout" at bounding box center [616, 318] width 158 height 41
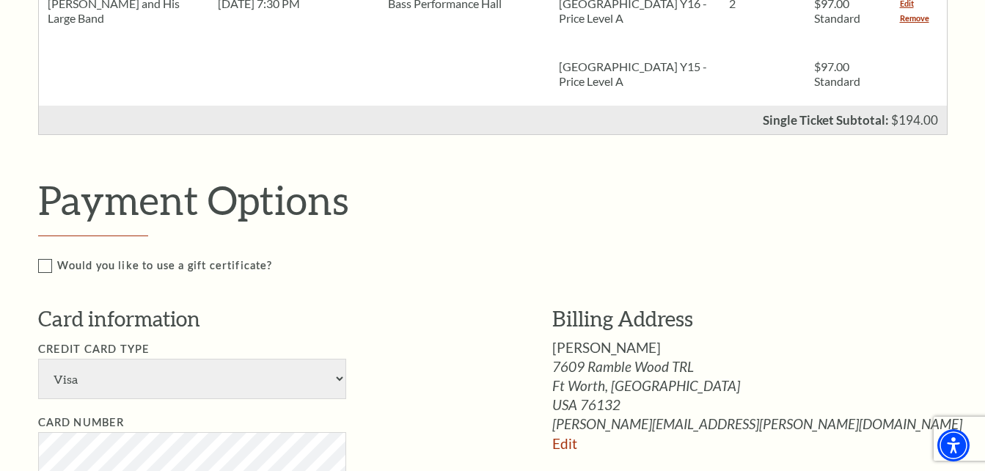
scroll to position [513, 0]
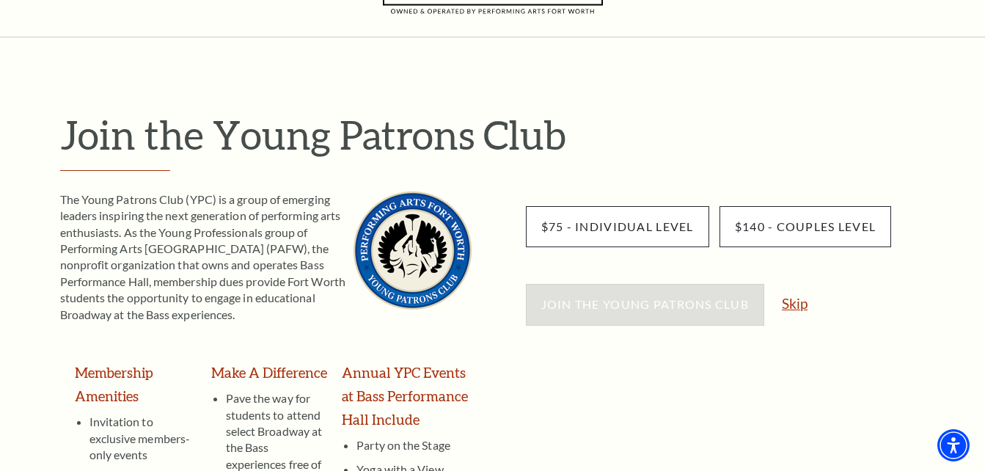
click at [798, 304] on link "Skip" at bounding box center [795, 303] width 26 height 14
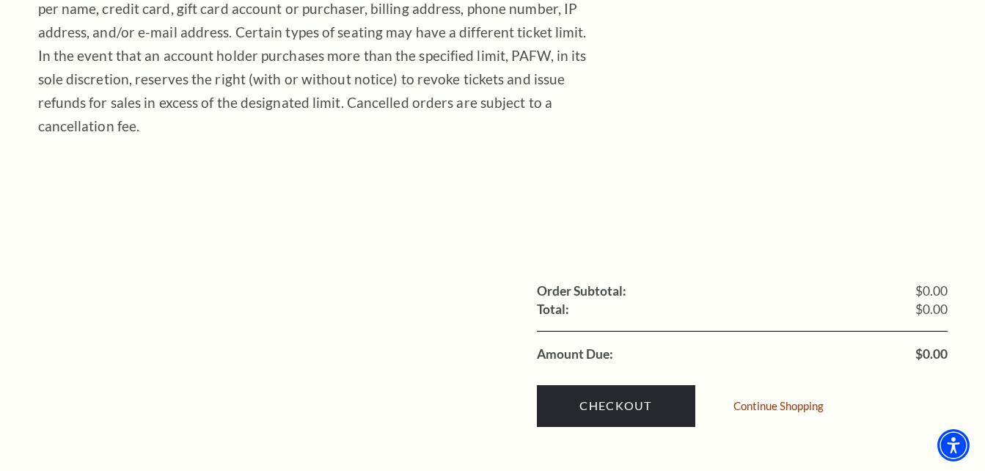
scroll to position [147, 0]
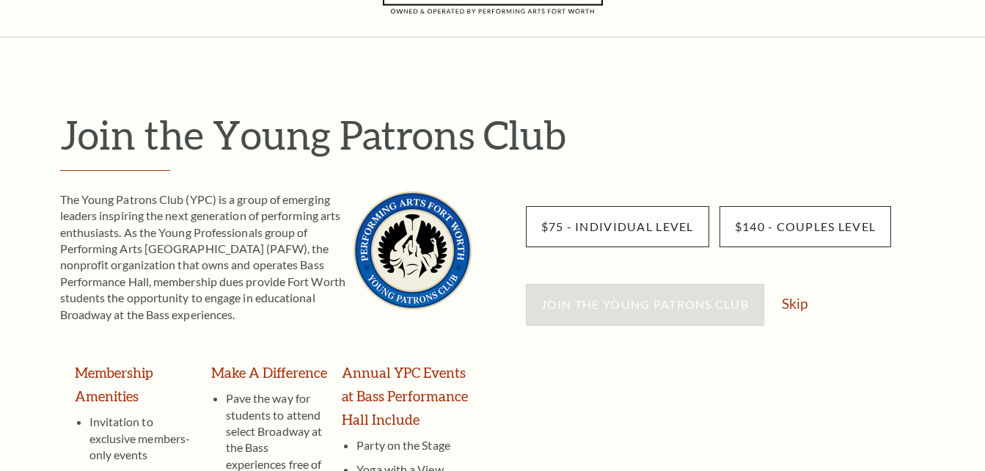
scroll to position [73, 0]
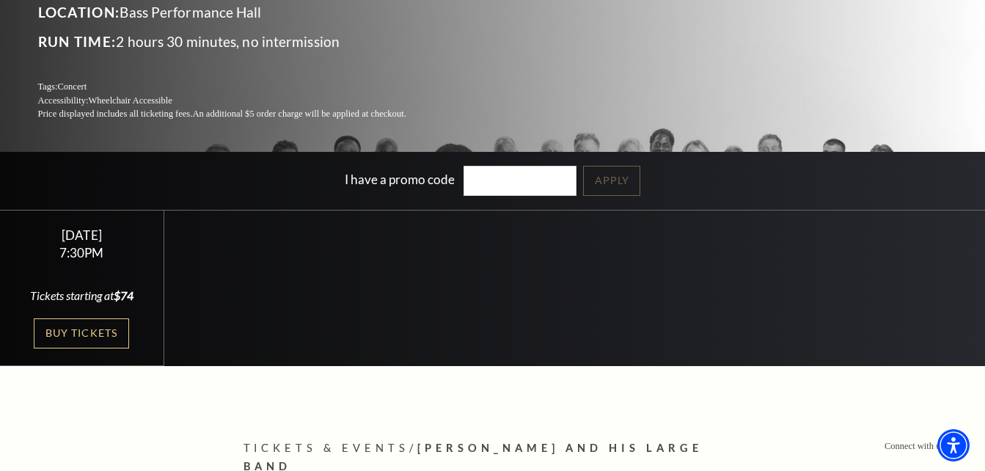
scroll to position [220, 0]
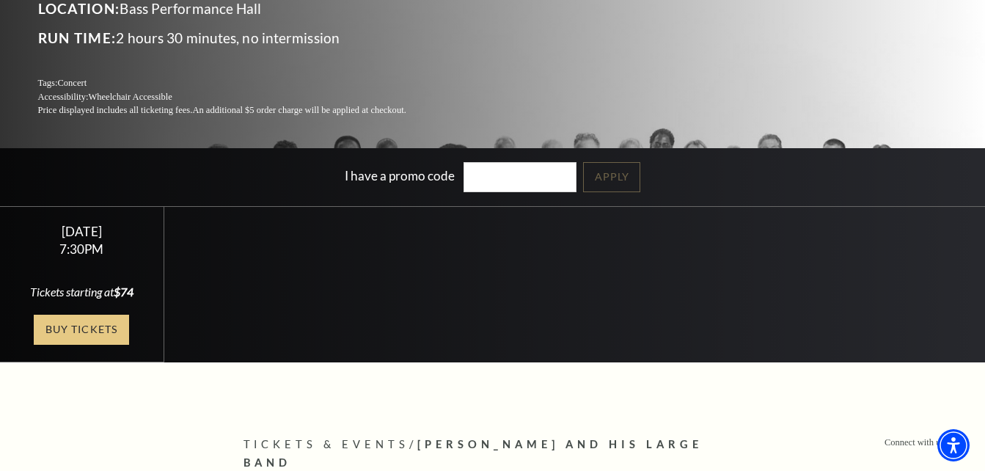
click at [81, 328] on link "Buy Tickets" at bounding box center [81, 330] width 95 height 30
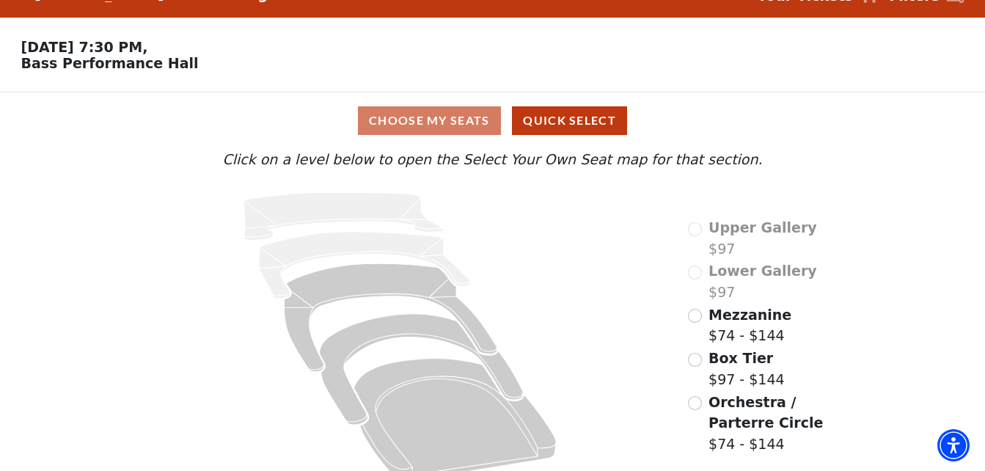
scroll to position [54, 0]
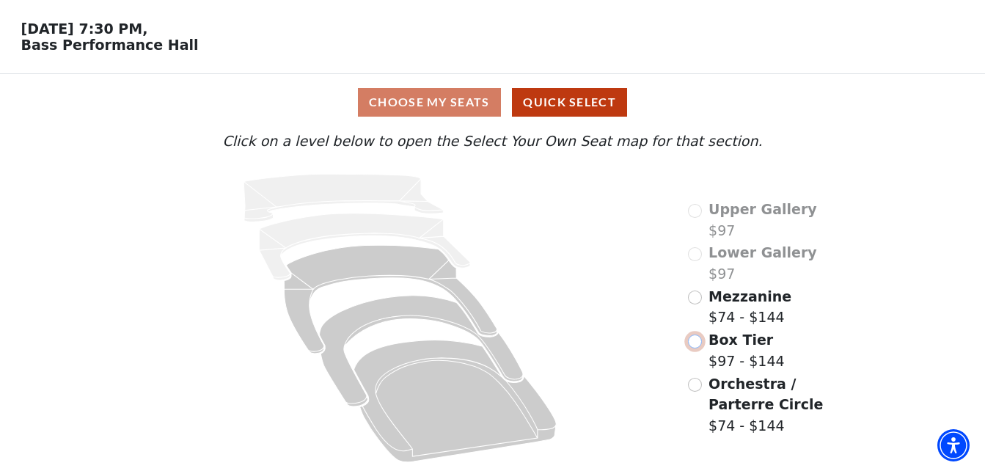
click at [694, 339] on input "Box Tier$97 - $144\a" at bounding box center [695, 341] width 14 height 14
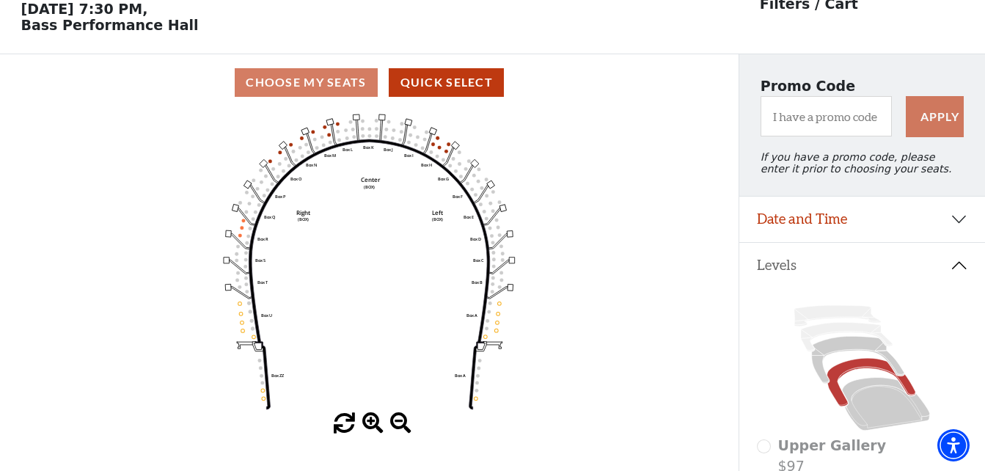
scroll to position [68, 0]
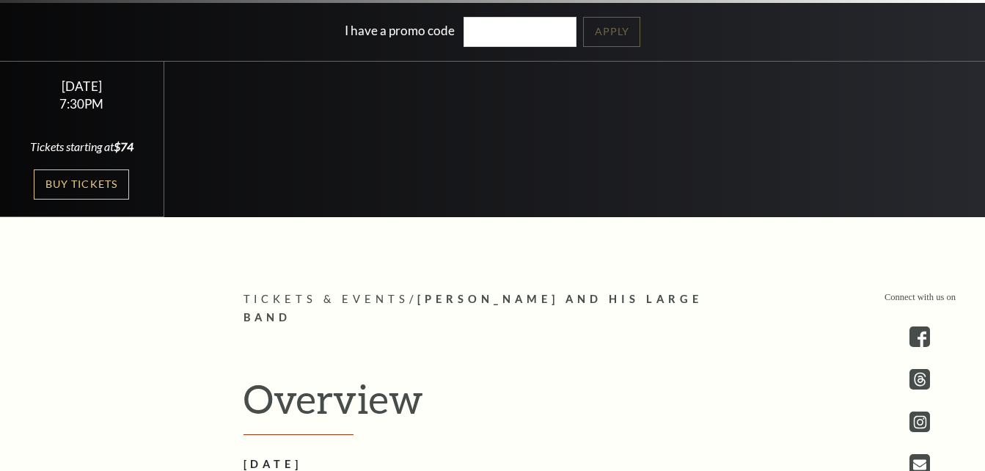
scroll to position [440, 0]
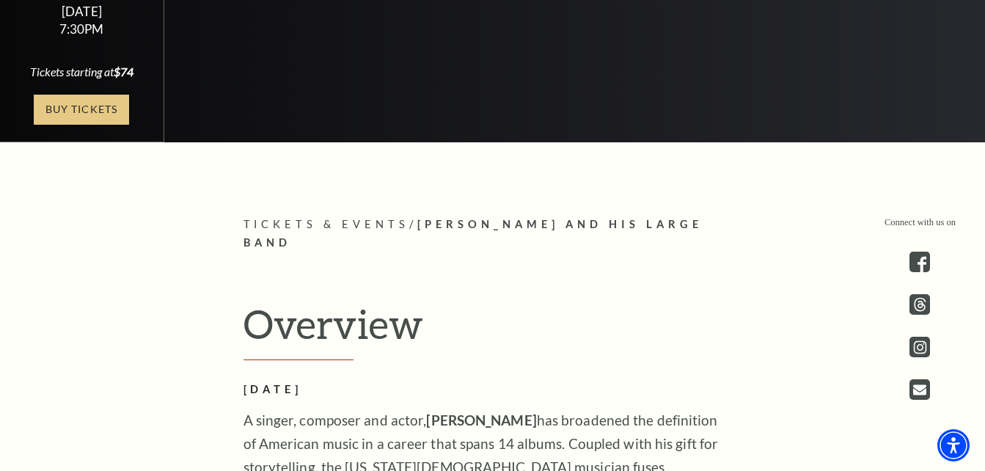
click at [79, 106] on link "Buy Tickets" at bounding box center [81, 110] width 95 height 30
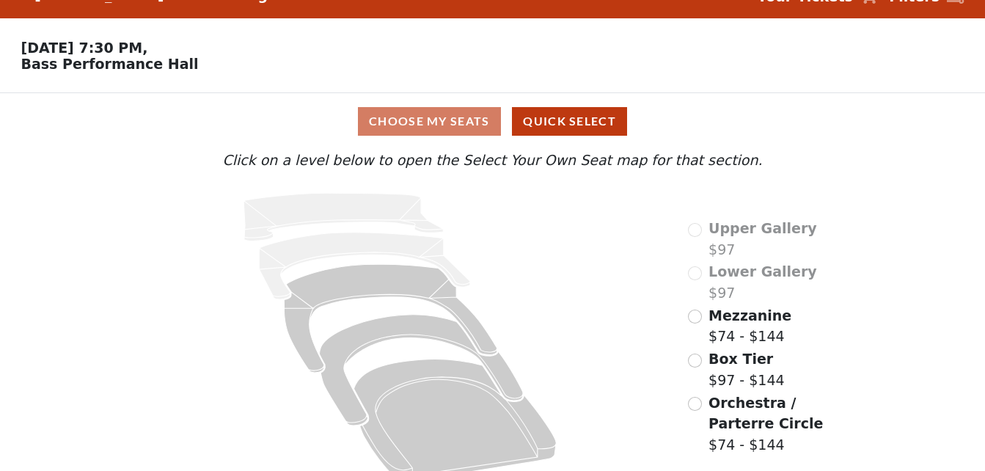
scroll to position [54, 0]
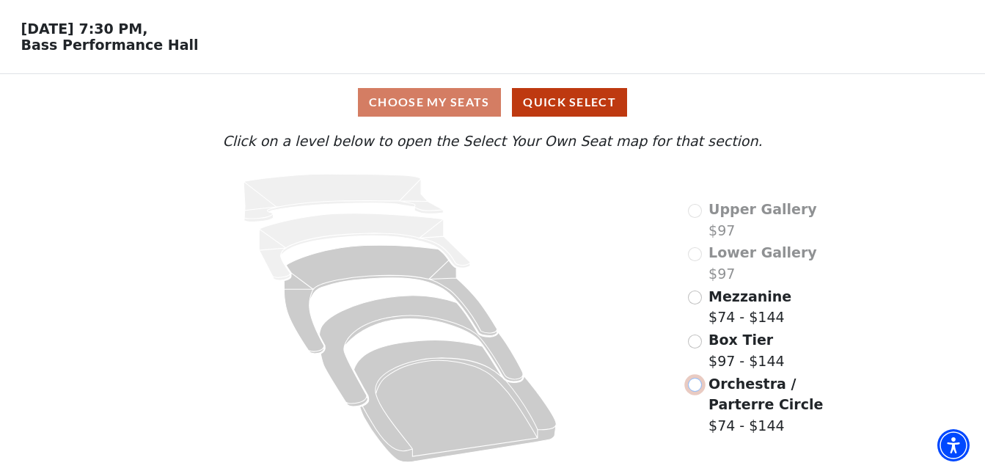
click at [695, 383] on input "Orchestra / Parterre Circle$74 - $144\a" at bounding box center [695, 385] width 14 height 14
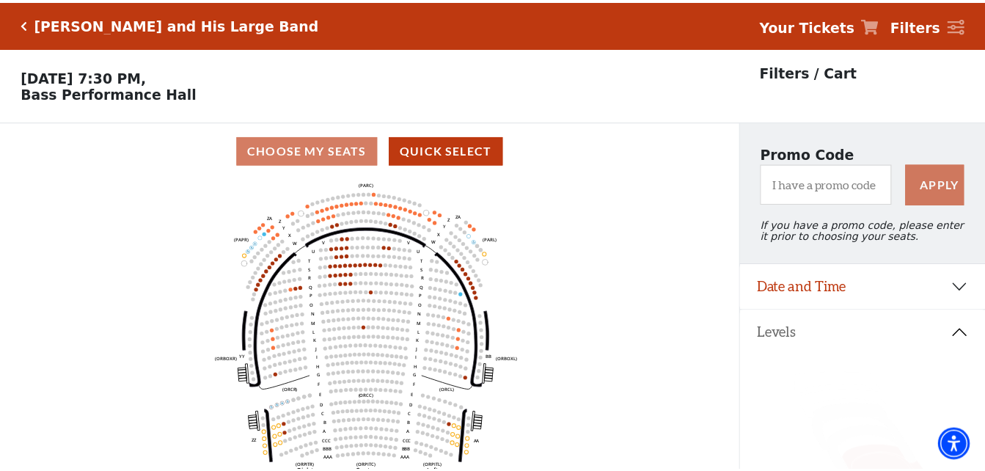
scroll to position [68, 0]
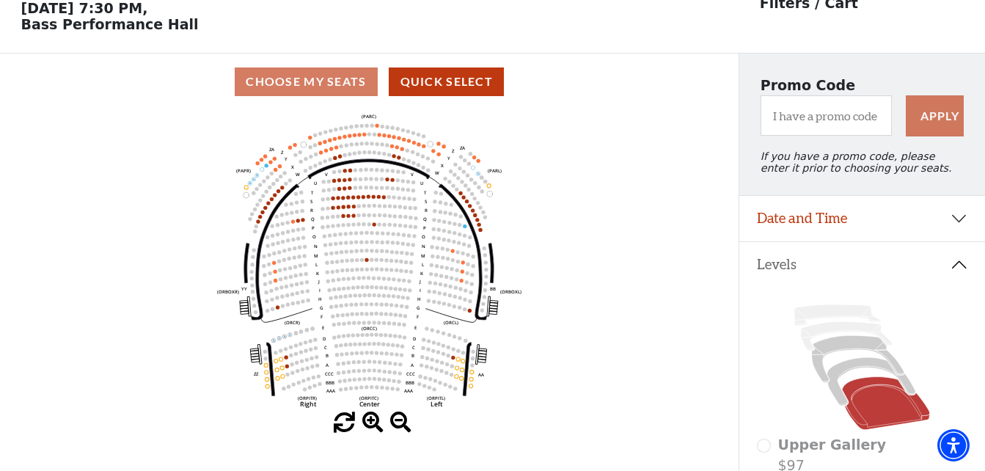
click at [363, 138] on icon "Left (ORPITL) Right (ORPITR) Center (ORPITC) ZZ AA YY BB ZA ZA (ORCL) (ORCR) (O…" at bounding box center [369, 261] width 665 height 302
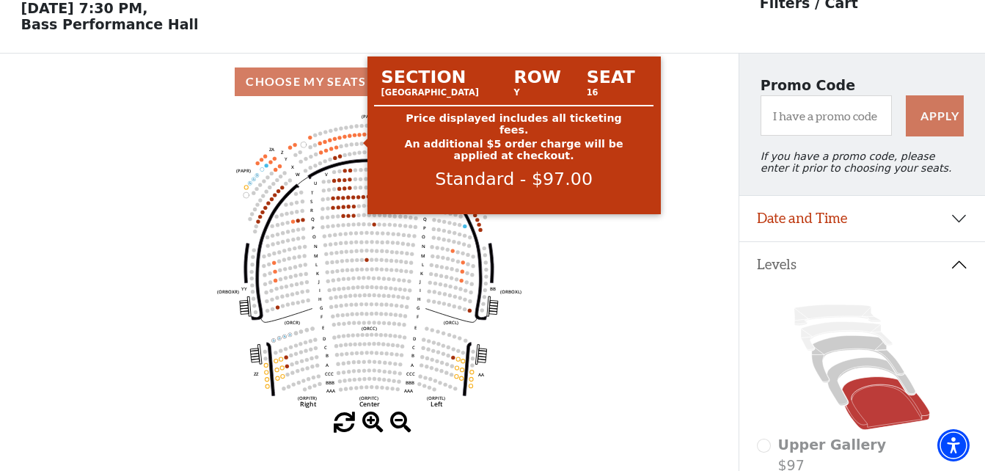
click at [359, 136] on circle at bounding box center [360, 135] width 4 height 4
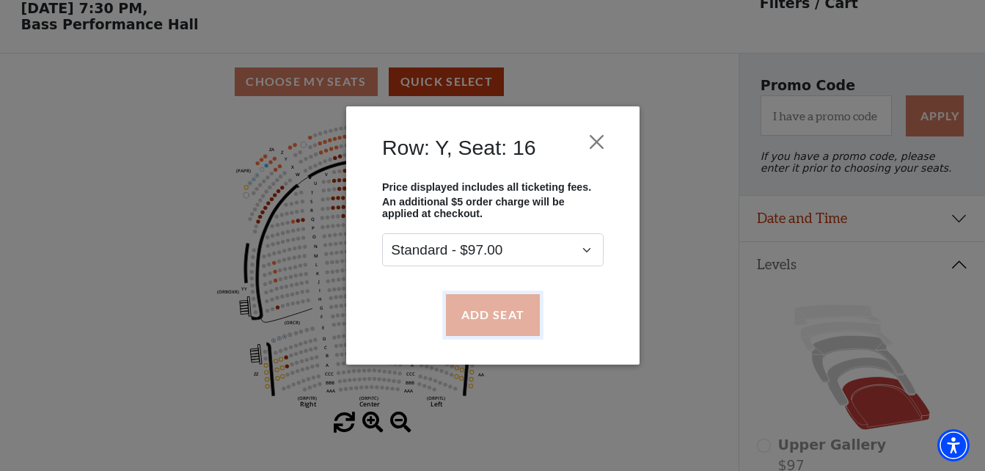
click at [486, 320] on button "Add Seat" at bounding box center [492, 314] width 94 height 41
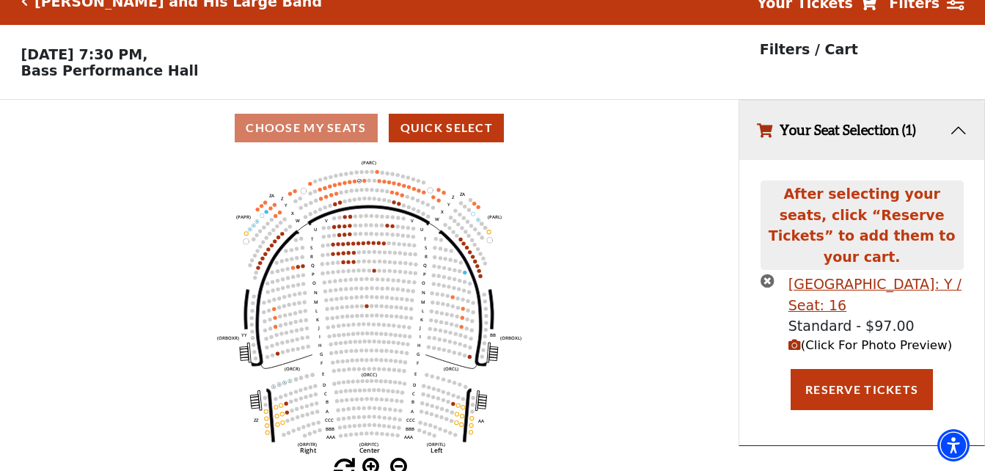
scroll to position [0, 0]
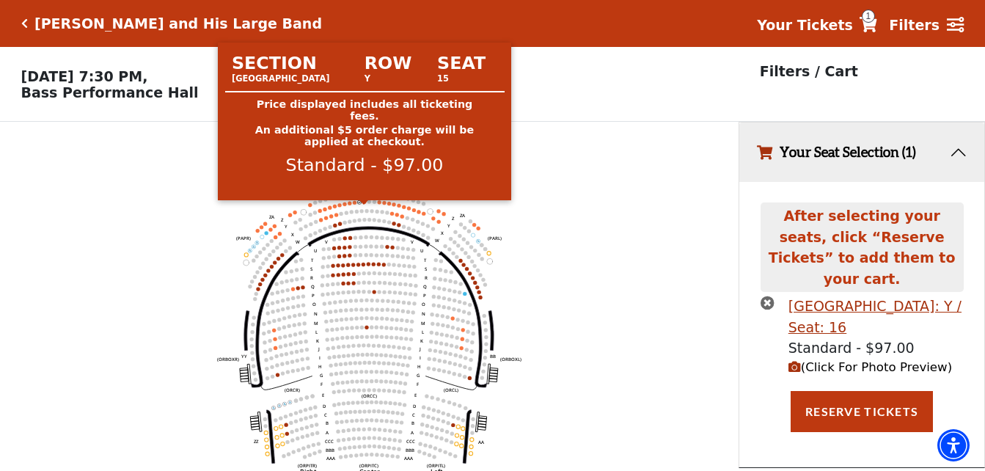
click at [363, 203] on circle at bounding box center [365, 201] width 4 height 4
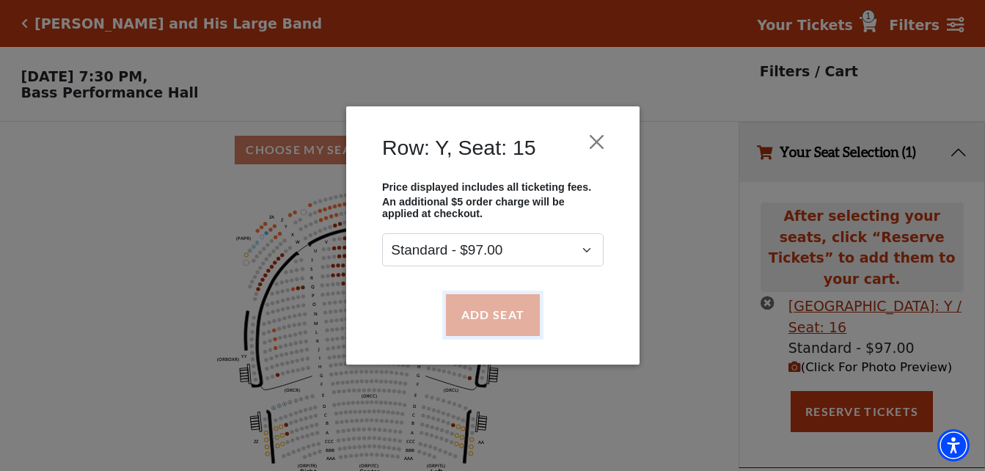
click at [476, 302] on button "Add Seat" at bounding box center [492, 314] width 94 height 41
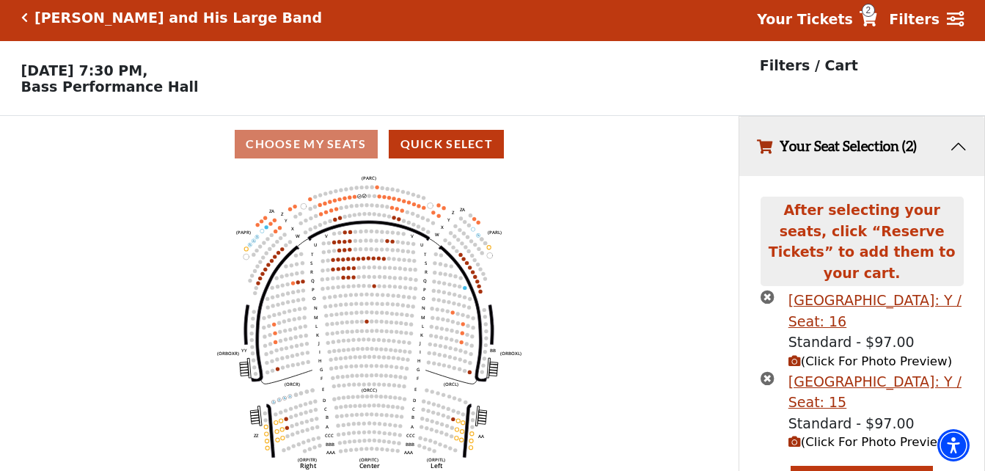
scroll to position [27, 0]
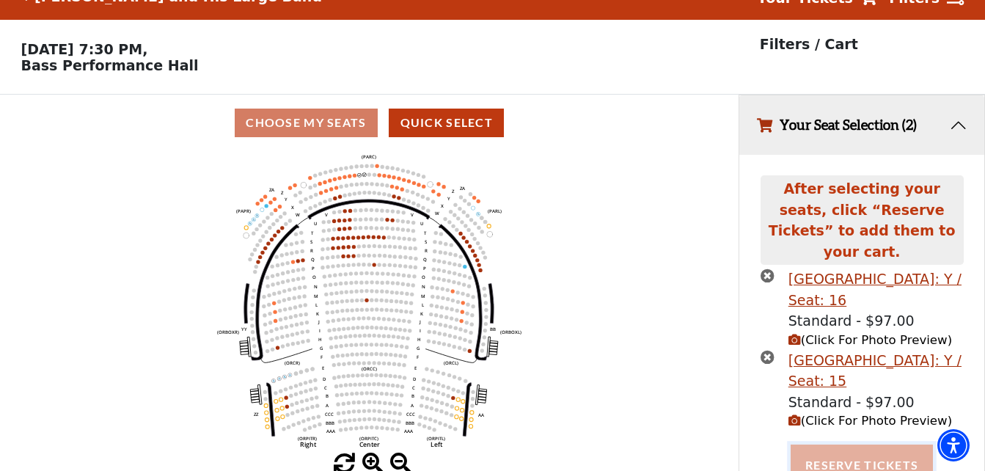
click at [853, 451] on button "Reserve Tickets" at bounding box center [861, 464] width 142 height 41
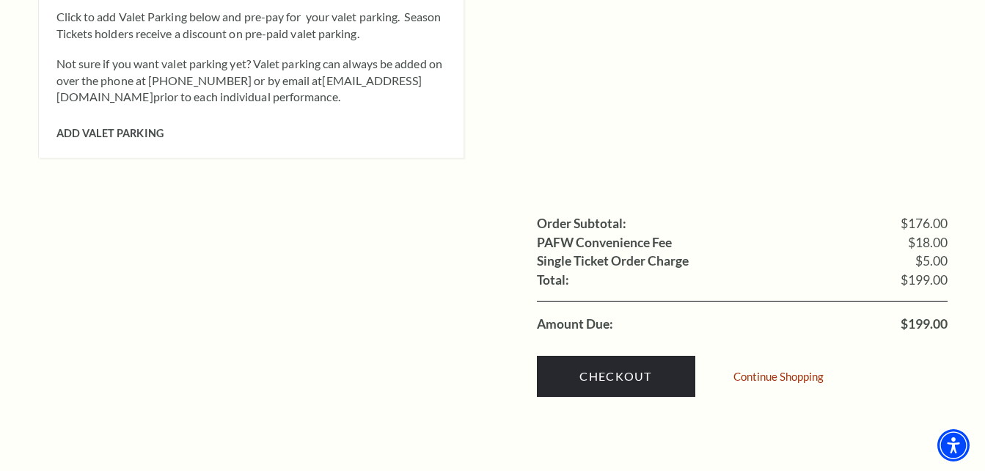
scroll to position [1320, 0]
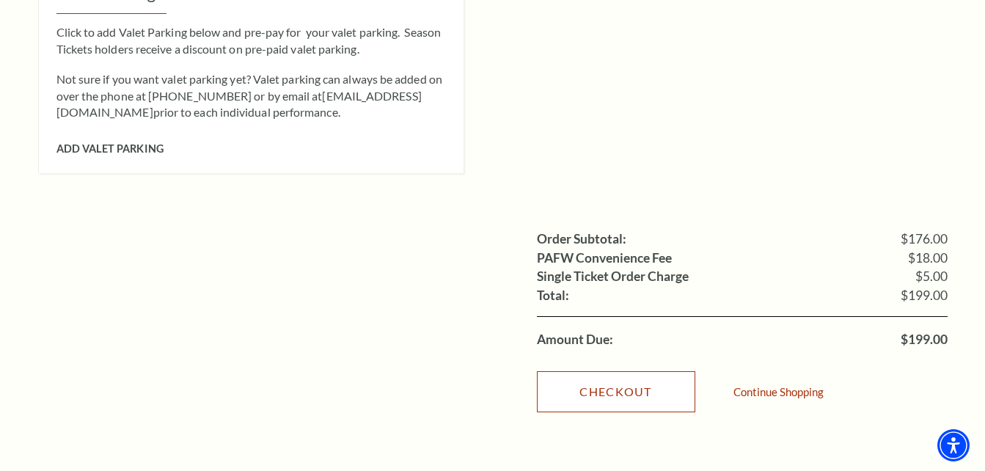
click at [606, 375] on link "Checkout" at bounding box center [616, 391] width 158 height 41
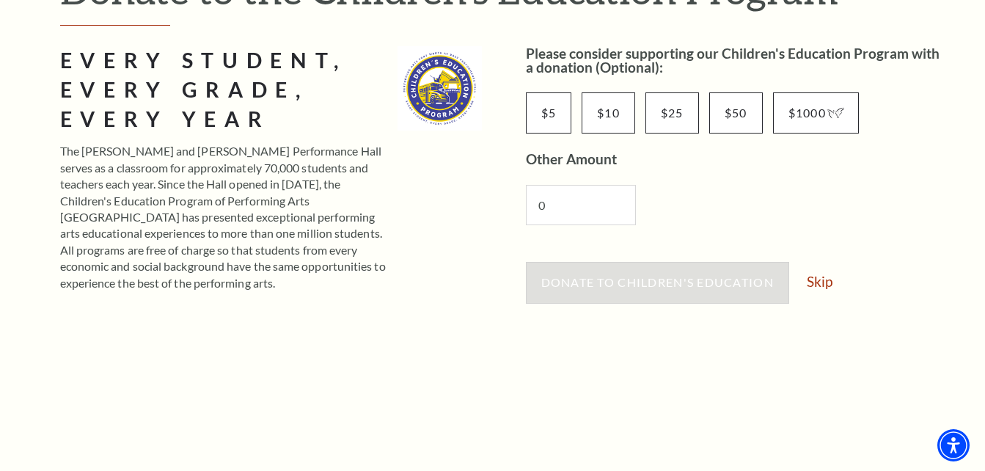
scroll to position [220, 0]
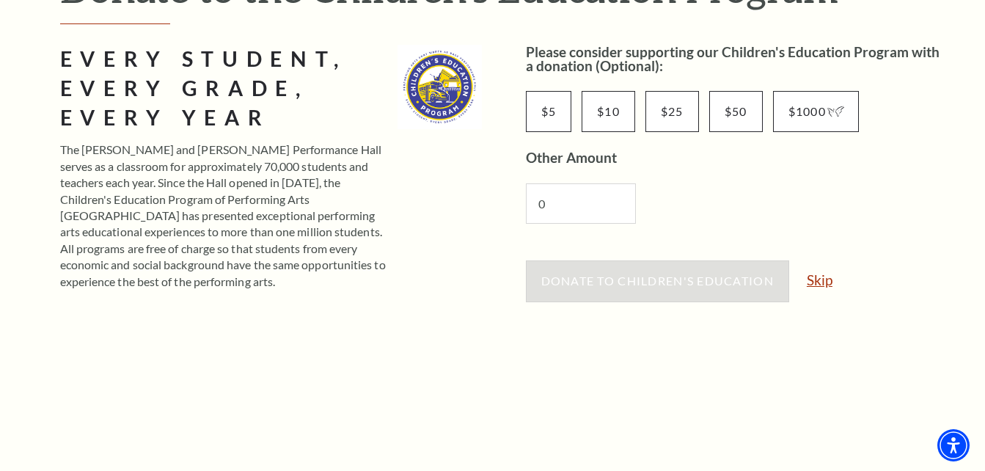
click at [820, 279] on link "Skip" at bounding box center [819, 280] width 26 height 14
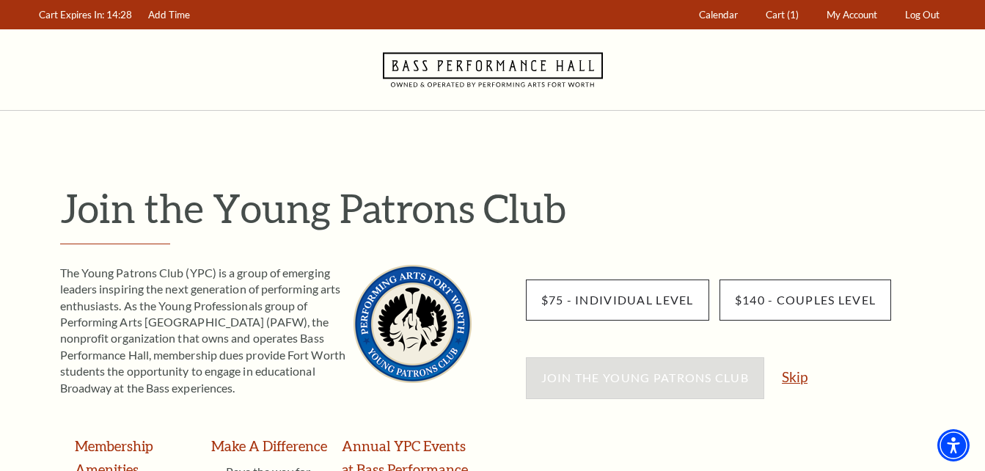
click at [794, 376] on link "Skip" at bounding box center [795, 377] width 26 height 14
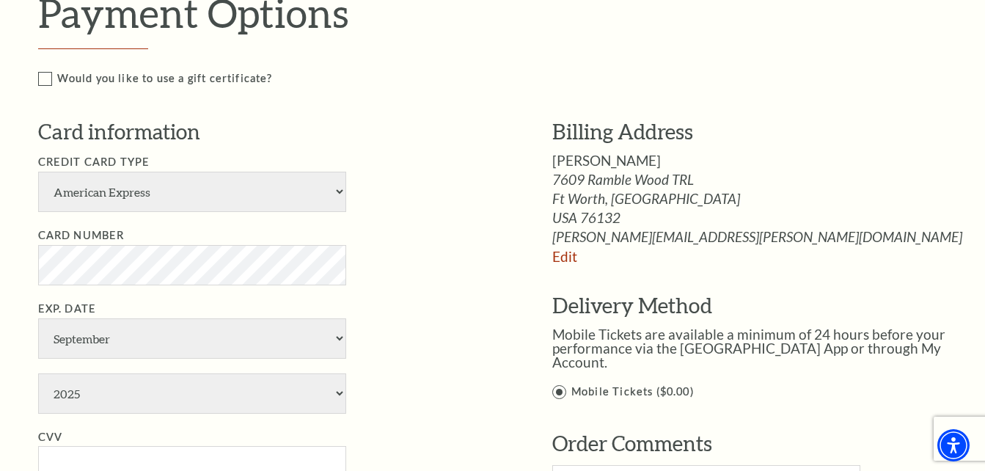
scroll to position [733, 0]
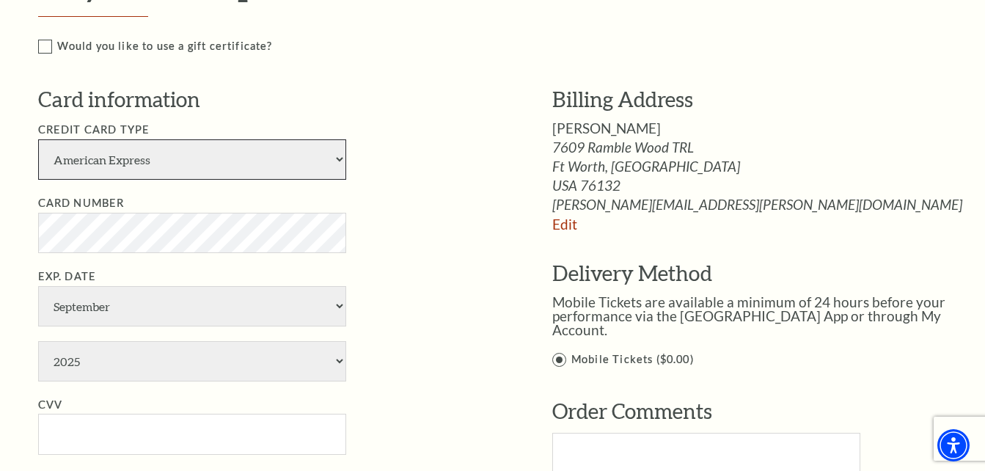
click at [340, 159] on select "American Express Visa Master Card Discover" at bounding box center [192, 159] width 308 height 40
select select "24"
click at [38, 139] on select "American Express Visa Master Card Discover" at bounding box center [192, 159] width 308 height 40
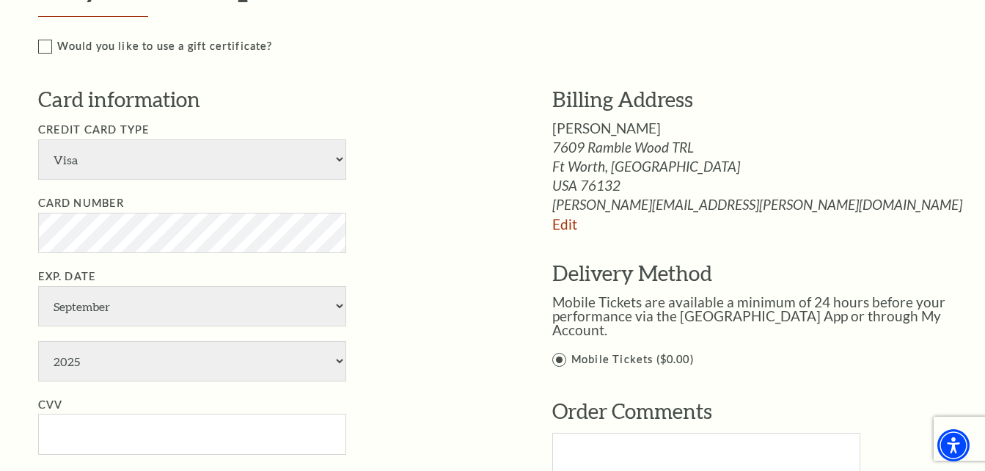
click at [414, 187] on ul "Credit Card Type American Express Visa Master Card Discover Card Number Exp. Da…" at bounding box center [273, 324] width 470 height 407
click at [339, 306] on select "January February March April May June July August September October November De…" at bounding box center [192, 306] width 308 height 40
select select "7"
click at [38, 286] on select "January February March April May June July August September October November De…" at bounding box center [192, 306] width 308 height 40
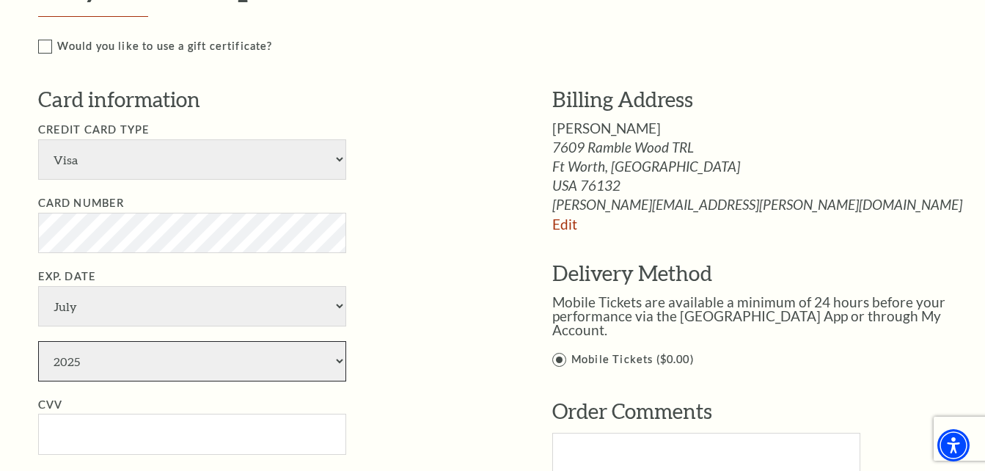
click at [337, 360] on select "2025 2026 2027 2028 2029 2030 2031 2032 2033 2034" at bounding box center [192, 361] width 308 height 40
select select "2028"
click at [38, 341] on select "2025 2026 2027 2028 2029 2030 2031 2032 2033 2034" at bounding box center [192, 361] width 308 height 40
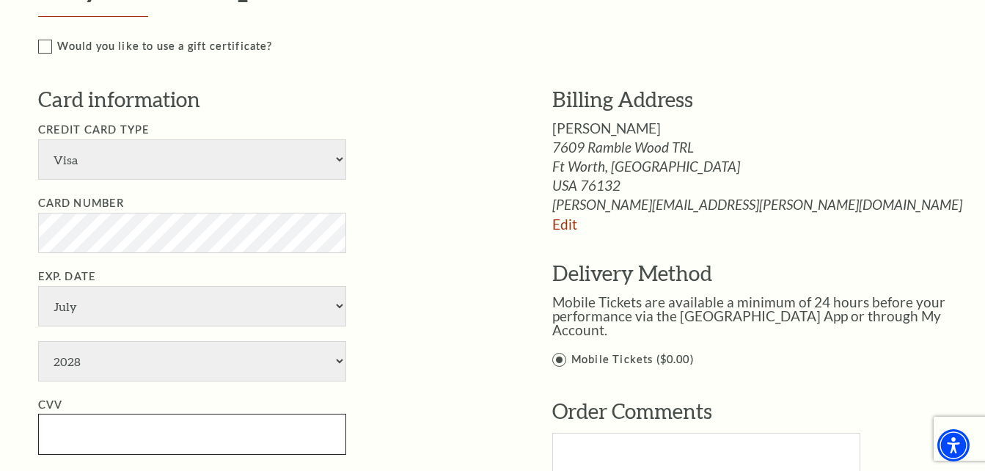
click at [227, 434] on input "CVV" at bounding box center [192, 434] width 308 height 40
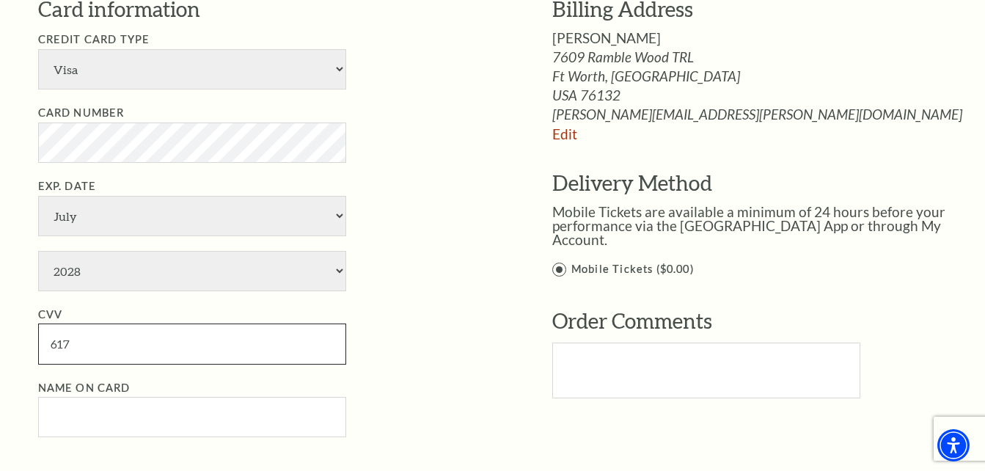
scroll to position [880, 0]
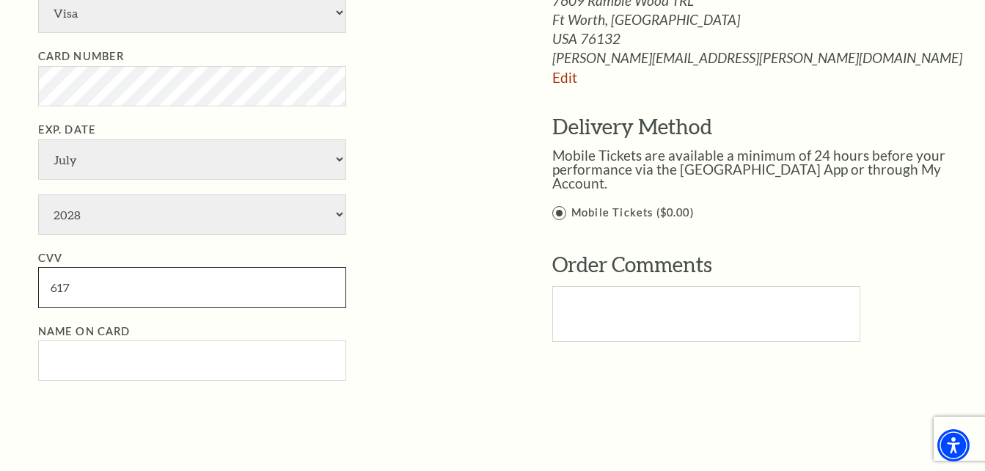
type input "617"
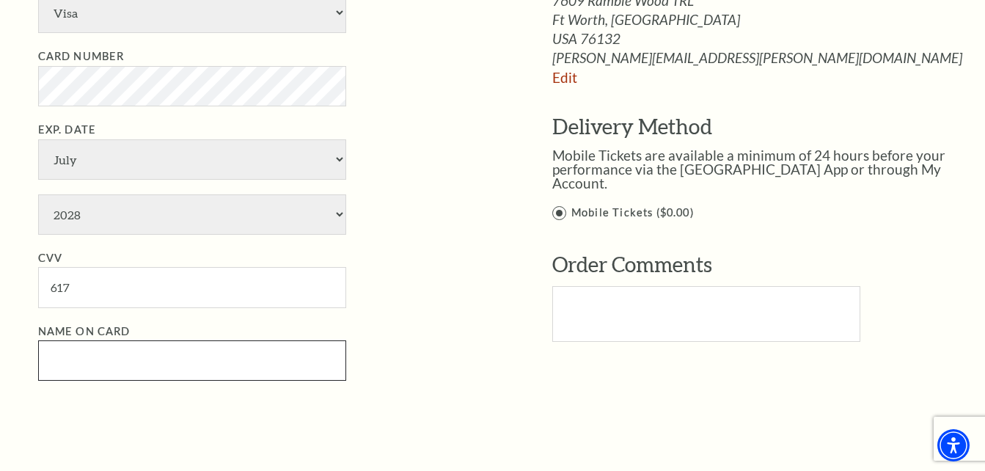
click at [264, 361] on input "Name on Card" at bounding box center [192, 360] width 308 height 40
type input "Deborah K Cunningham"
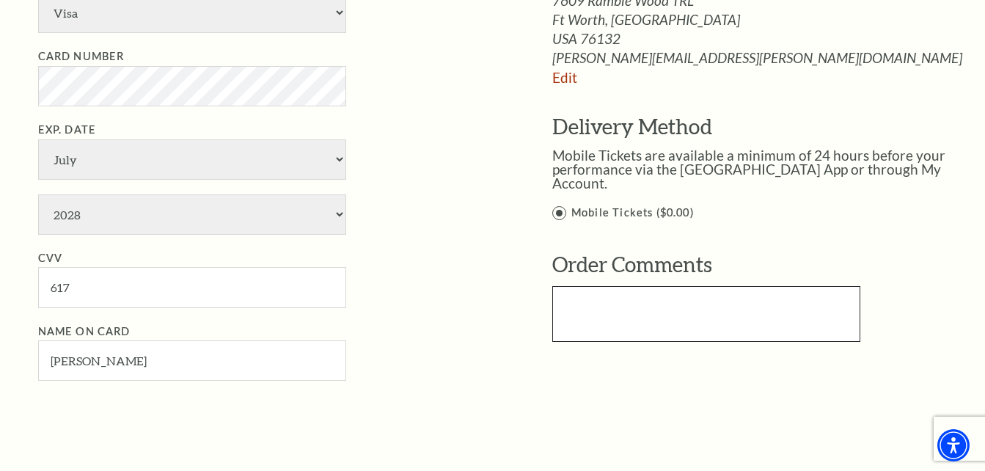
click at [635, 302] on textarea "Text area" at bounding box center [706, 314] width 308 height 56
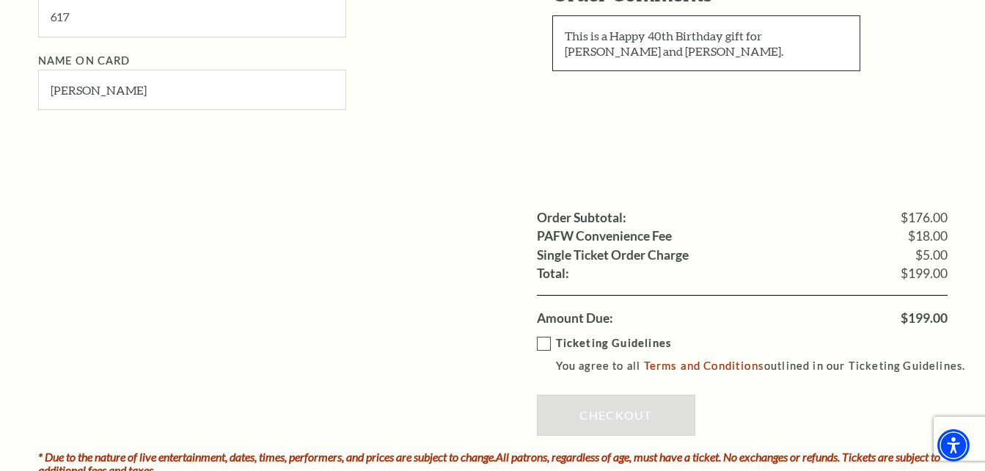
scroll to position [1173, 0]
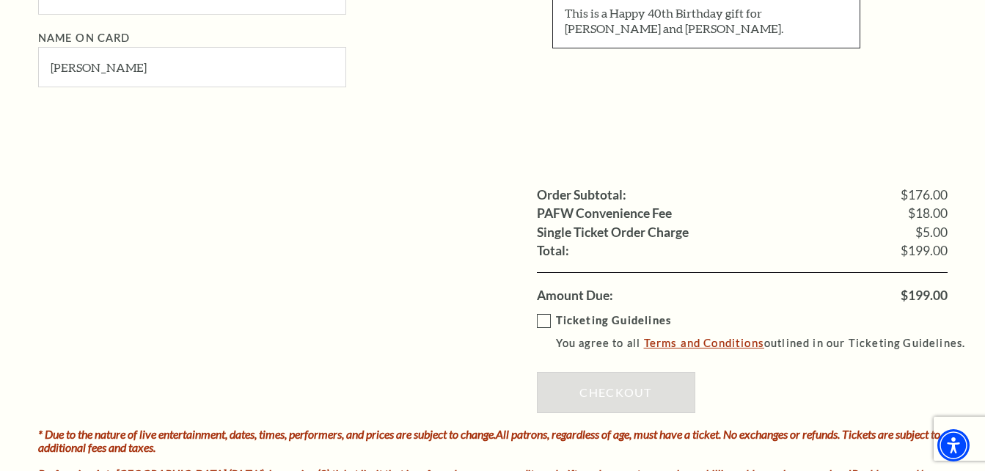
type textarea "This is a Happy 40th Birthday gift for Brian and Meredith Cunningham."
click at [669, 343] on link "Terms and Conditions" at bounding box center [704, 342] width 120 height 13
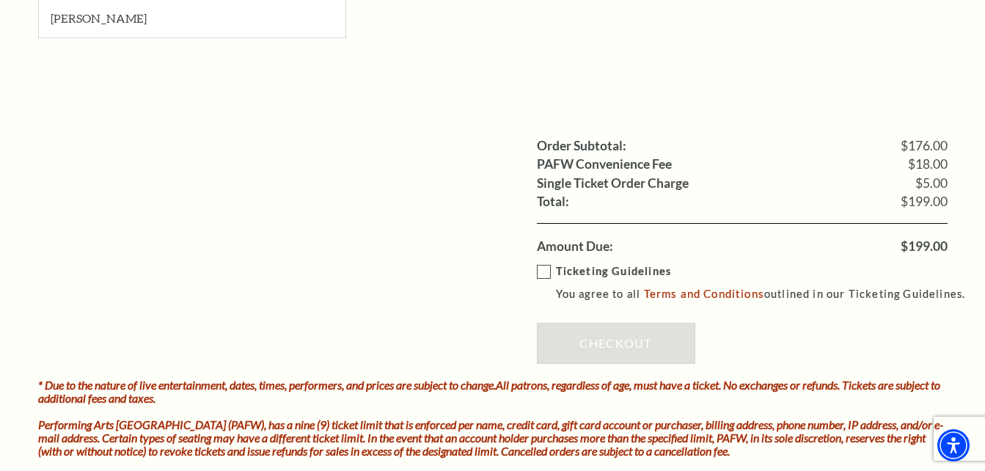
scroll to position [1246, 0]
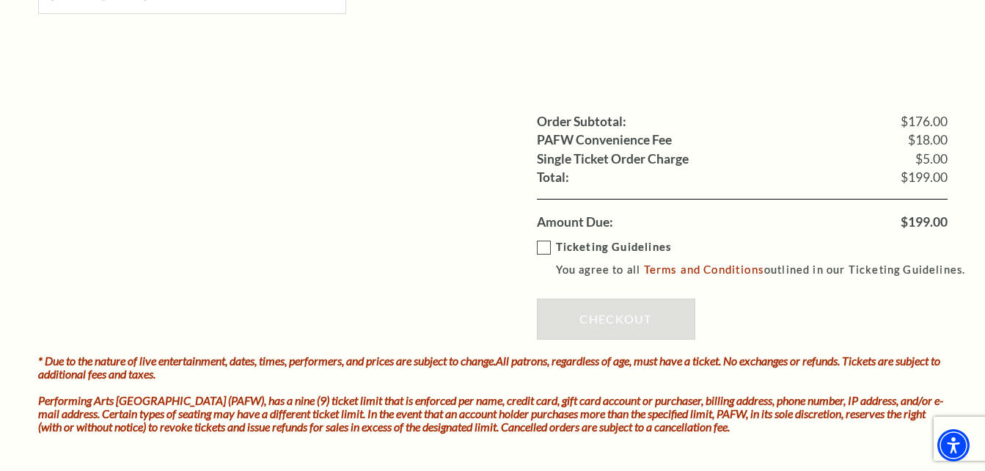
click at [542, 248] on label "Ticketing Guidelines You agree to all Terms and Conditions outlined in our Tick…" at bounding box center [758, 258] width 442 height 40
click at [0, 0] on input "Ticketing Guidelines You agree to all Terms and Conditions outlined in our Tick…" at bounding box center [0, 0] width 0 height 0
click at [606, 317] on link "Checkout" at bounding box center [616, 318] width 158 height 41
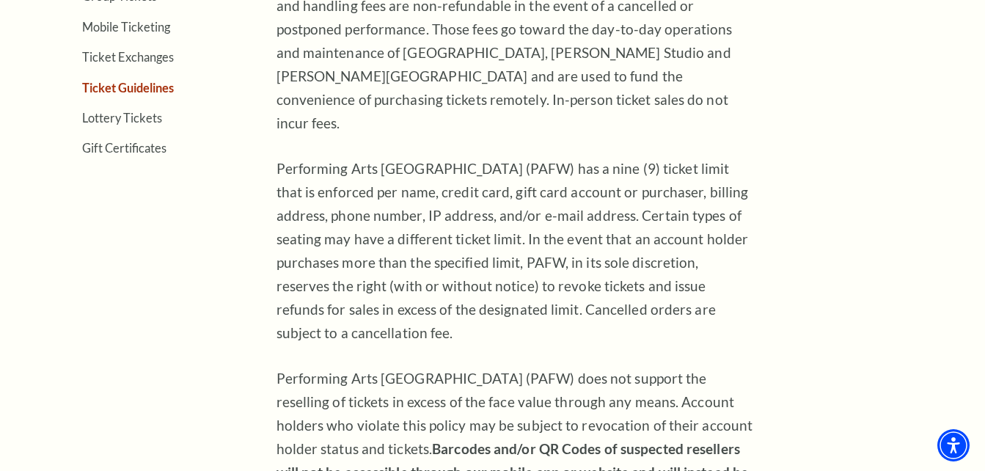
scroll to position [169, 0]
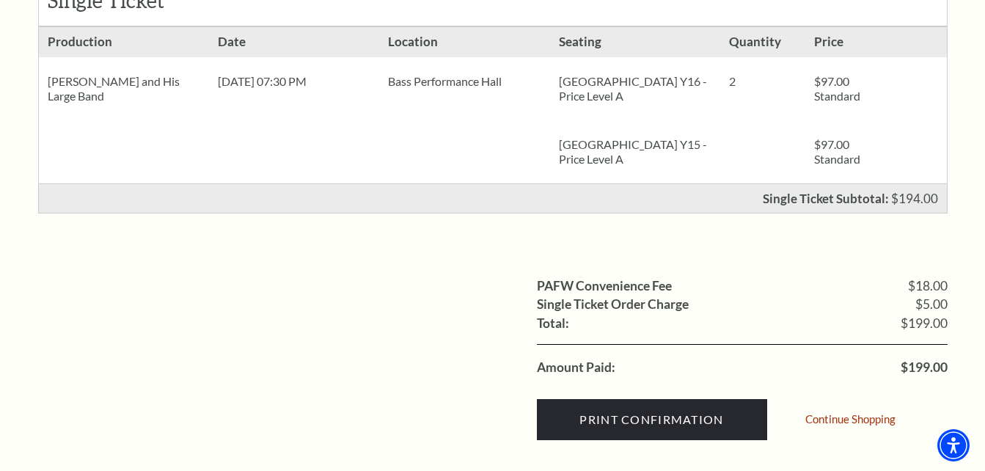
scroll to position [367, 0]
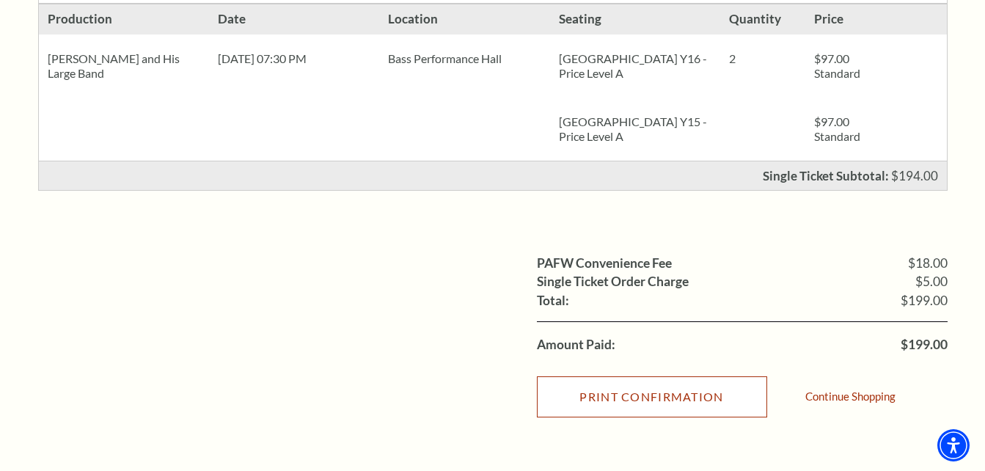
click at [648, 391] on input "Print Confirmation" at bounding box center [652, 396] width 230 height 41
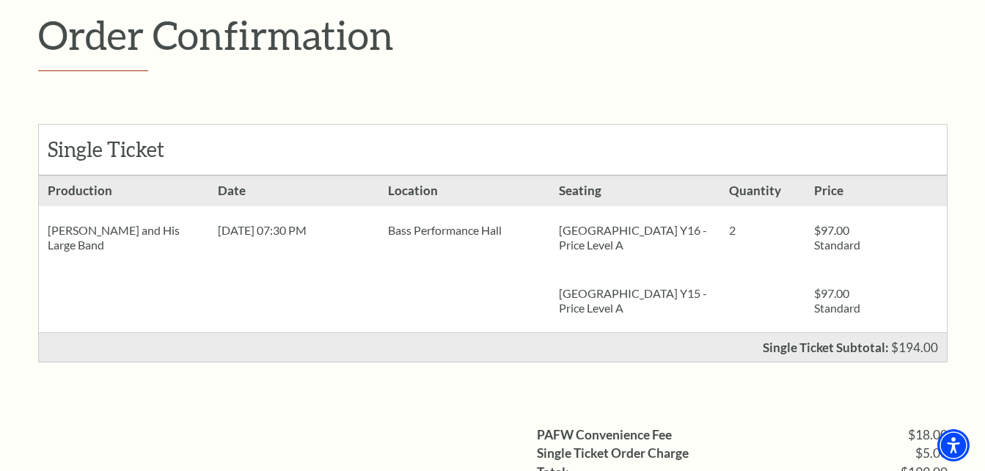
scroll to position [193, 0]
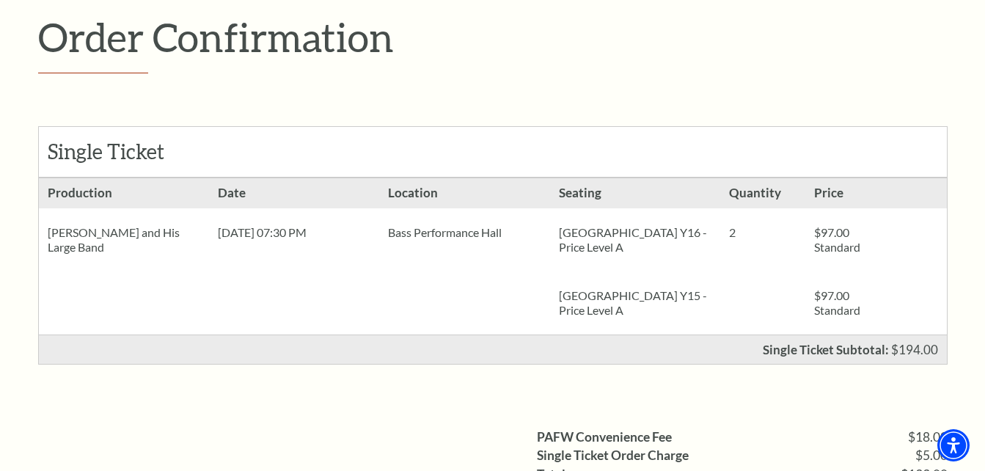
click at [934, 31] on p "Order Confirmation" at bounding box center [492, 37] width 909 height 48
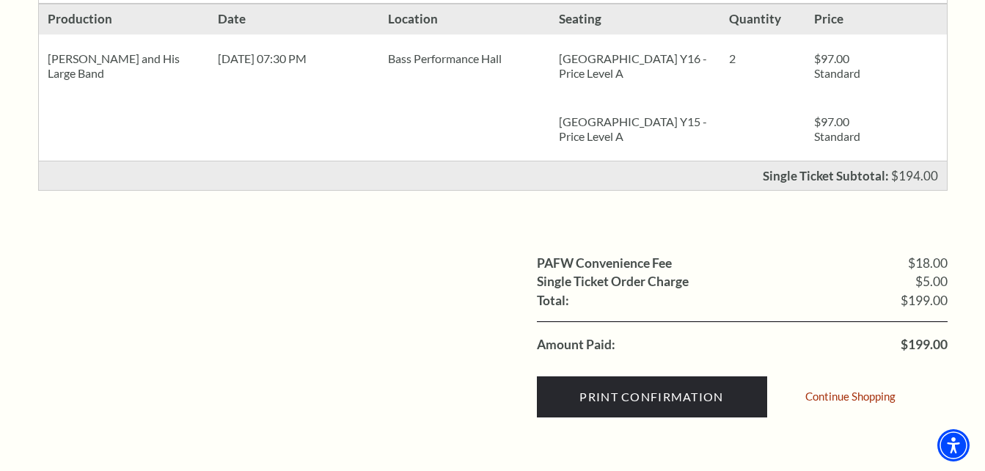
scroll to position [437, 0]
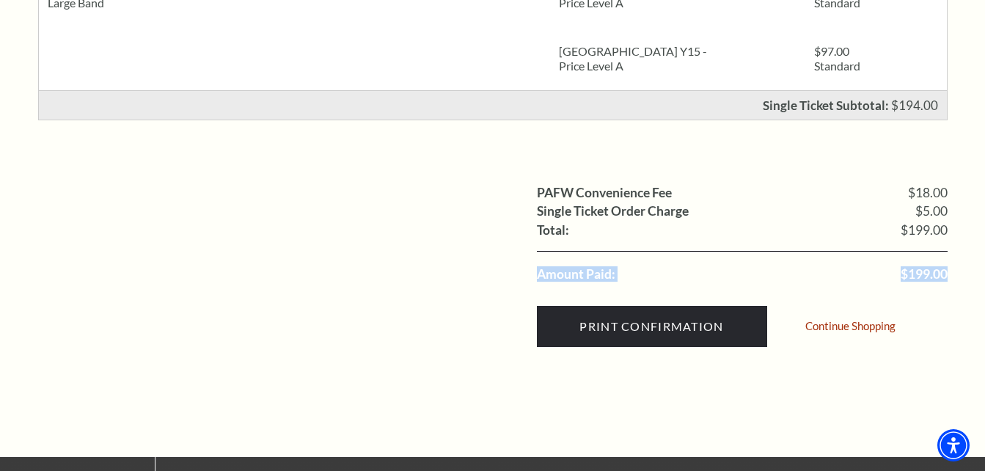
drag, startPoint x: 981, startPoint y: 260, endPoint x: 982, endPoint y: 224, distance: 35.2
click at [982, 224] on div "Order Confirmation Single Ticket Production 2 $97.00 Standard $97.00" at bounding box center [492, 65] width 985 height 783
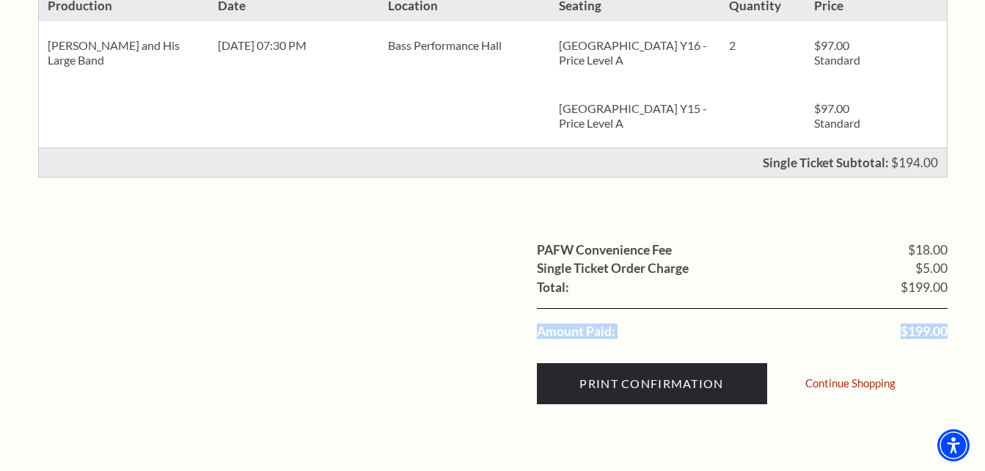
scroll to position [383, 0]
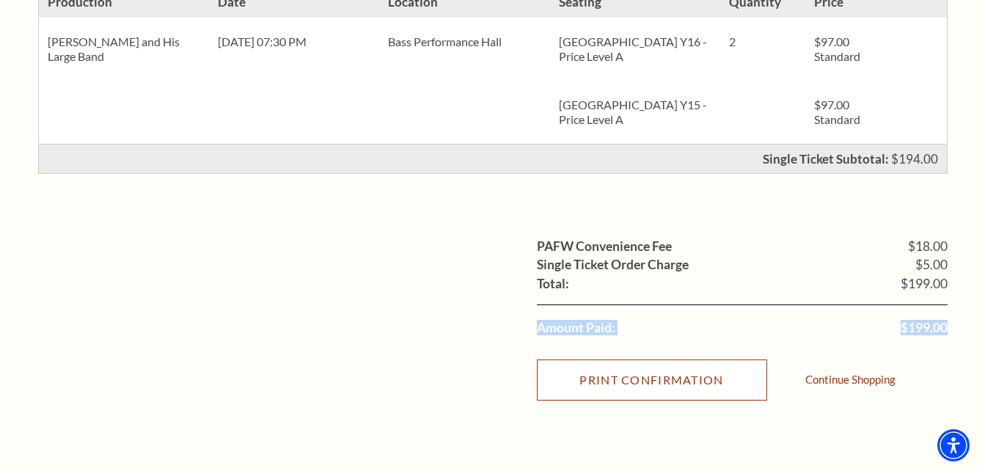
click at [640, 382] on input "Print Confirmation" at bounding box center [652, 379] width 230 height 41
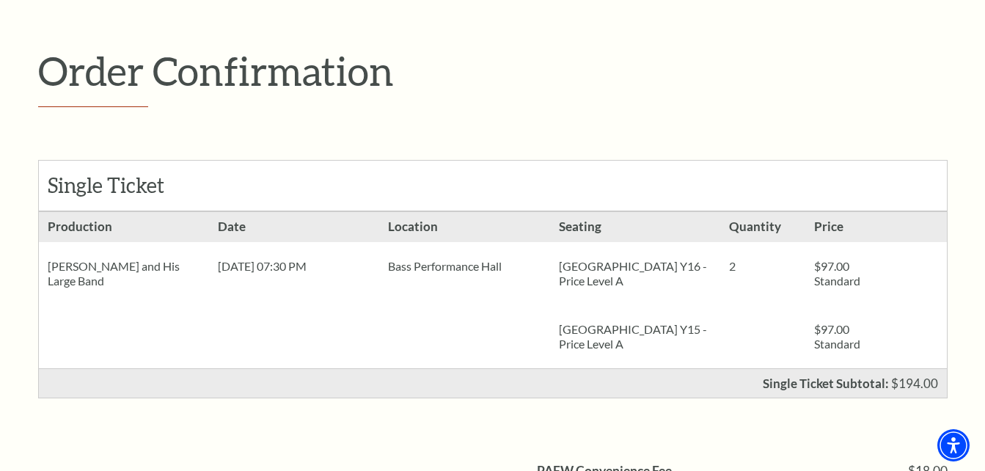
scroll to position [152, 0]
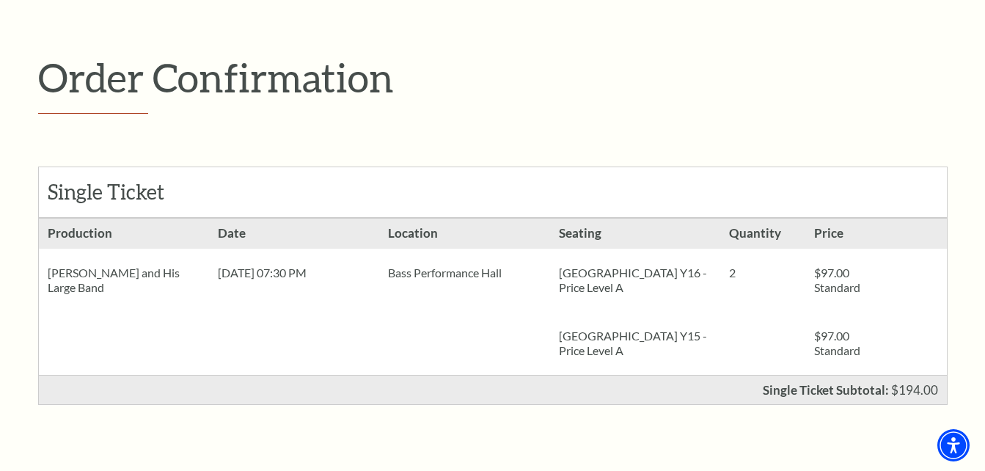
drag, startPoint x: 913, startPoint y: 0, endPoint x: 948, endPoint y: 59, distance: 69.0
click at [948, 59] on div "Order Confirmation Single Ticket Production 2 $97.00 Standard $97.00 Standard" at bounding box center [492, 349] width 938 height 783
